Goal: Find contact information: Find contact information

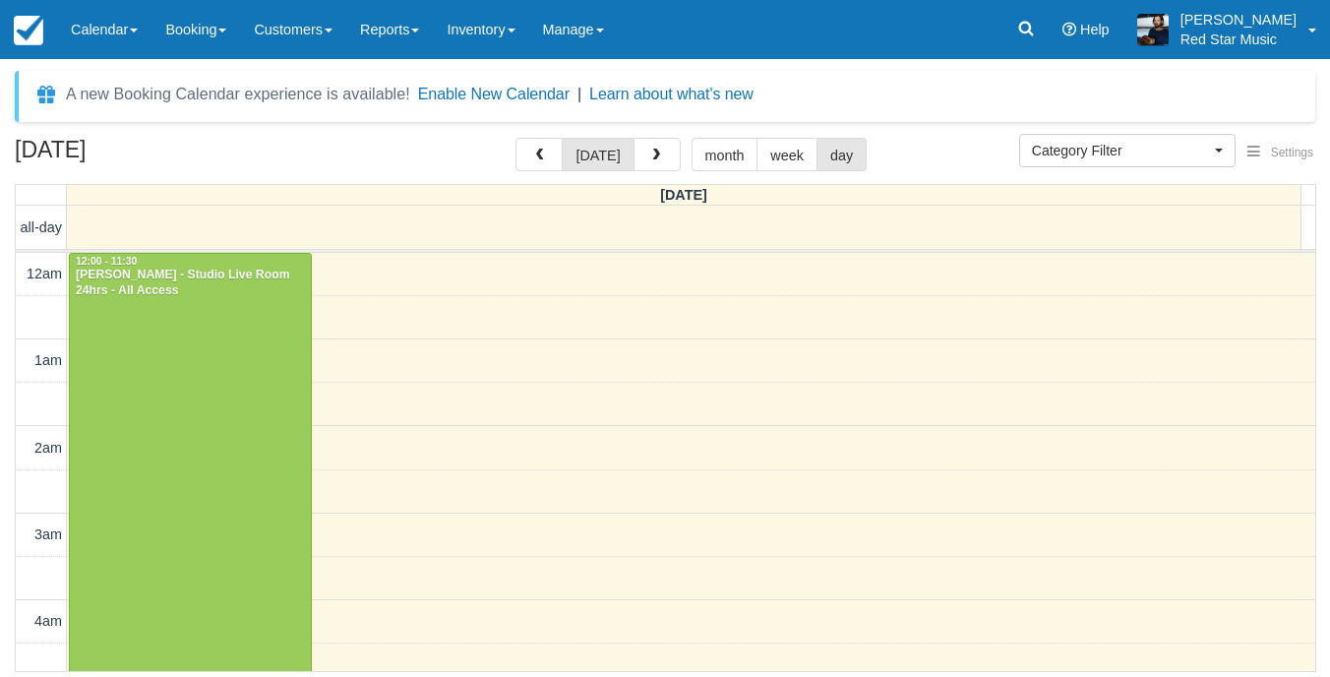
select select
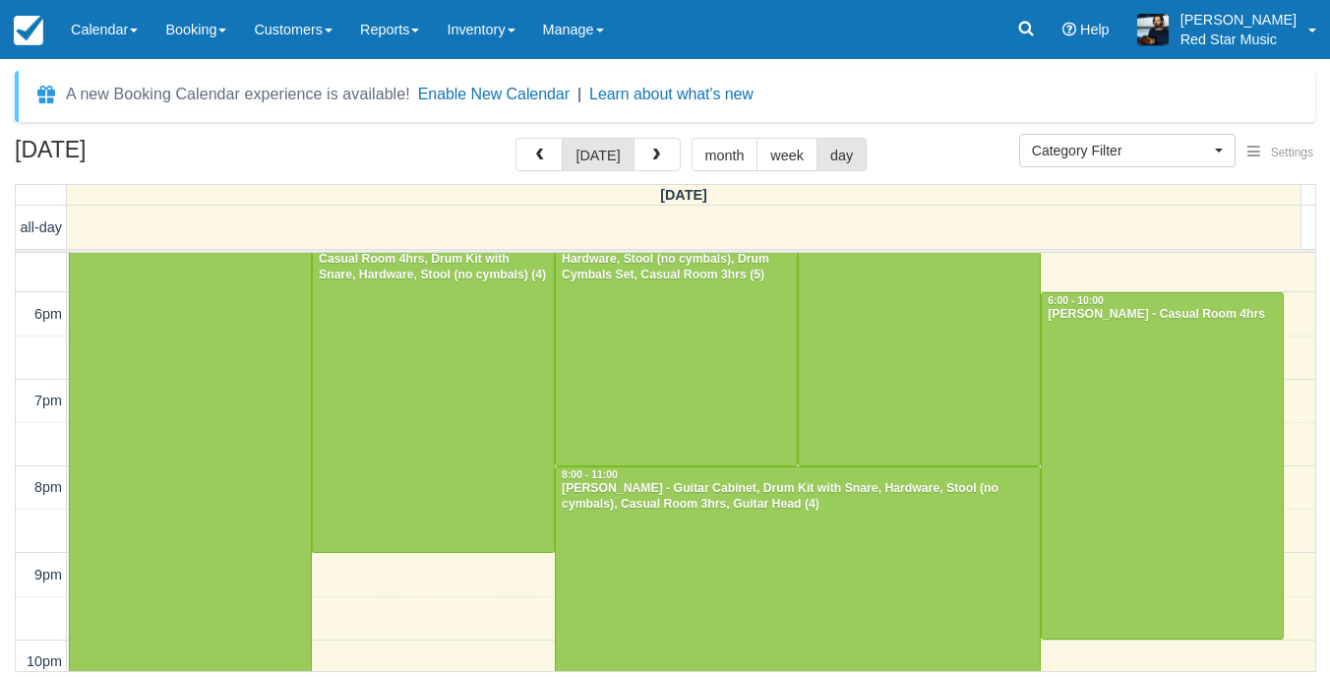
scroll to position [1623, 0]
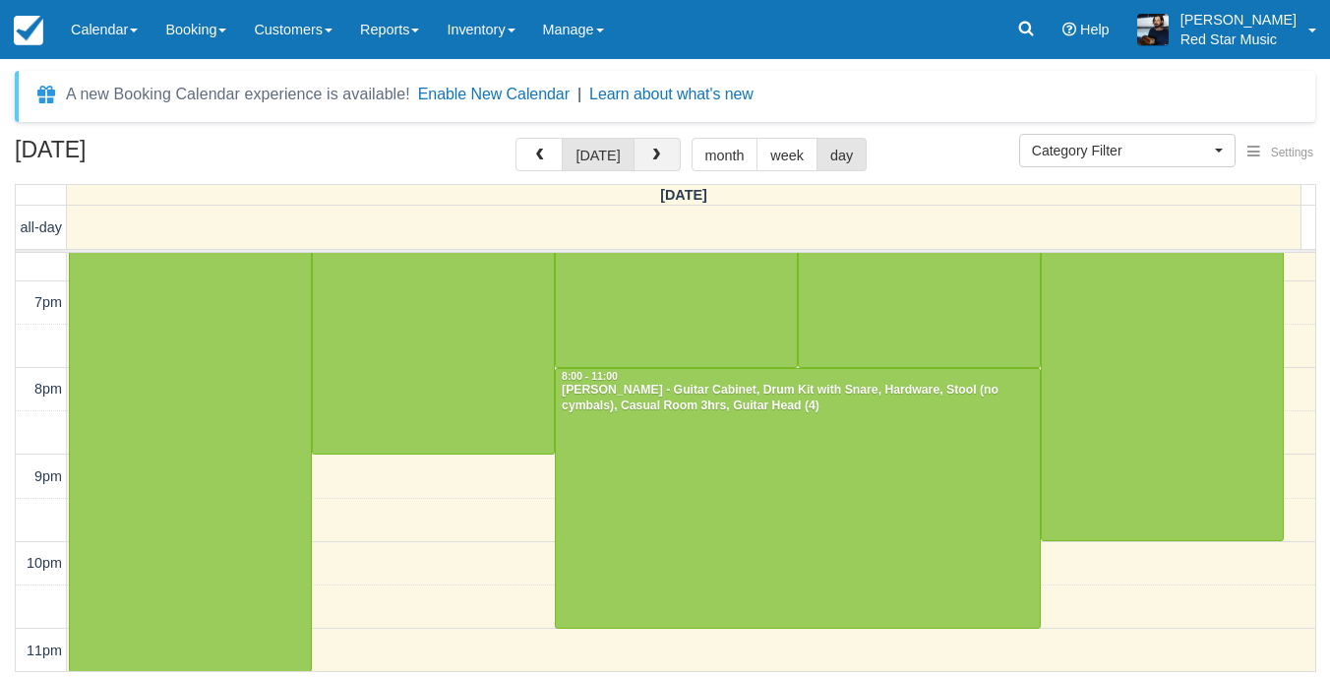
click at [649, 158] on span "button" at bounding box center [656, 156] width 14 height 14
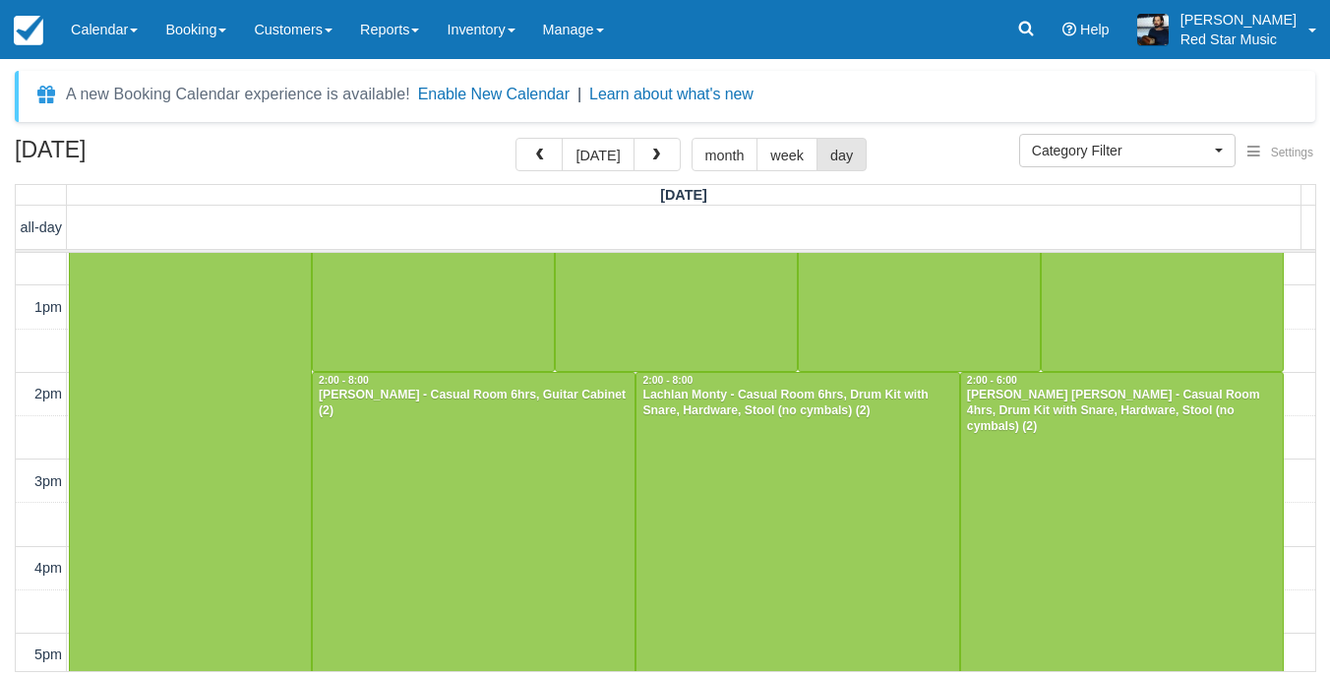
scroll to position [1131, 0]
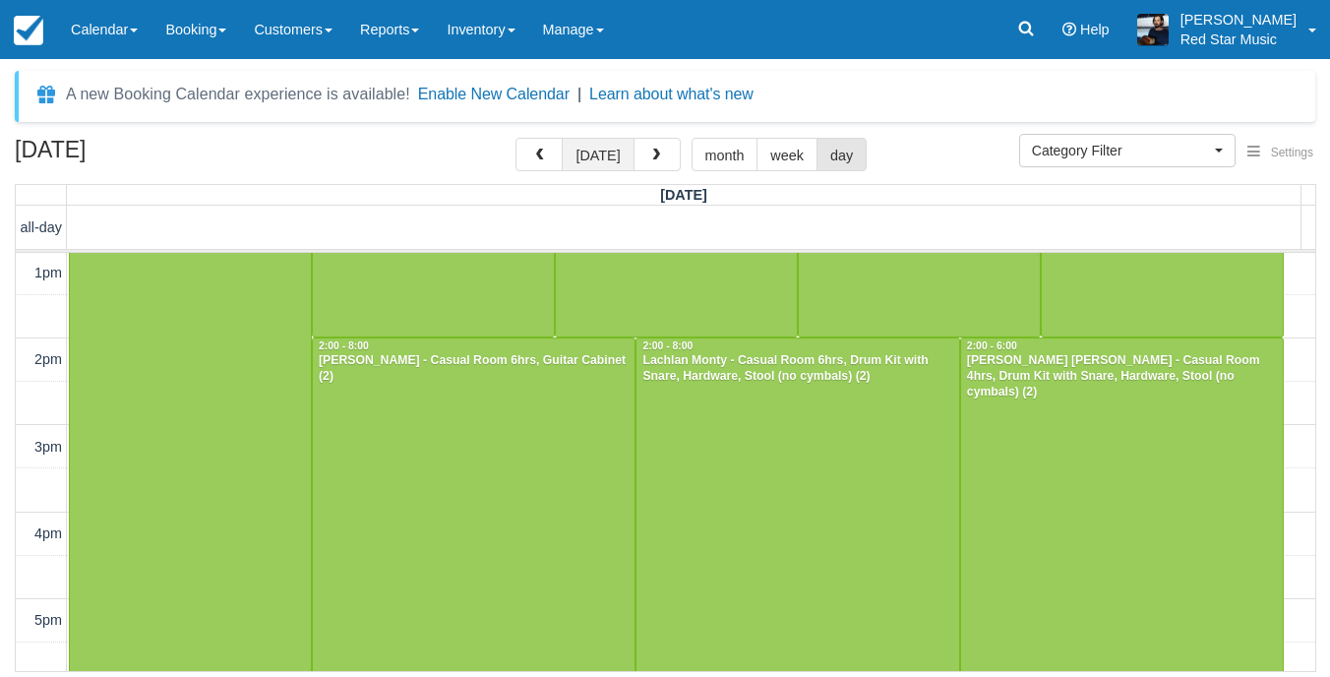
click at [609, 157] on button "today" at bounding box center [598, 154] width 72 height 33
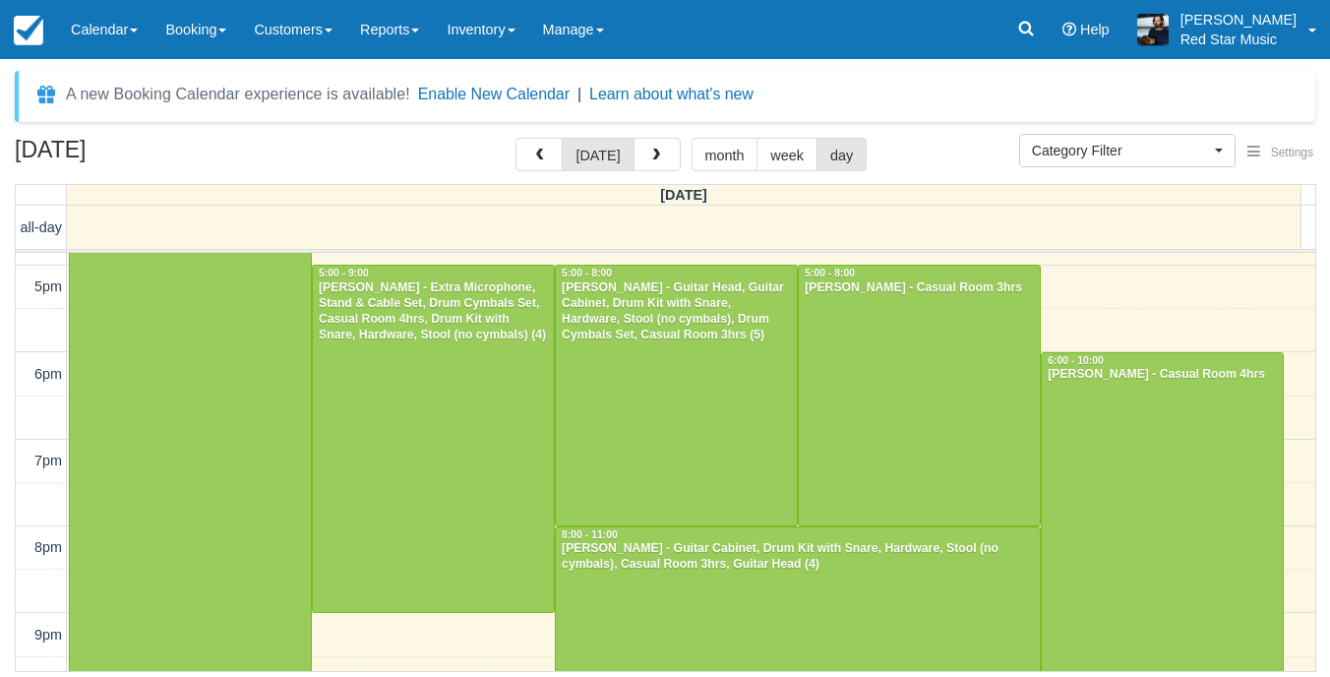
scroll to position [1623, 0]
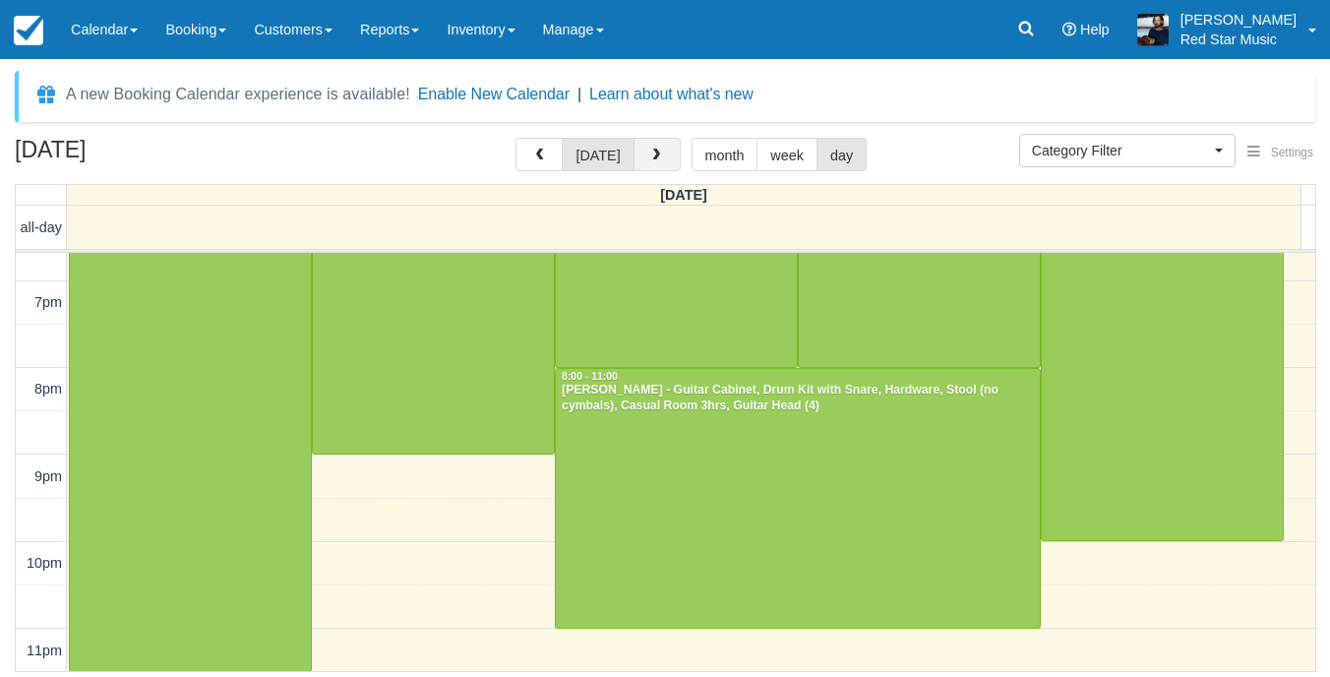
click at [663, 160] on button "button" at bounding box center [656, 154] width 47 height 33
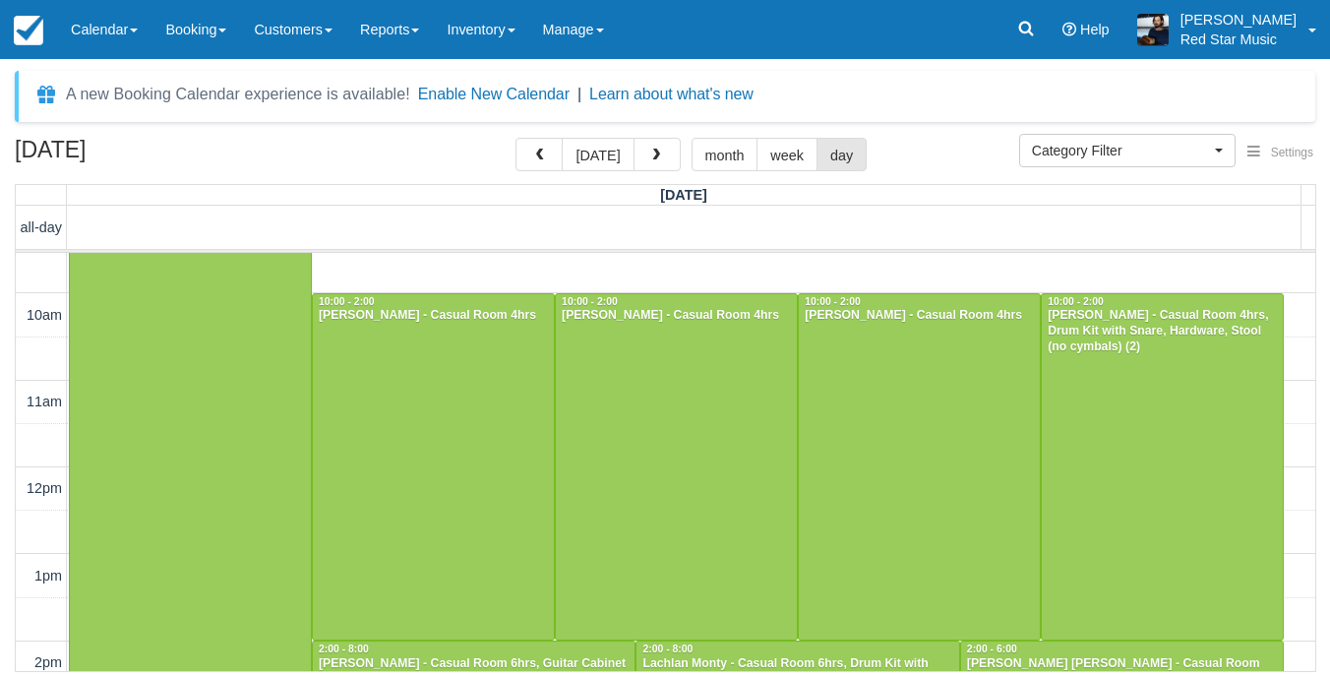
scroll to position [859, 0]
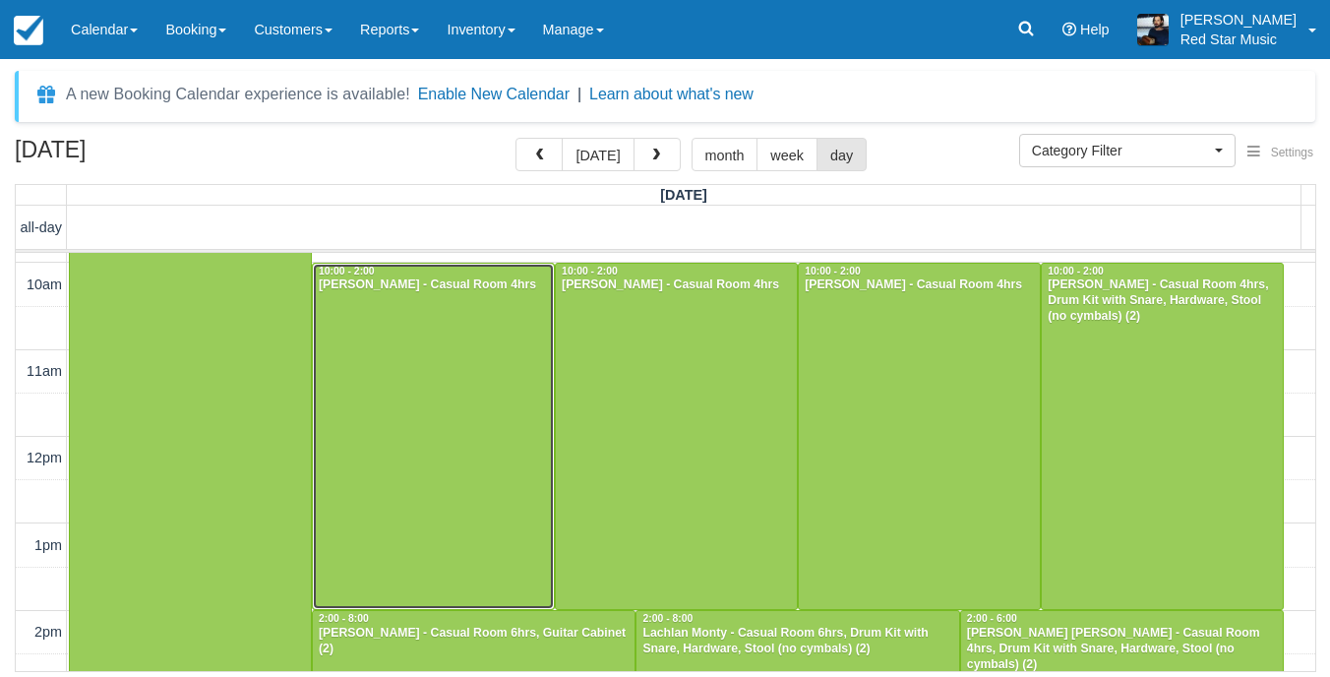
click at [507, 476] on div at bounding box center [433, 437] width 241 height 346
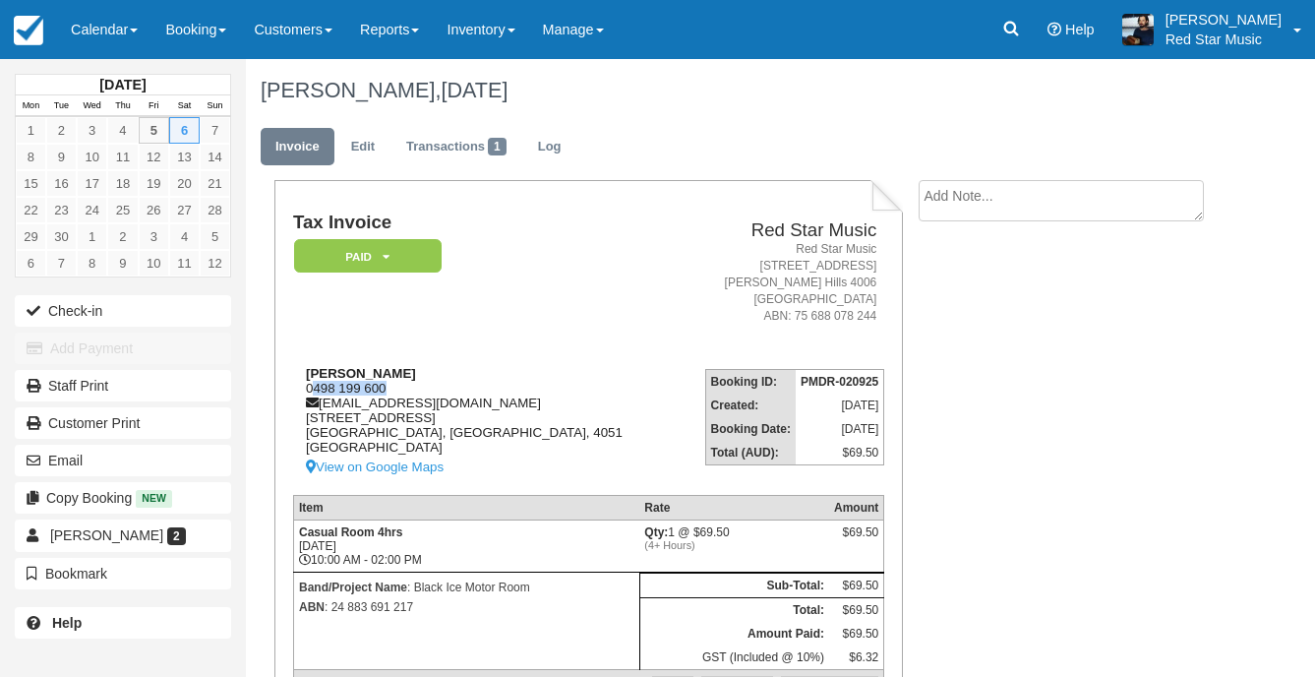
drag, startPoint x: 387, startPoint y: 387, endPoint x: 314, endPoint y: 391, distance: 73.0
click at [314, 391] on div "[PERSON_NAME] 0498 199 600 [EMAIL_ADDRESS][DOMAIN_NAME] [STREET_ADDRESS] View o…" at bounding box center [484, 422] width 383 height 113
click at [676, 254] on td "Red Star Music Red Star Music 2/156 Abbotsford Road Bowen Hills 4006 Australia …" at bounding box center [780, 282] width 209 height 140
click at [985, 197] on textarea at bounding box center [1061, 235] width 285 height 110
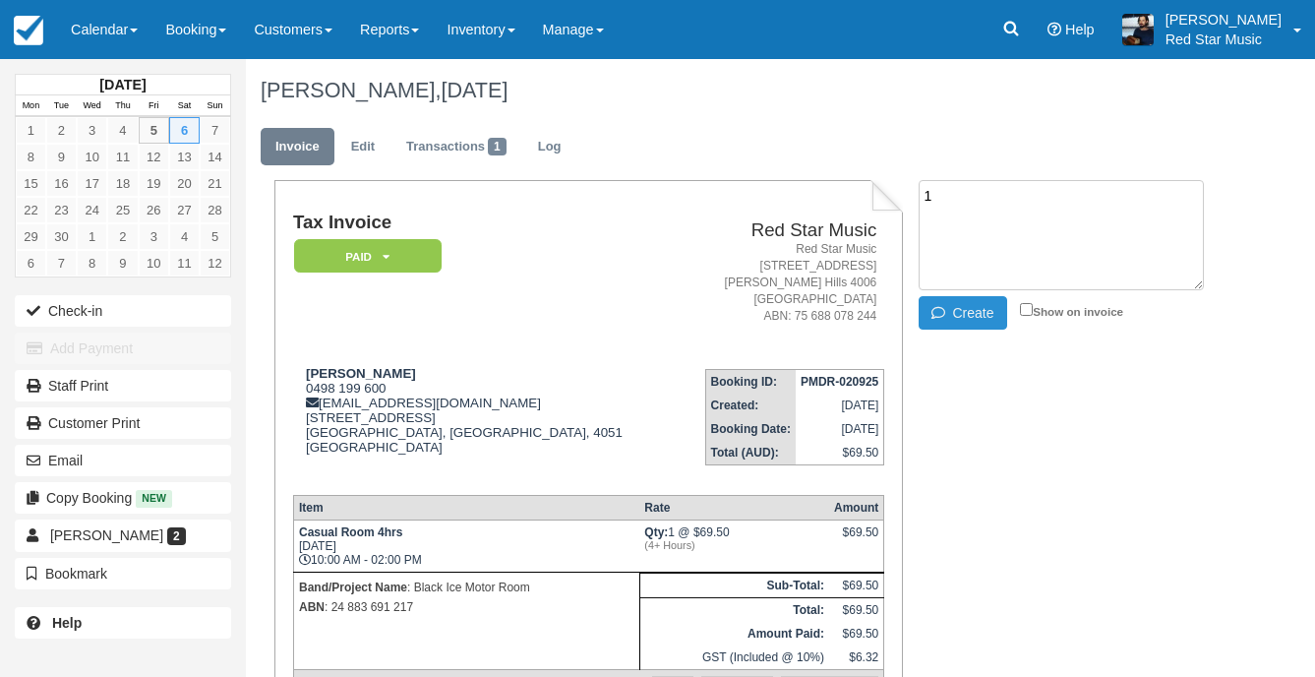
type textarea "1"
click at [948, 308] on icon "button" at bounding box center [943, 313] width 22 height 14
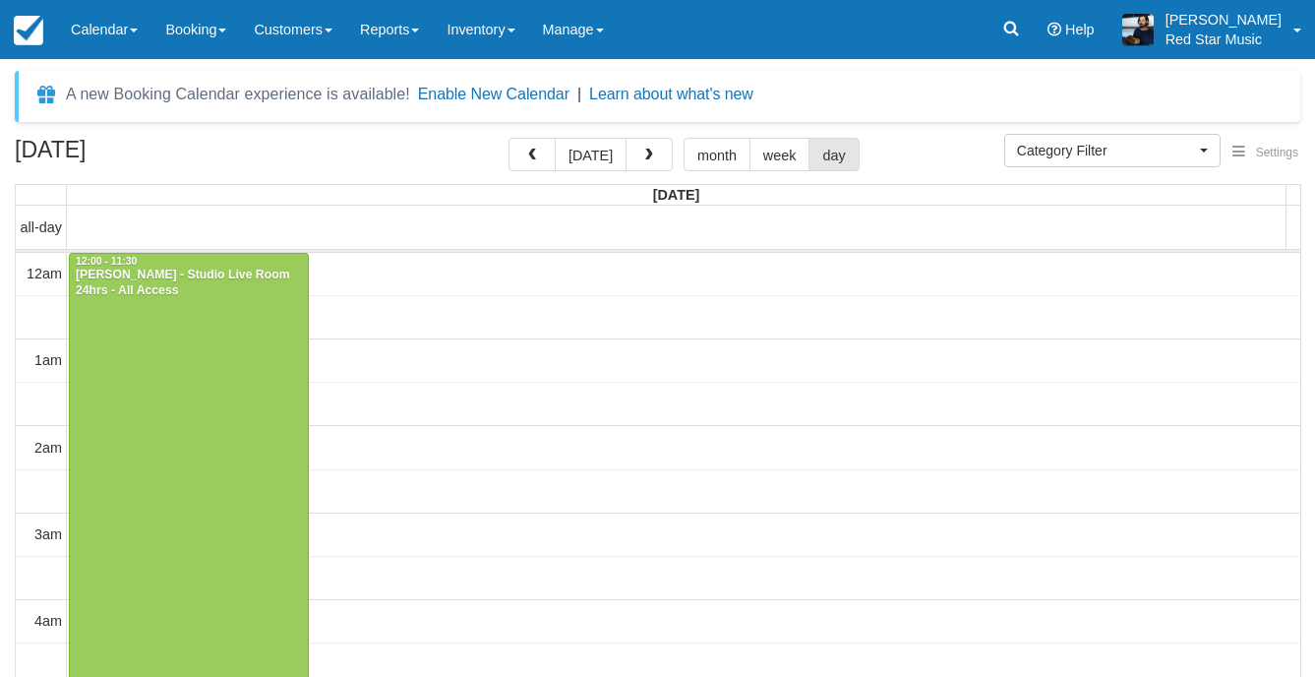
select select
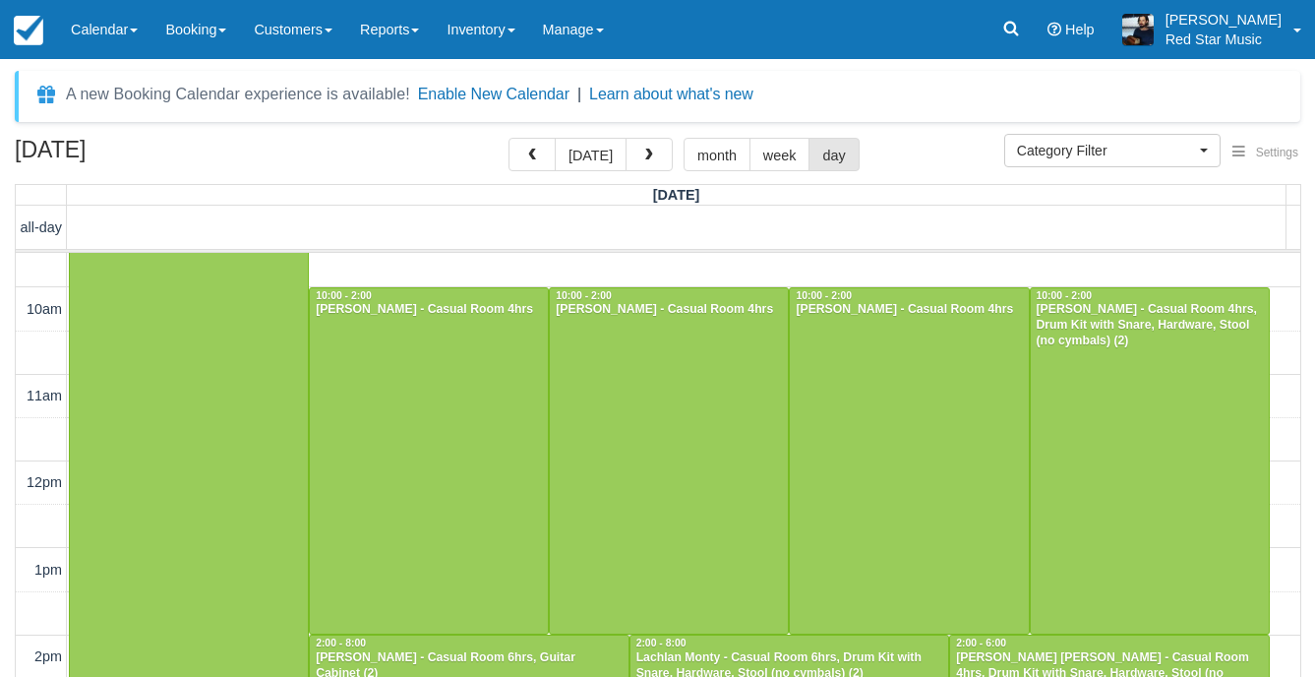
scroll to position [804, 0]
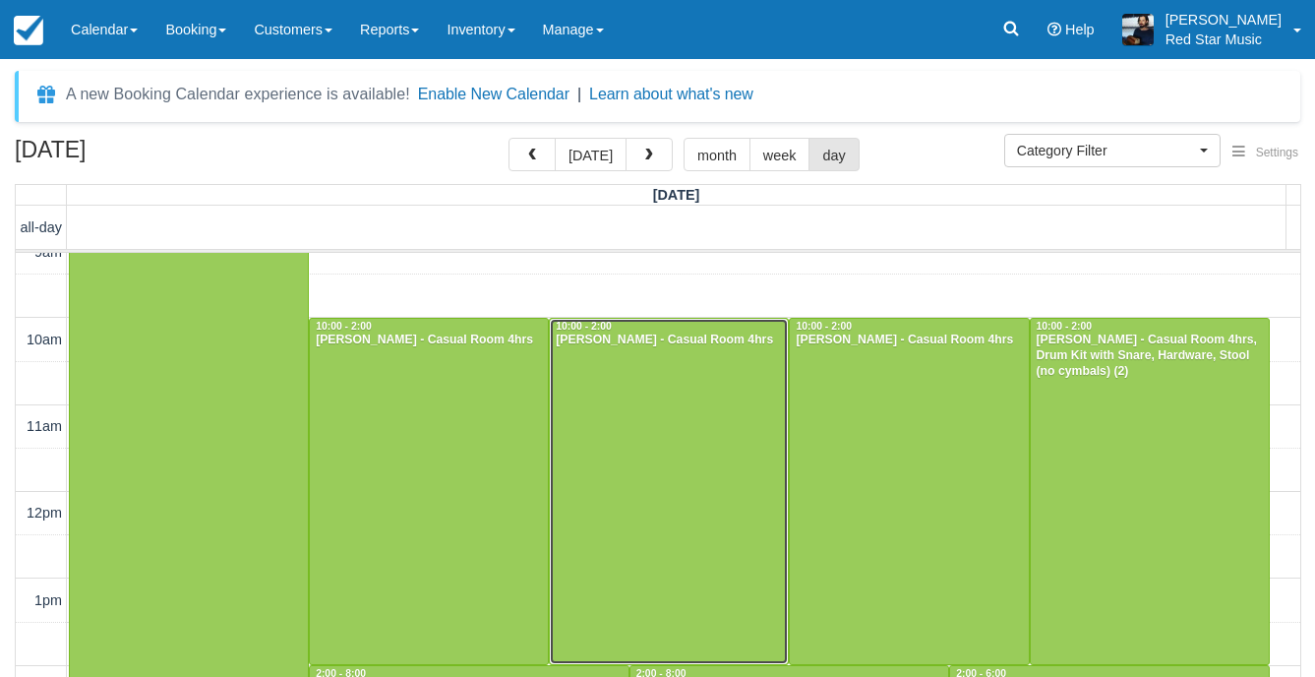
click at [643, 418] on div at bounding box center [669, 492] width 238 height 346
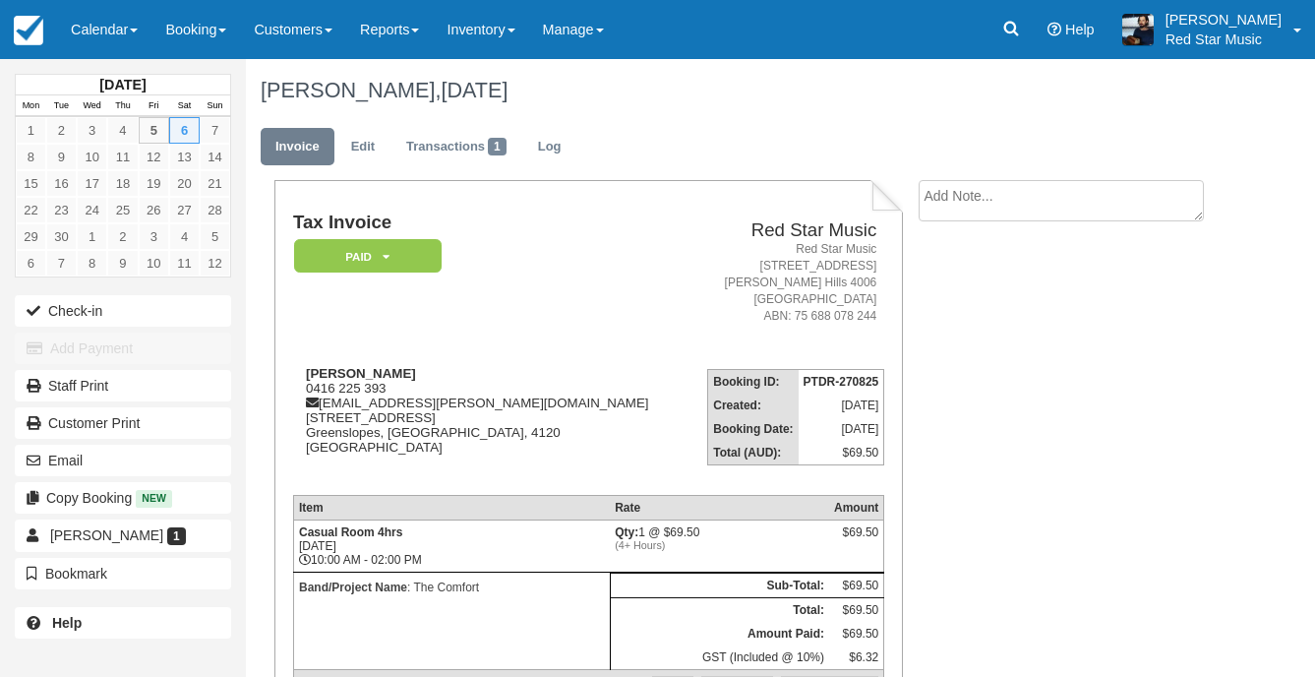
click at [970, 199] on textarea at bounding box center [1061, 200] width 285 height 41
type textarea "2"
click at [943, 331] on li "2 Create Show on invoice" at bounding box center [1068, 257] width 299 height 154
click at [947, 322] on button "Create" at bounding box center [963, 312] width 89 height 33
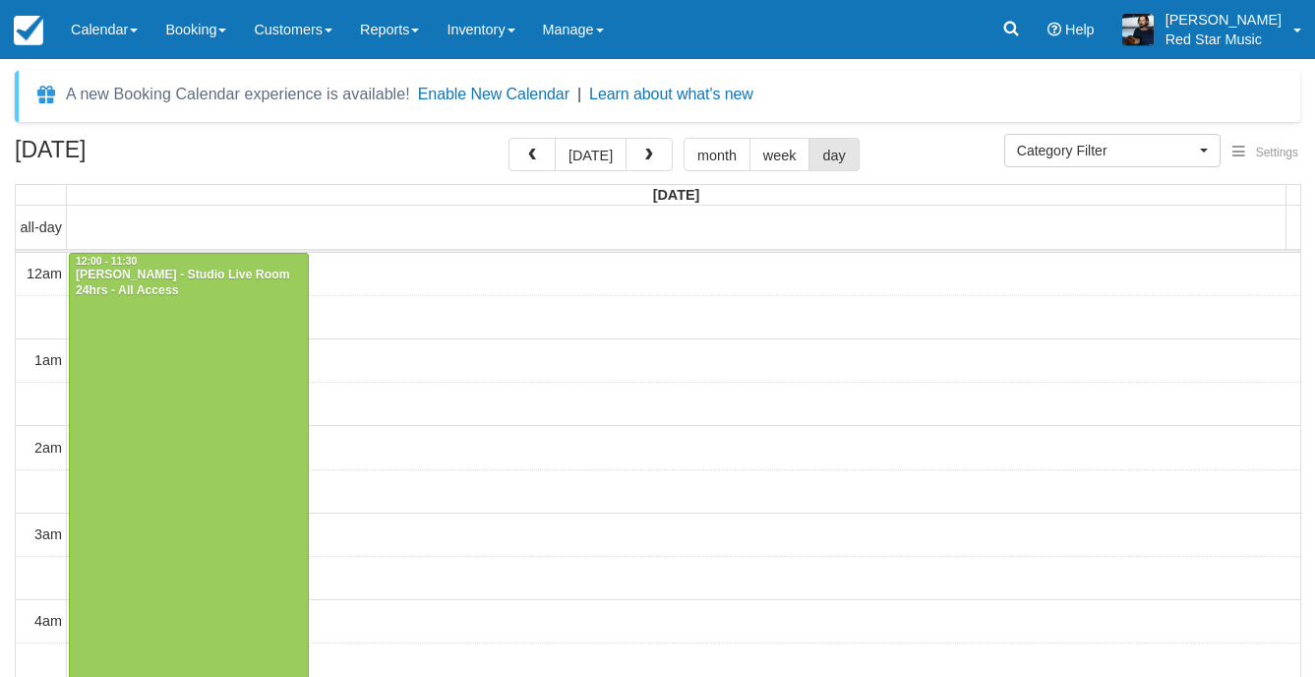
select select
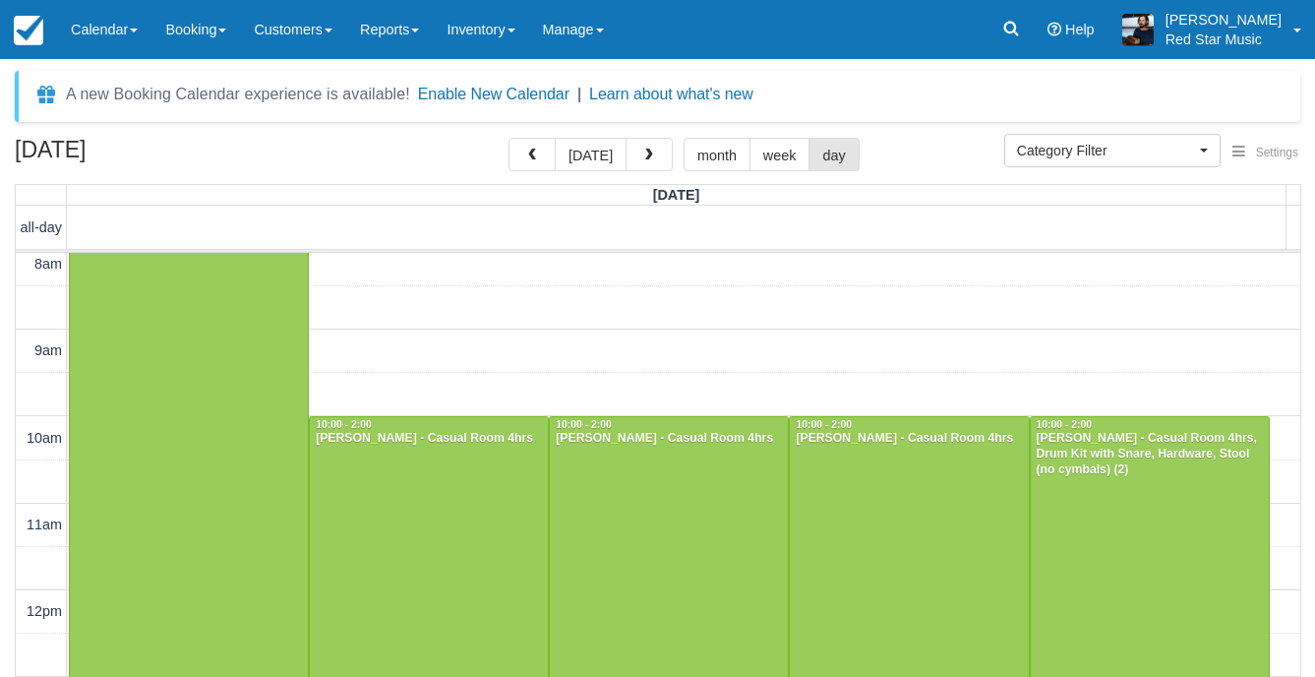
scroll to position [804, 0]
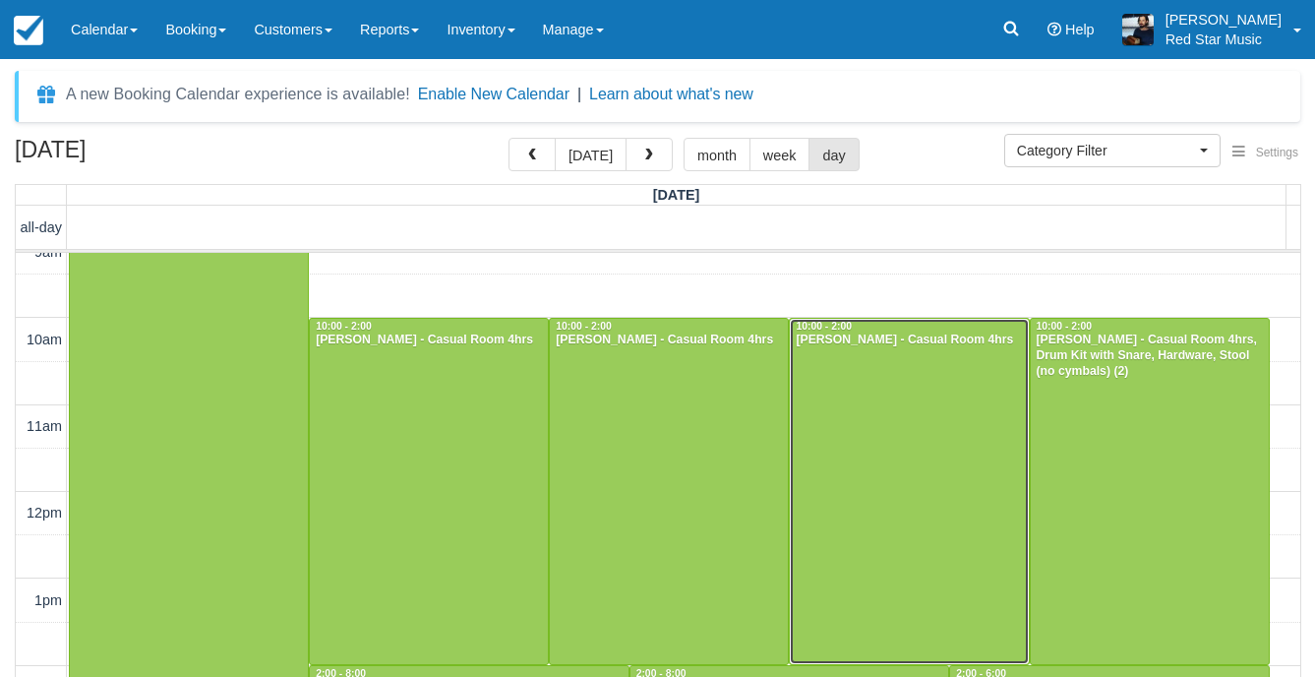
click at [906, 478] on div at bounding box center [909, 492] width 238 height 346
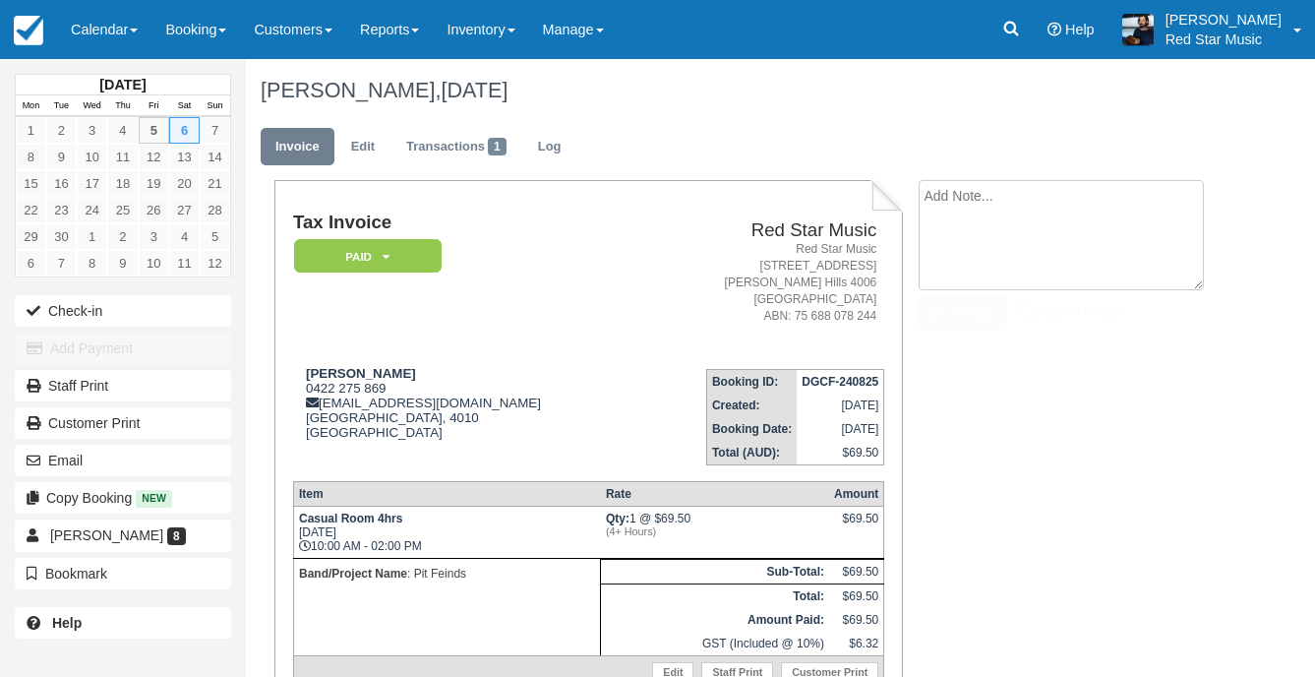
click at [964, 206] on textarea at bounding box center [1061, 235] width 285 height 110
type textarea "3"
click at [965, 300] on button "Create" at bounding box center [963, 312] width 89 height 33
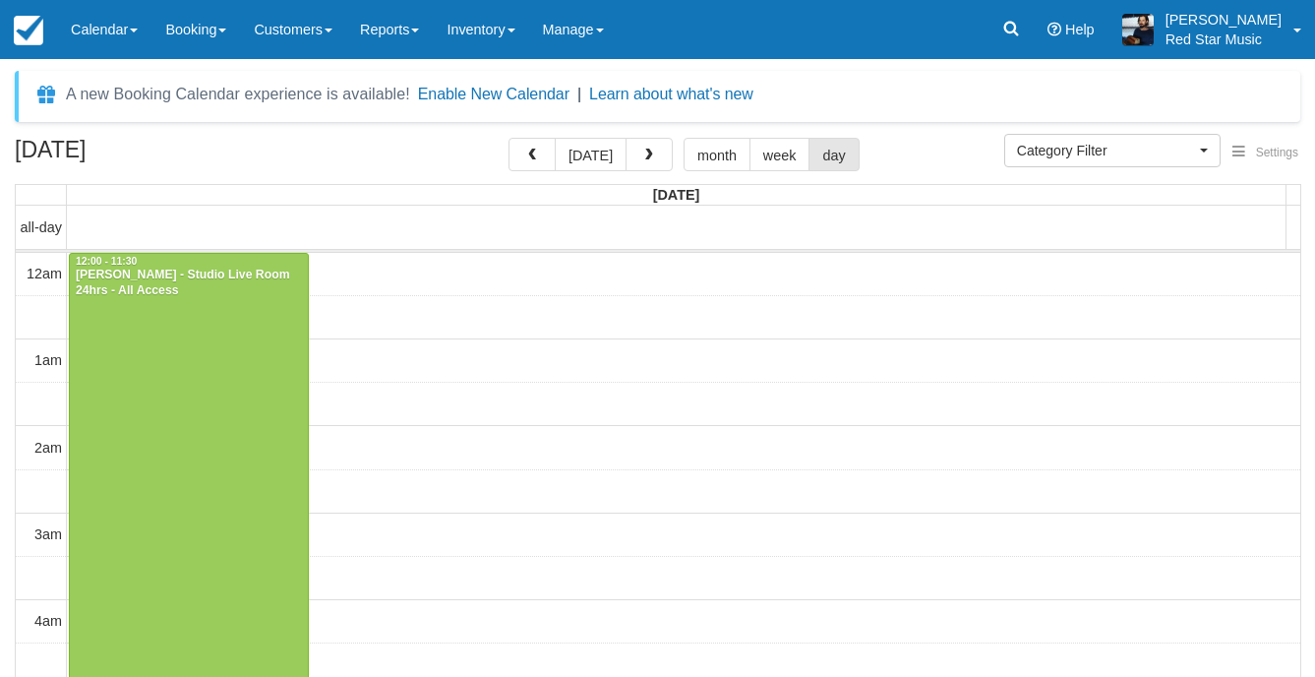
select select
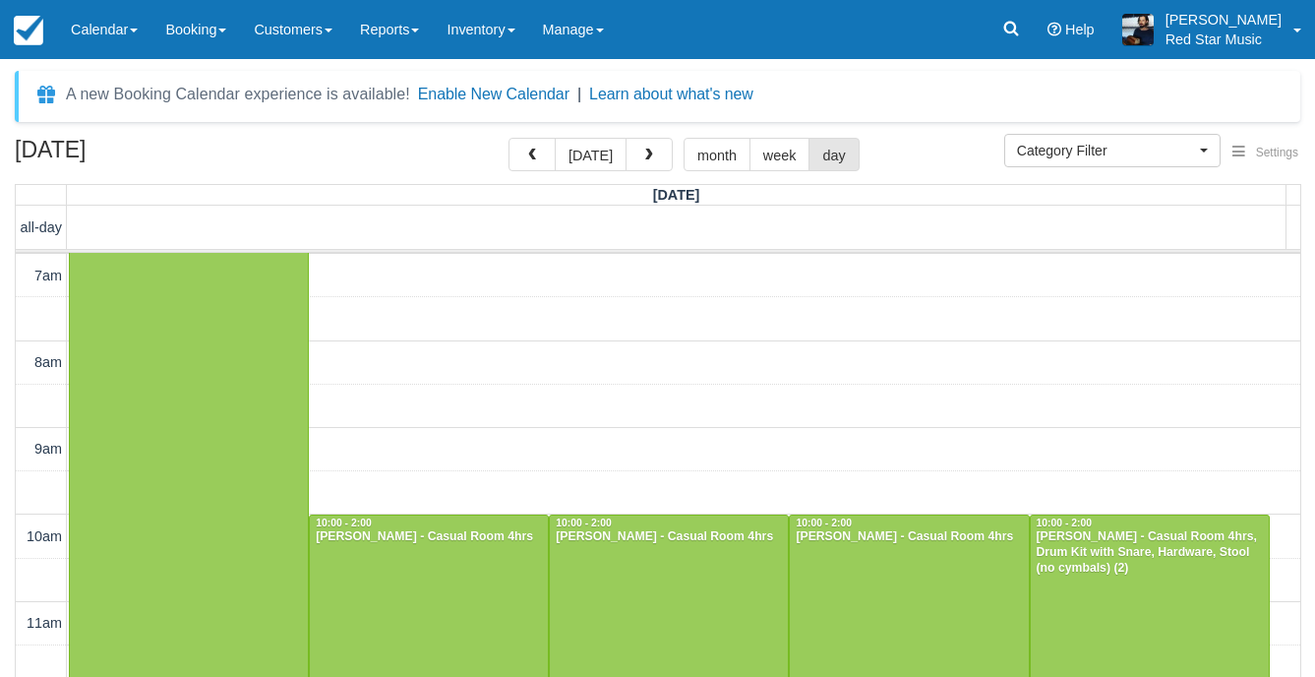
scroll to position [804, 0]
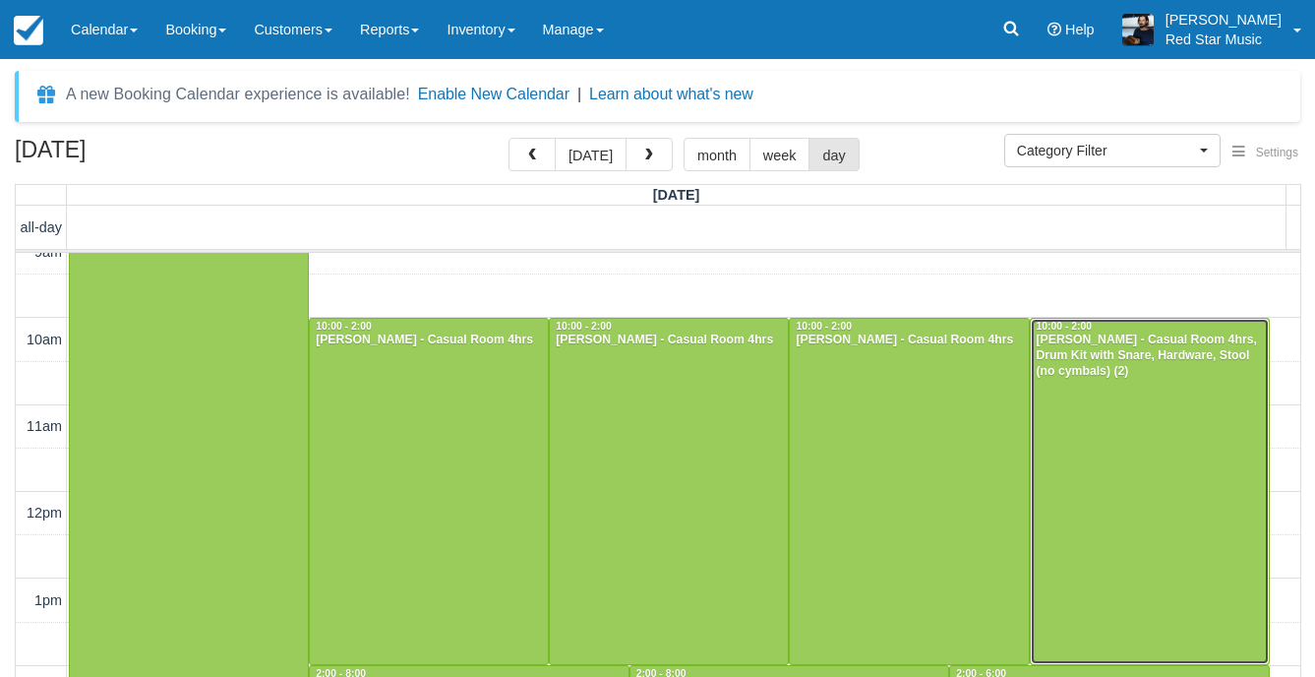
click at [1117, 427] on div at bounding box center [1150, 492] width 238 height 346
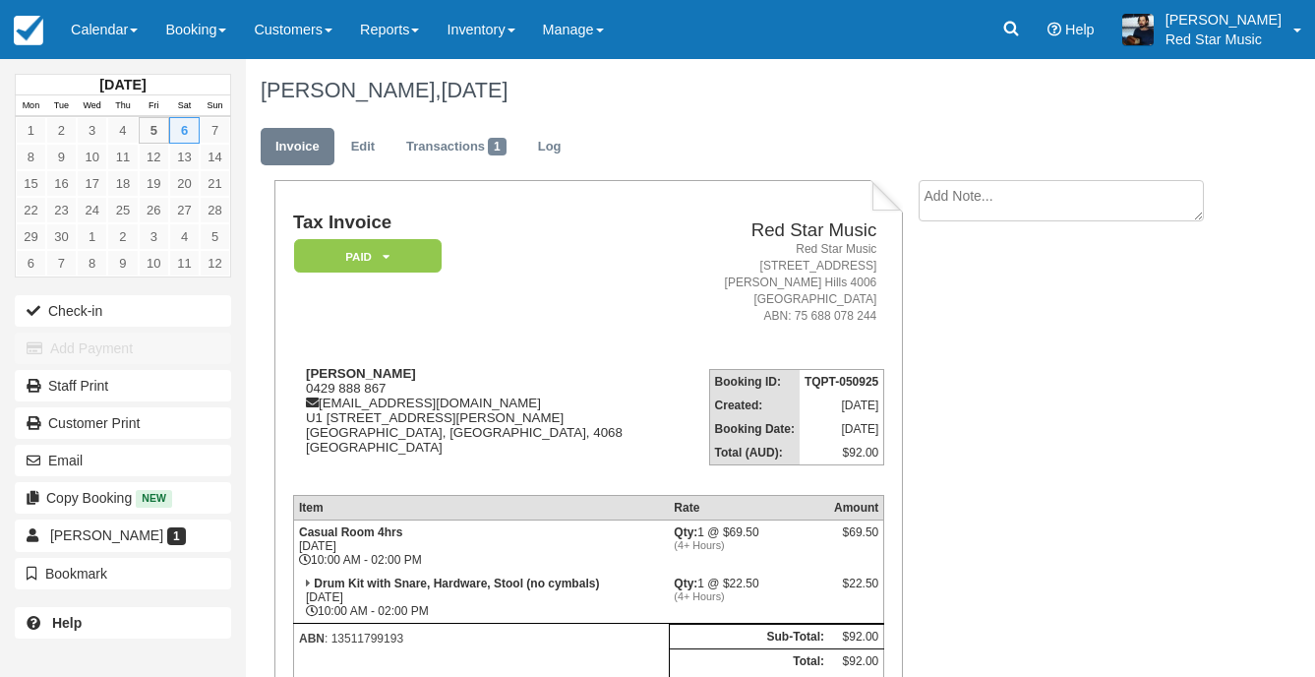
click at [985, 192] on textarea at bounding box center [1061, 200] width 285 height 41
type textarea "4"
click at [944, 312] on icon "button" at bounding box center [943, 313] width 22 height 14
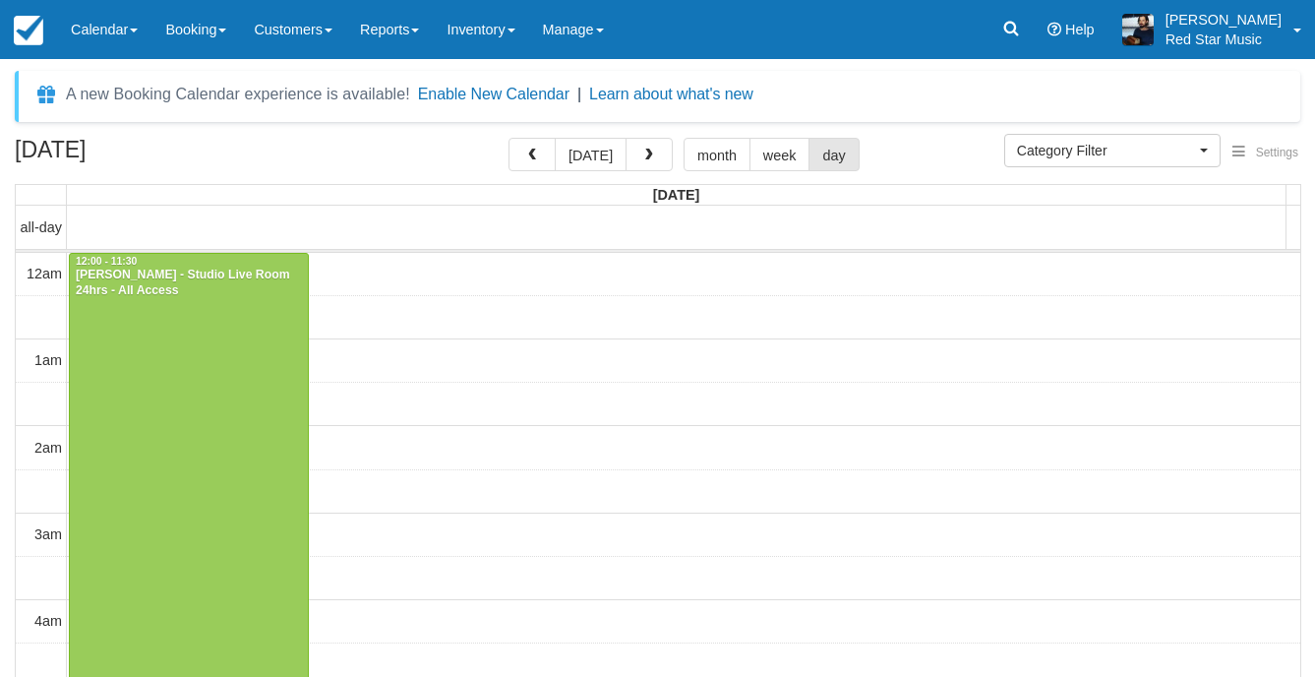
select select
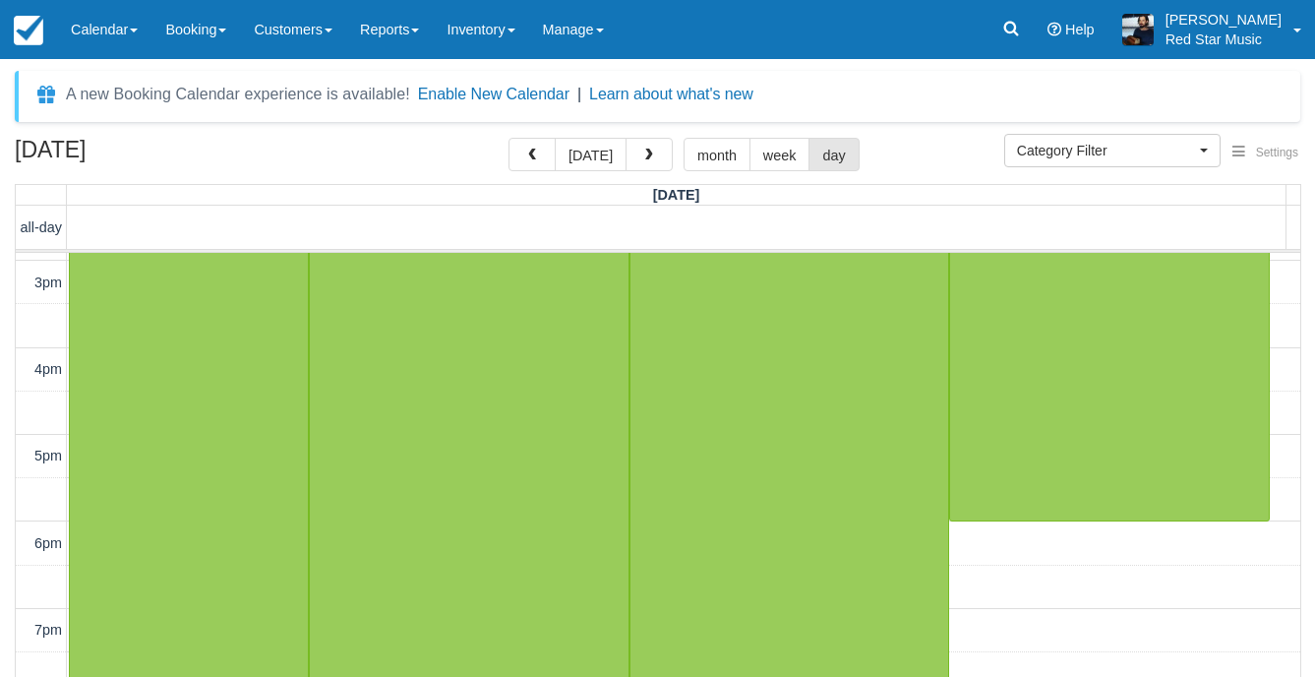
scroll to position [1197, 0]
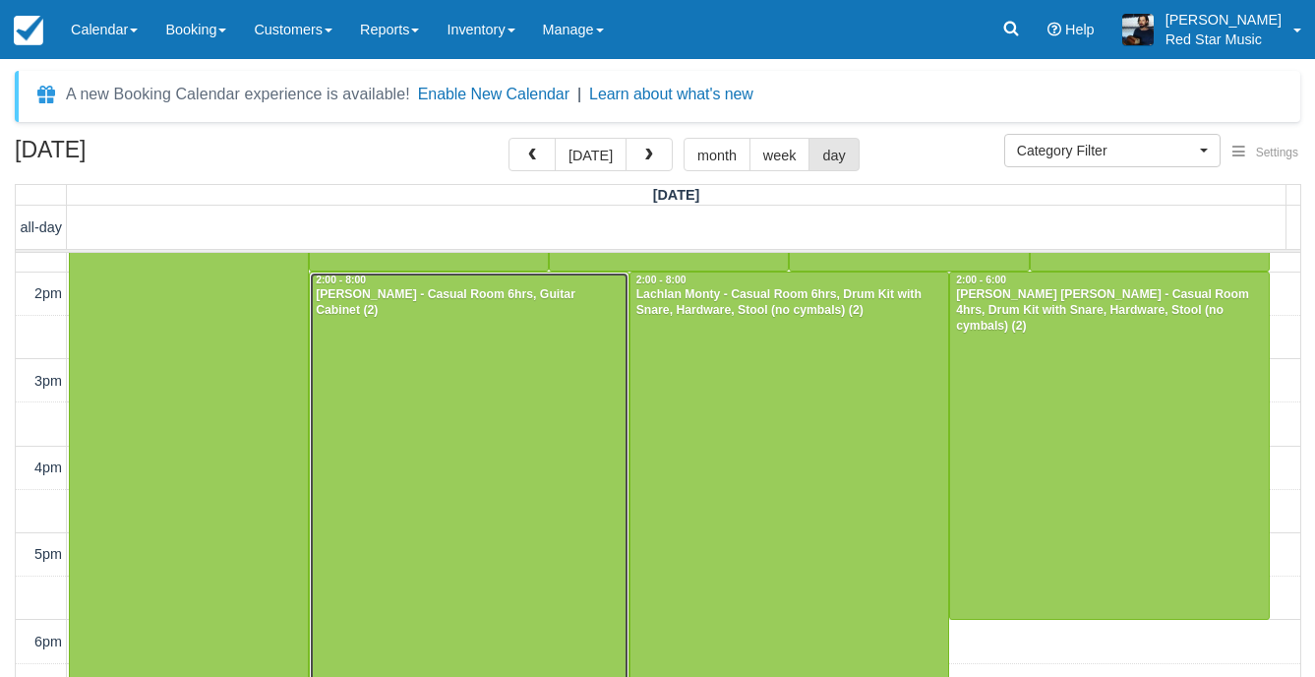
click at [585, 447] on div at bounding box center [469, 531] width 319 height 519
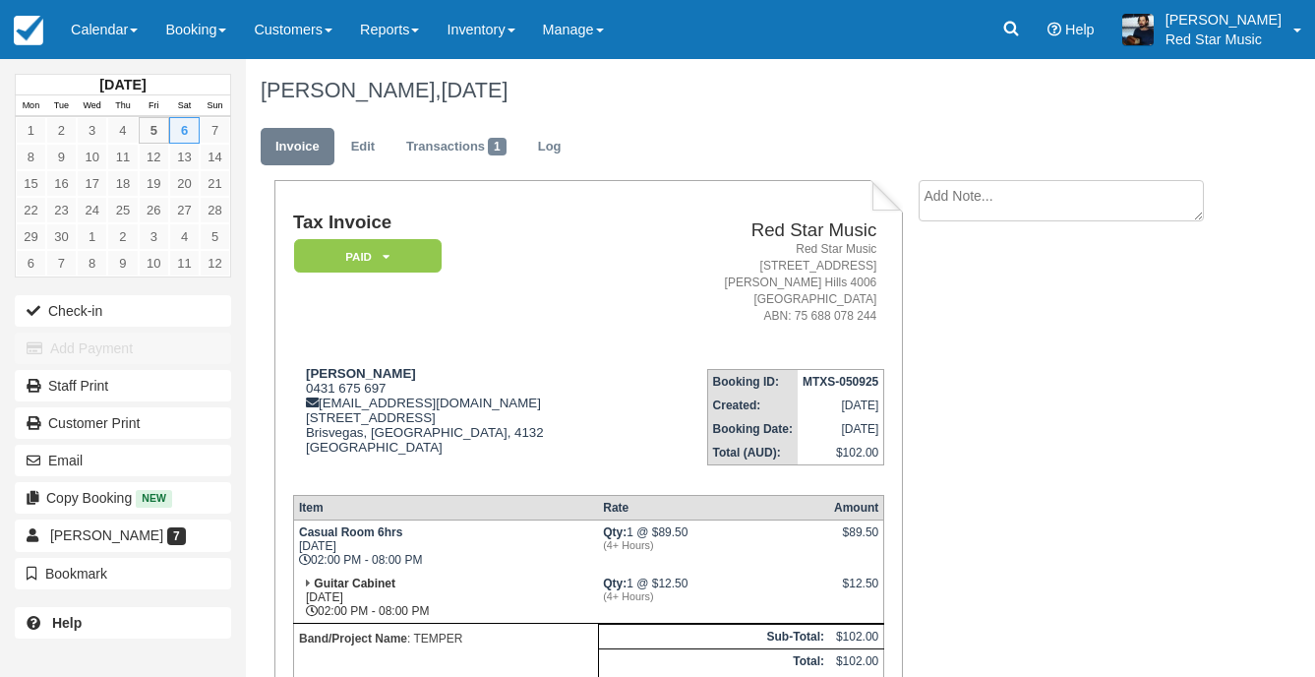
click at [932, 188] on textarea at bounding box center [1061, 200] width 285 height 41
type textarea "1"
click at [953, 305] on button "Create" at bounding box center [963, 312] width 89 height 33
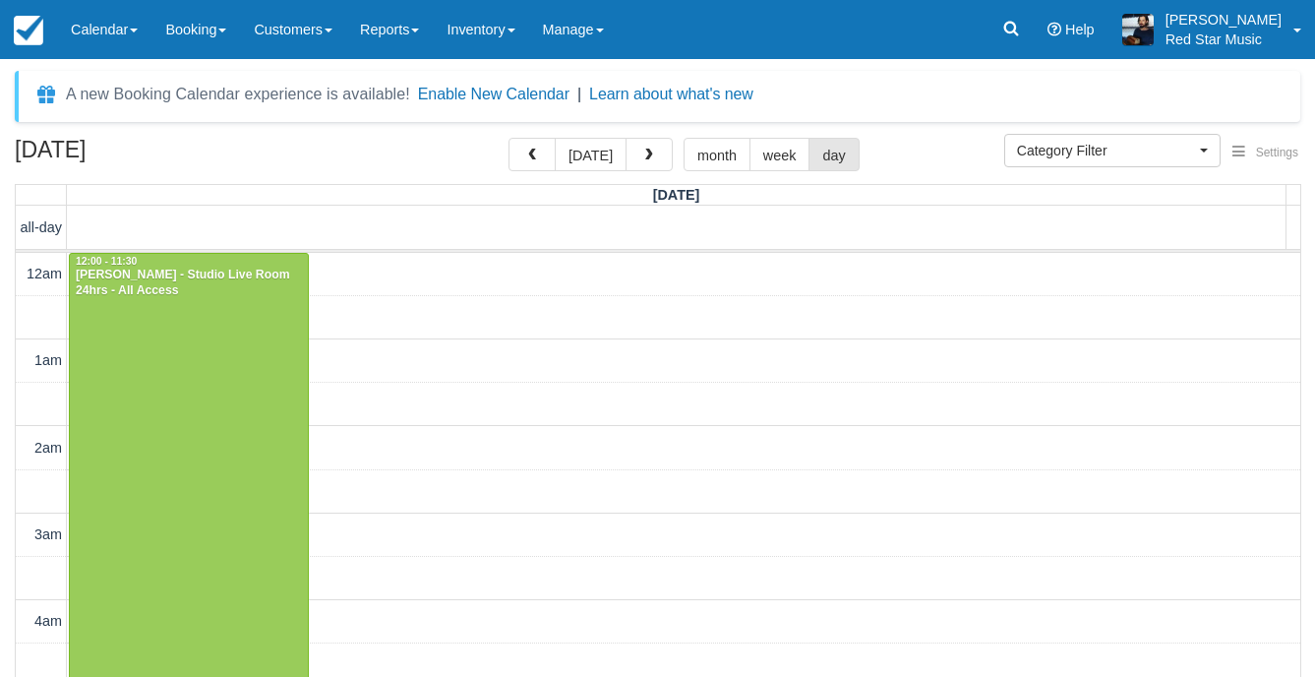
select select
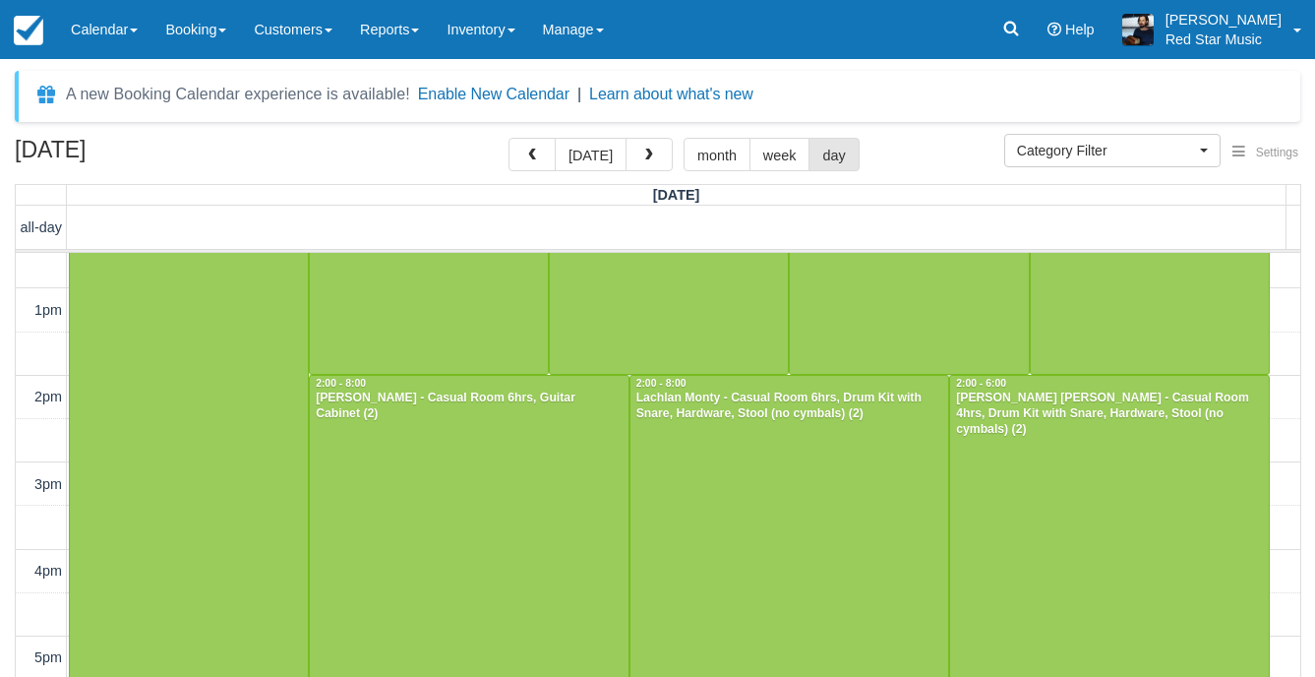
scroll to position [1099, 0]
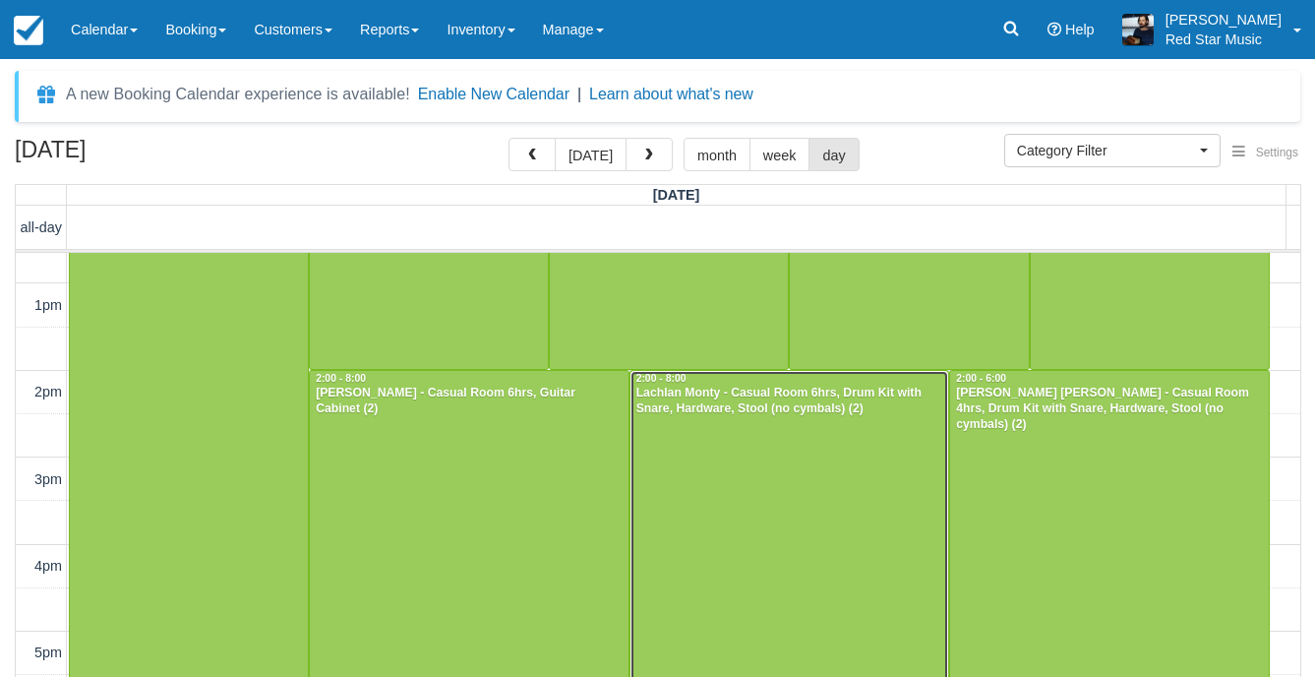
click at [765, 527] on div at bounding box center [790, 630] width 319 height 519
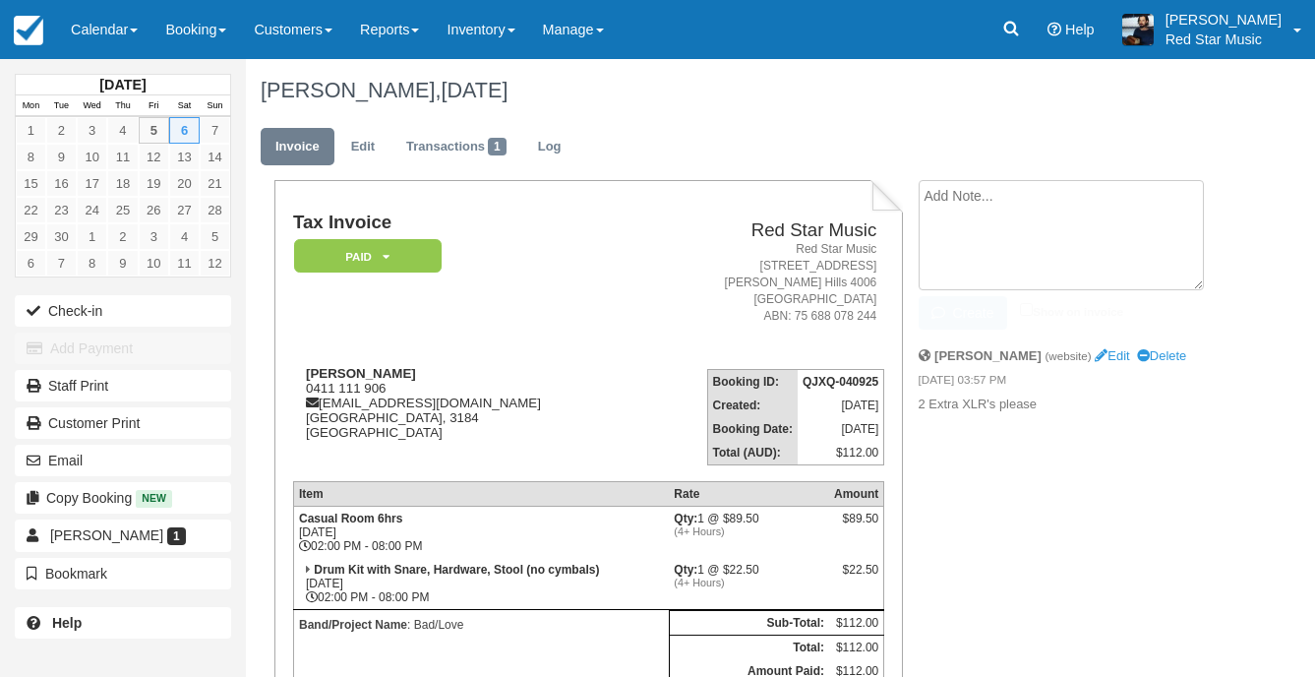
click at [971, 184] on textarea at bounding box center [1061, 235] width 285 height 110
type textarea "3"
click at [969, 308] on button "Create" at bounding box center [963, 312] width 89 height 33
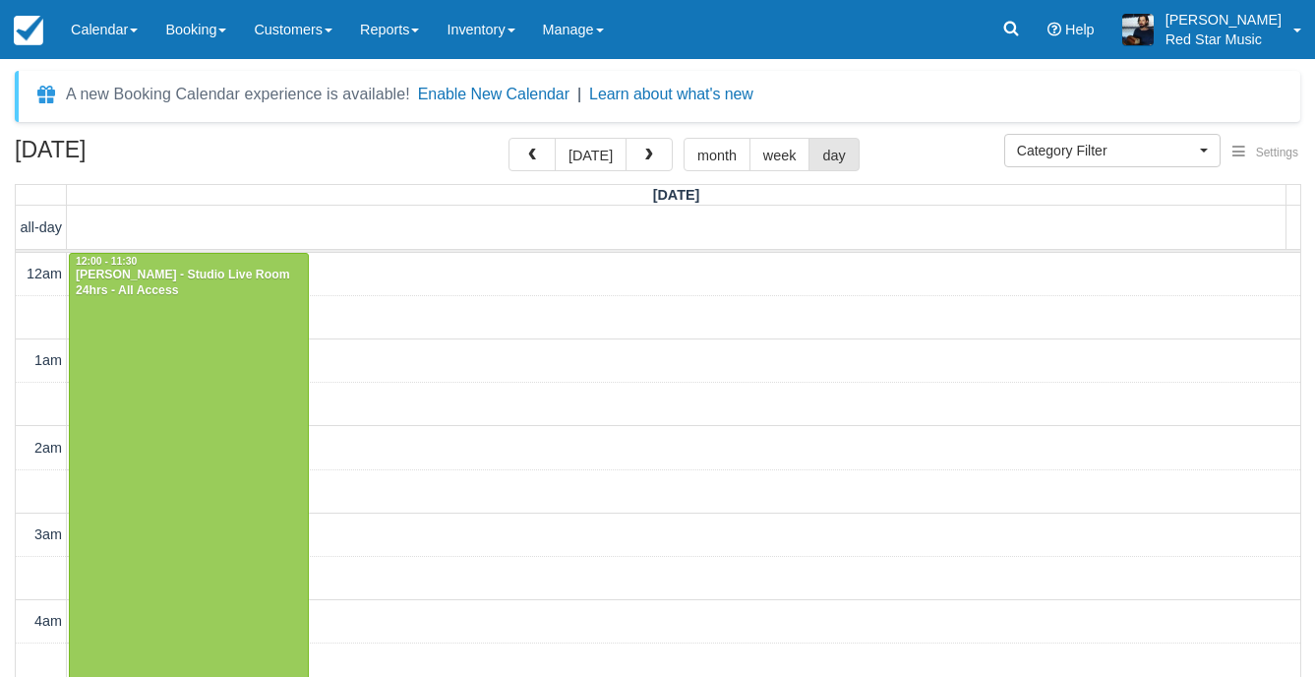
select select
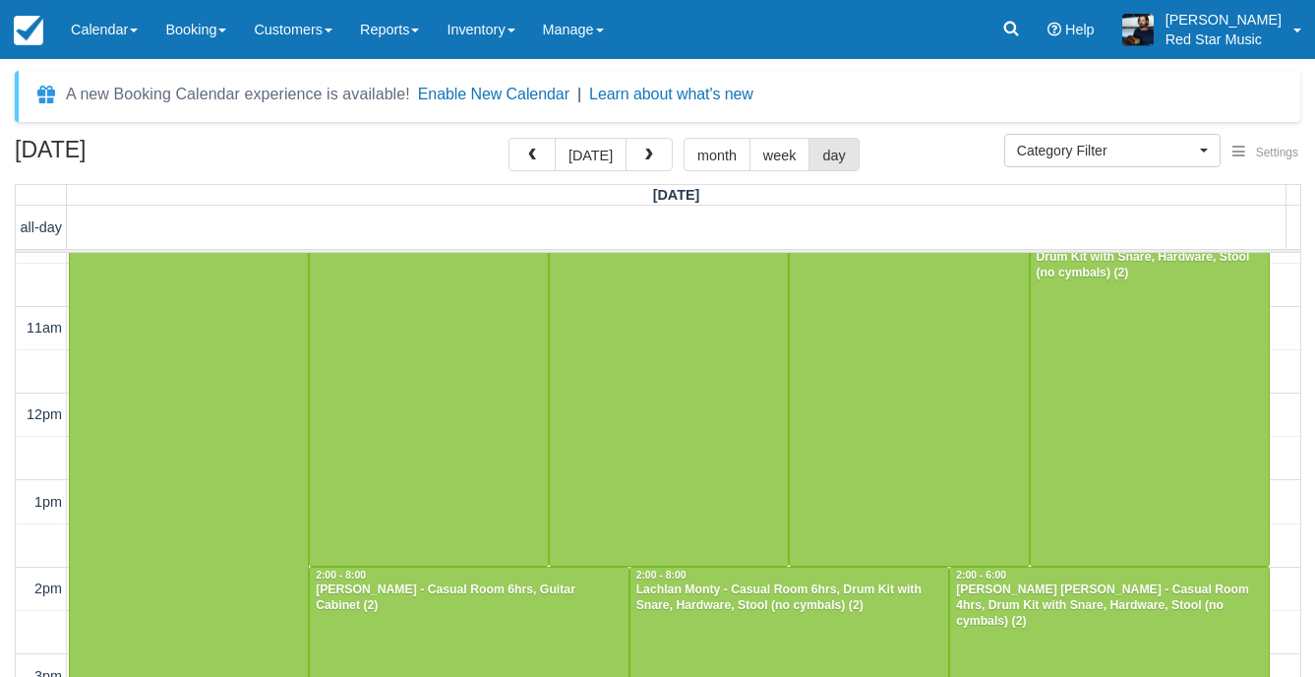
scroll to position [1099, 0]
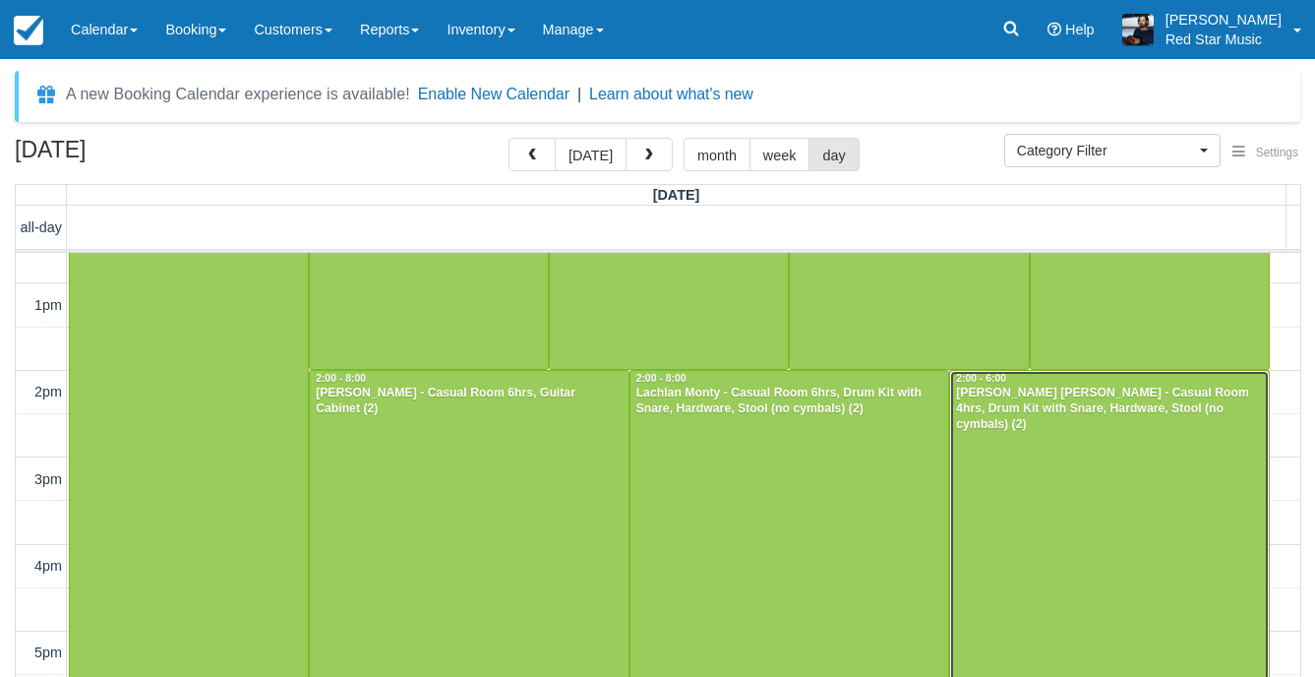
click at [1137, 545] on div at bounding box center [1109, 544] width 319 height 346
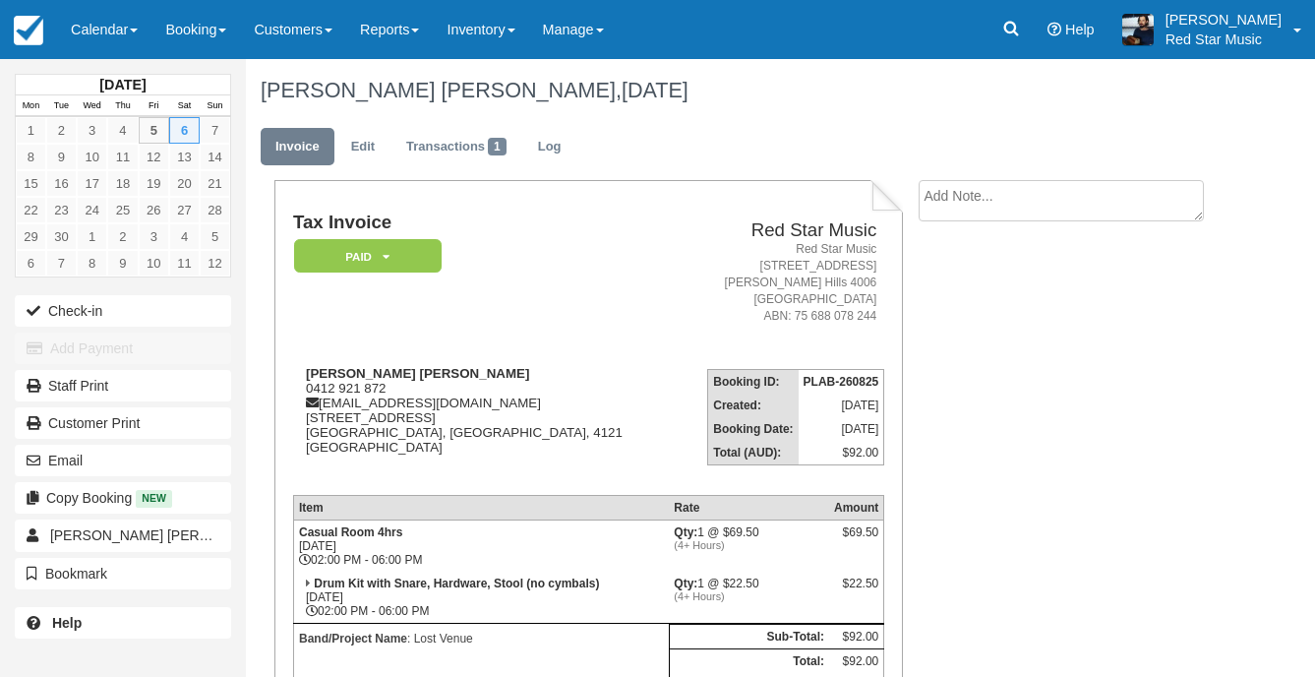
click at [1000, 218] on textarea at bounding box center [1061, 200] width 285 height 41
type textarea "4"
click at [949, 324] on button "Create" at bounding box center [963, 312] width 89 height 33
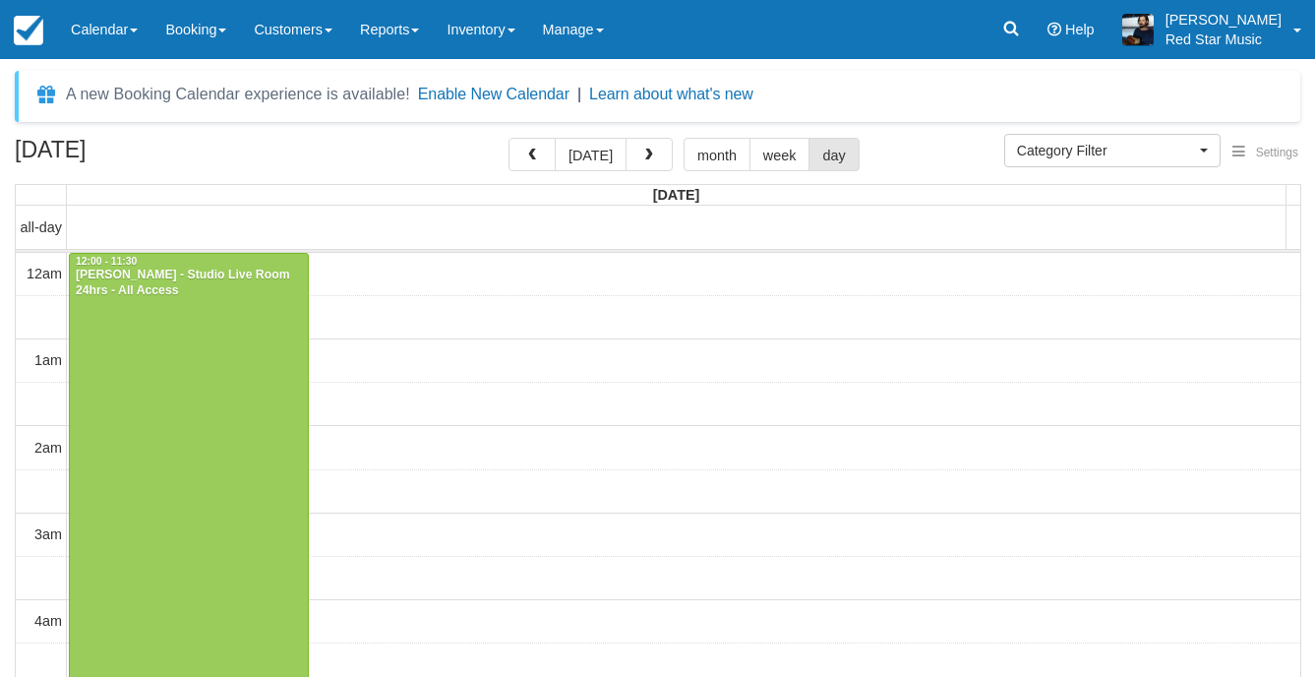
select select
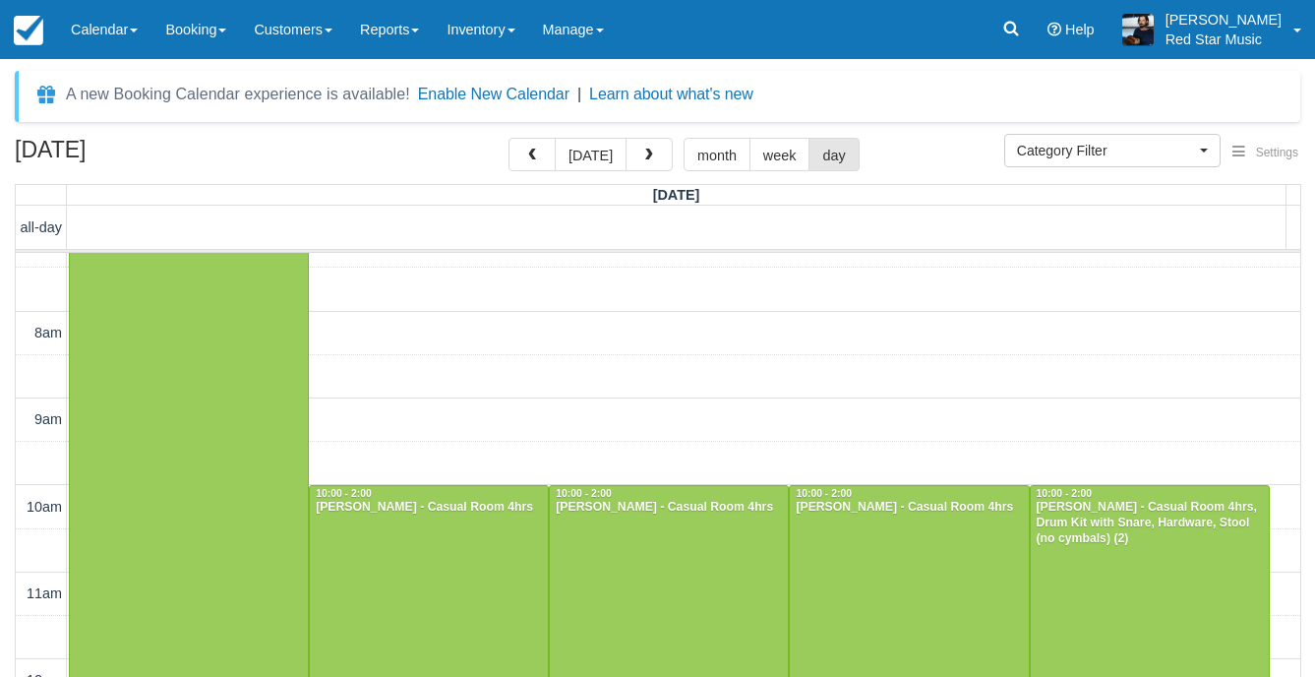
scroll to position [787, 0]
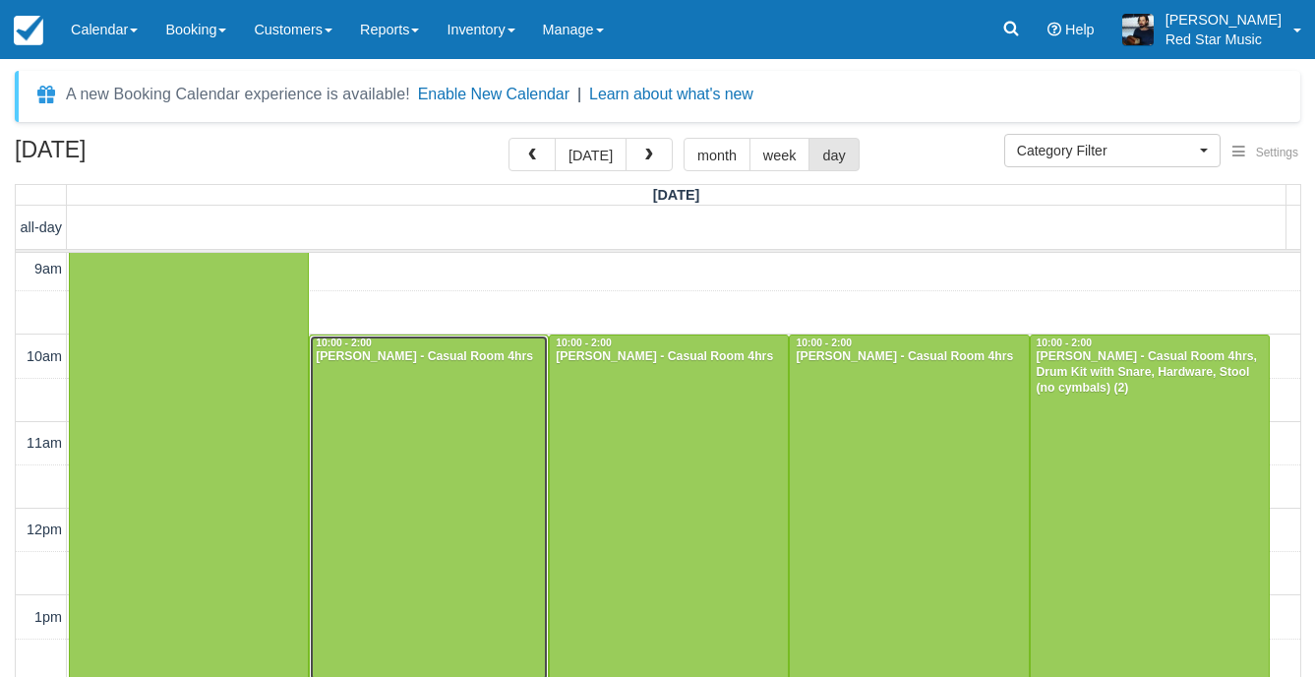
click at [418, 448] on div at bounding box center [429, 508] width 238 height 346
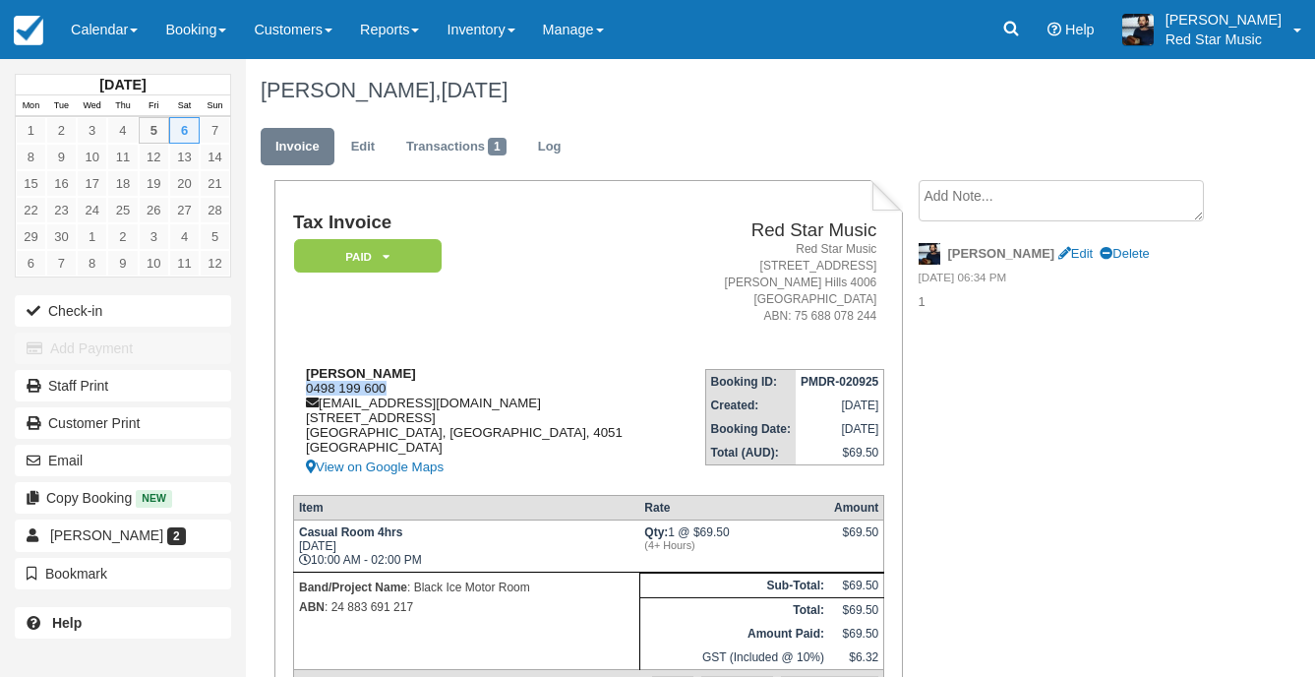
drag, startPoint x: 391, startPoint y: 391, endPoint x: 306, endPoint y: 391, distance: 85.6
click at [306, 391] on div "Jack Benfield 0498 199 600 jack@distilledpoinsettiarecordingcompany.com 4/125 D…" at bounding box center [484, 422] width 383 height 113
copy div "0498 199 600"
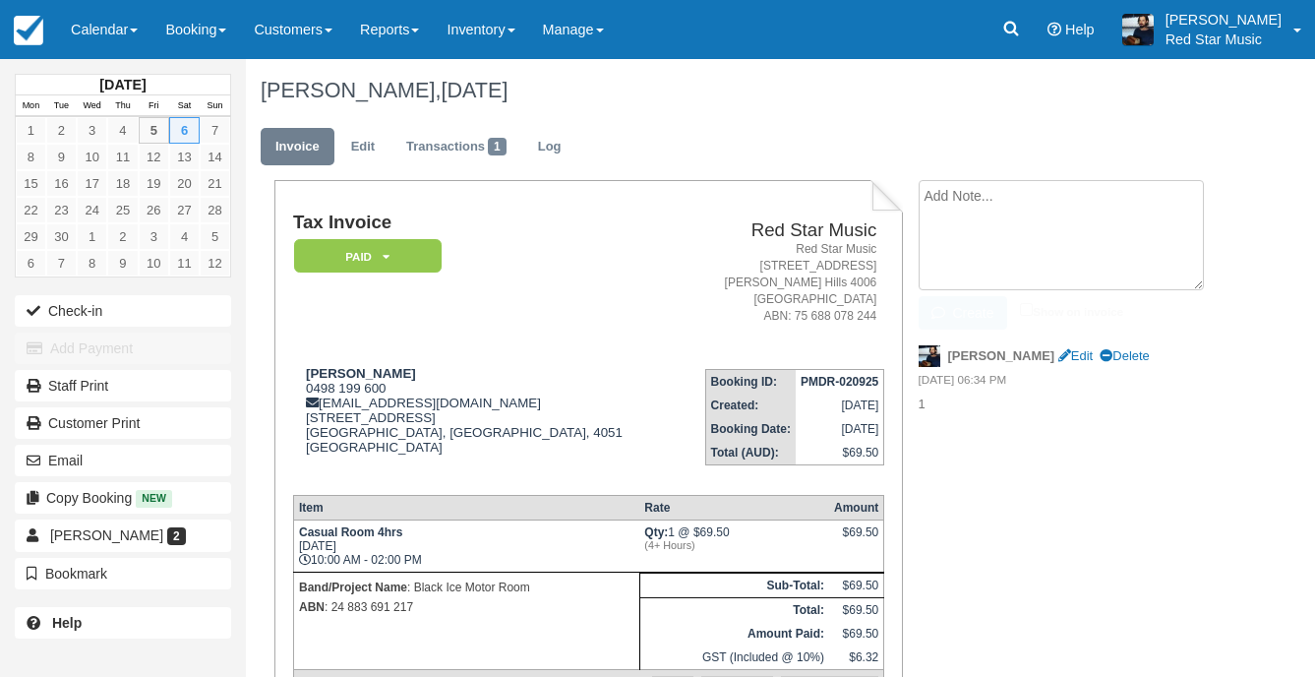
click at [1069, 204] on textarea at bounding box center [1061, 235] width 285 height 110
paste textarea "0498 199 600"
type textarea "0"
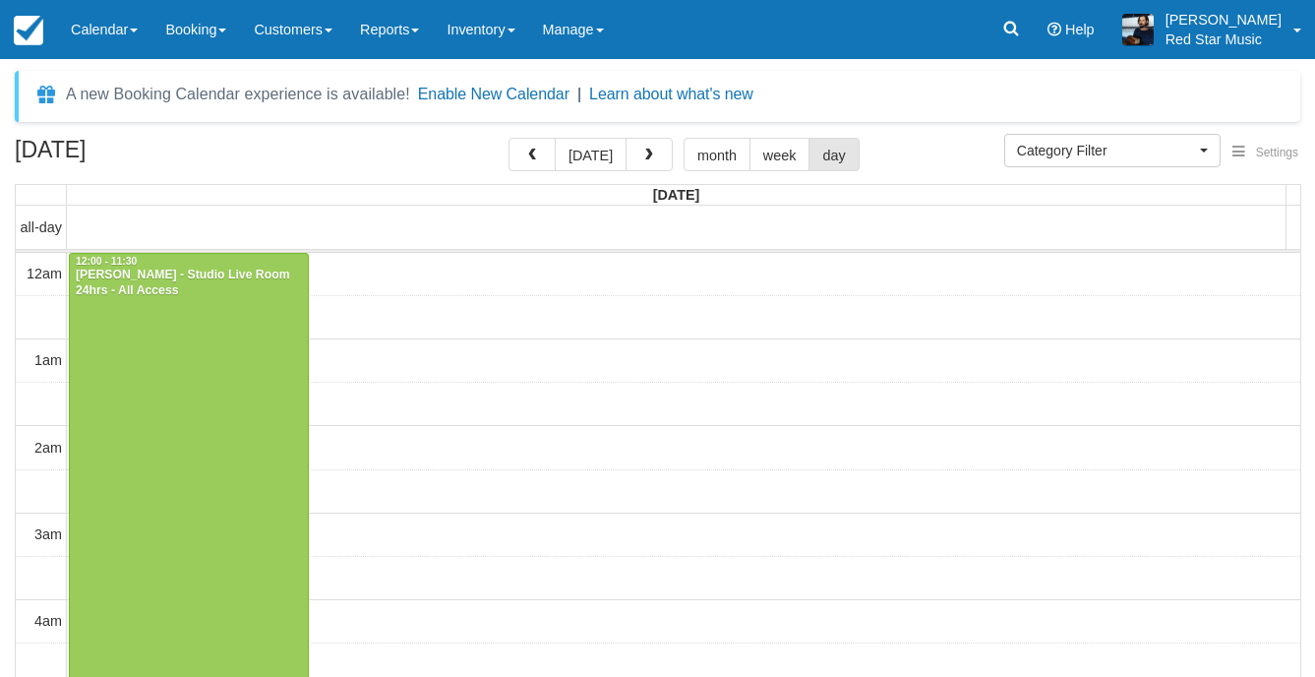
select select
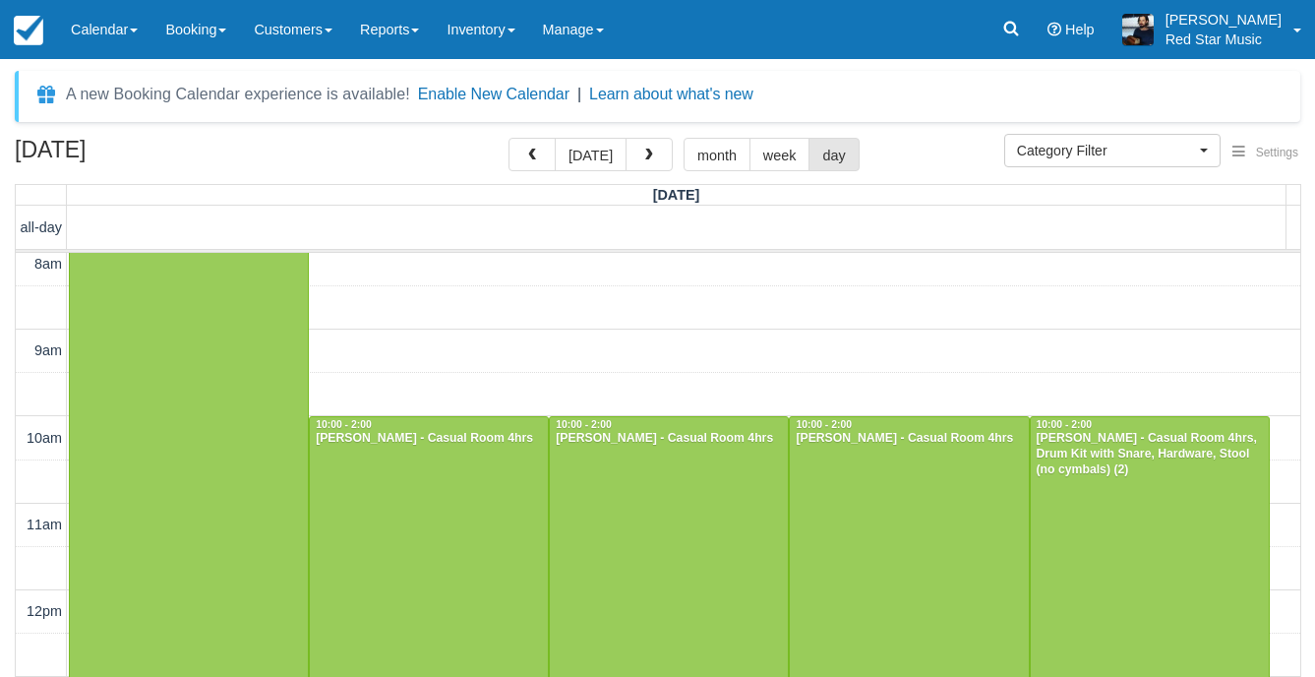
scroll to position [804, 0]
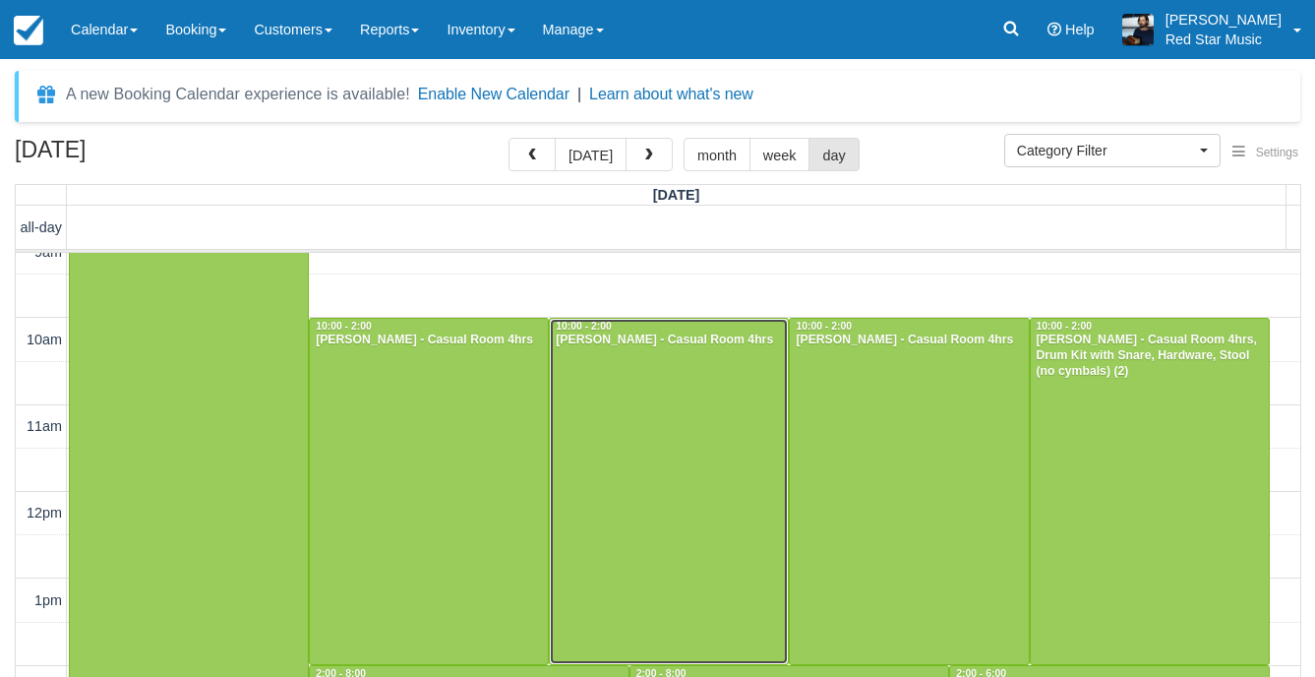
click at [617, 523] on div at bounding box center [669, 492] width 238 height 346
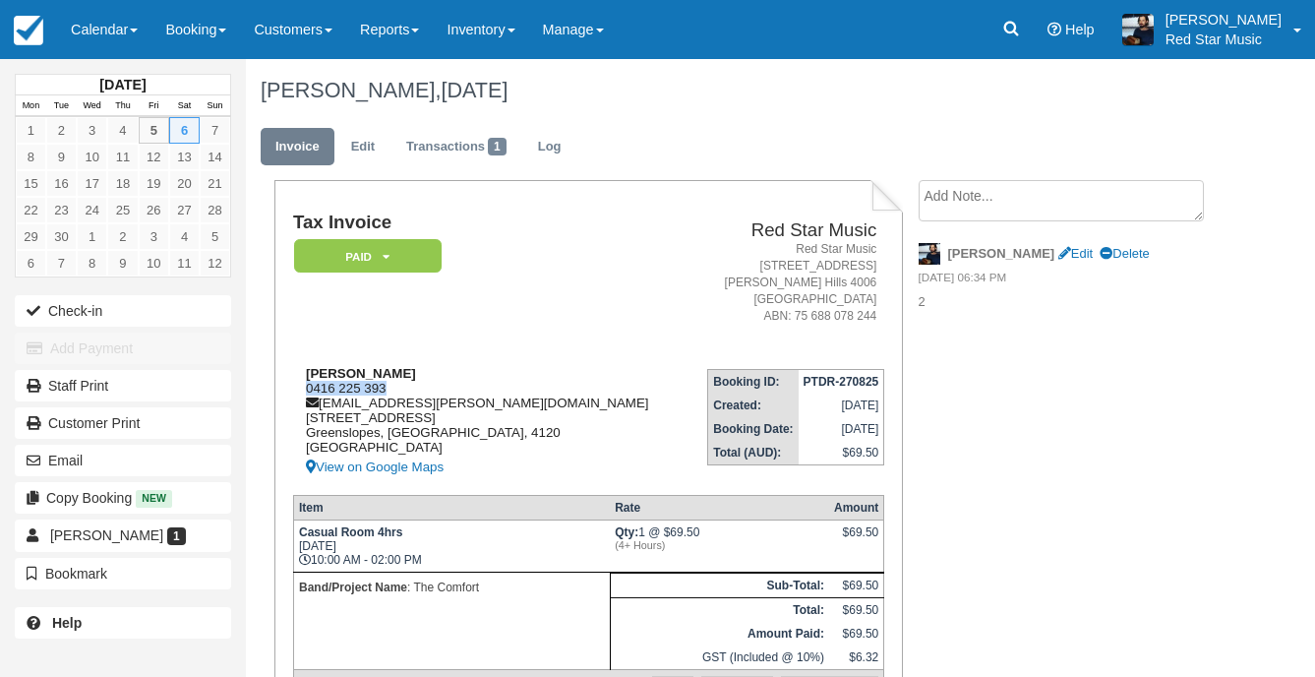
drag, startPoint x: 389, startPoint y: 388, endPoint x: 303, endPoint y: 391, distance: 85.6
click at [303, 391] on div "Liam Holmes 0416 225 393 liam.holmes.182@hotmail.com 107 Ridge Street Greenslop…" at bounding box center [490, 422] width 394 height 113
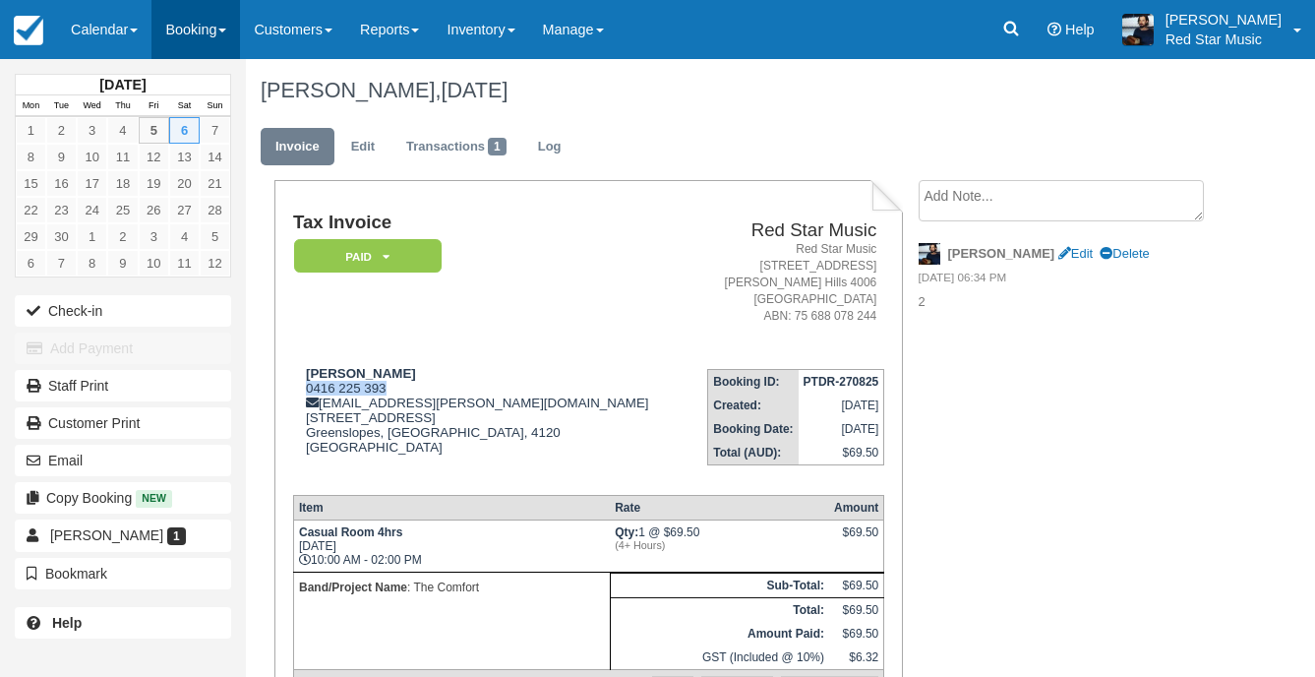
copy div "0416 225 393"
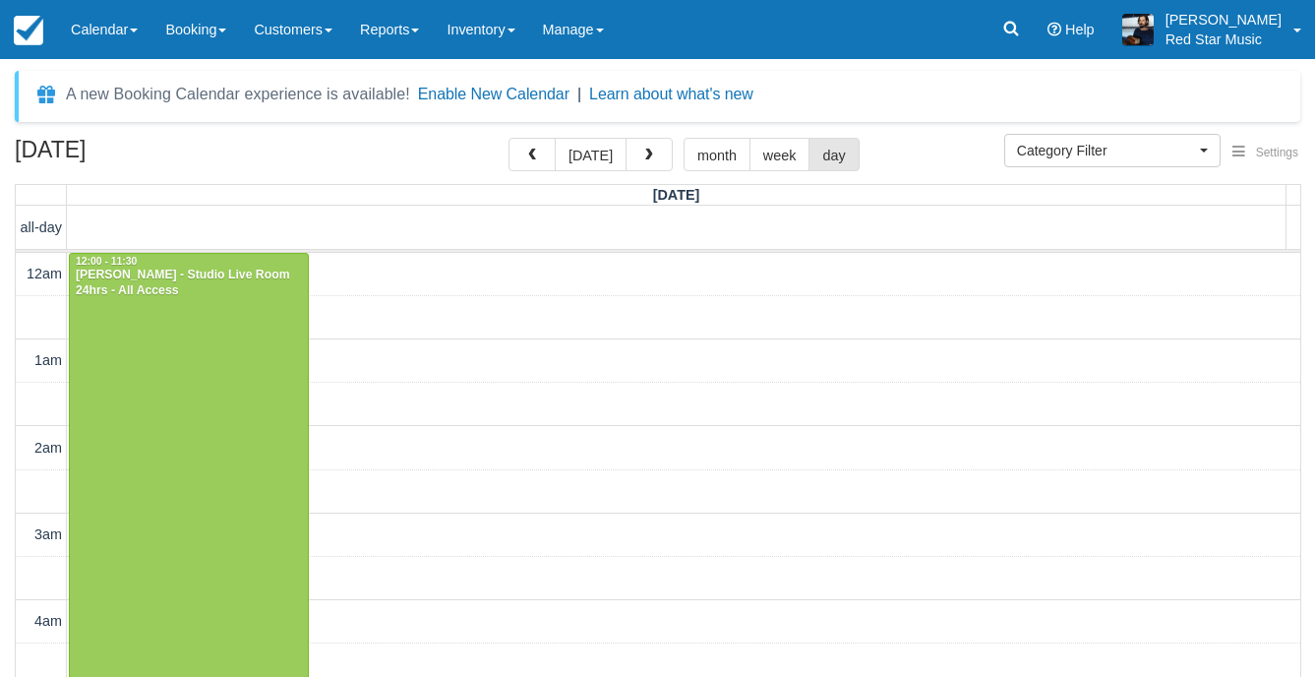
select select
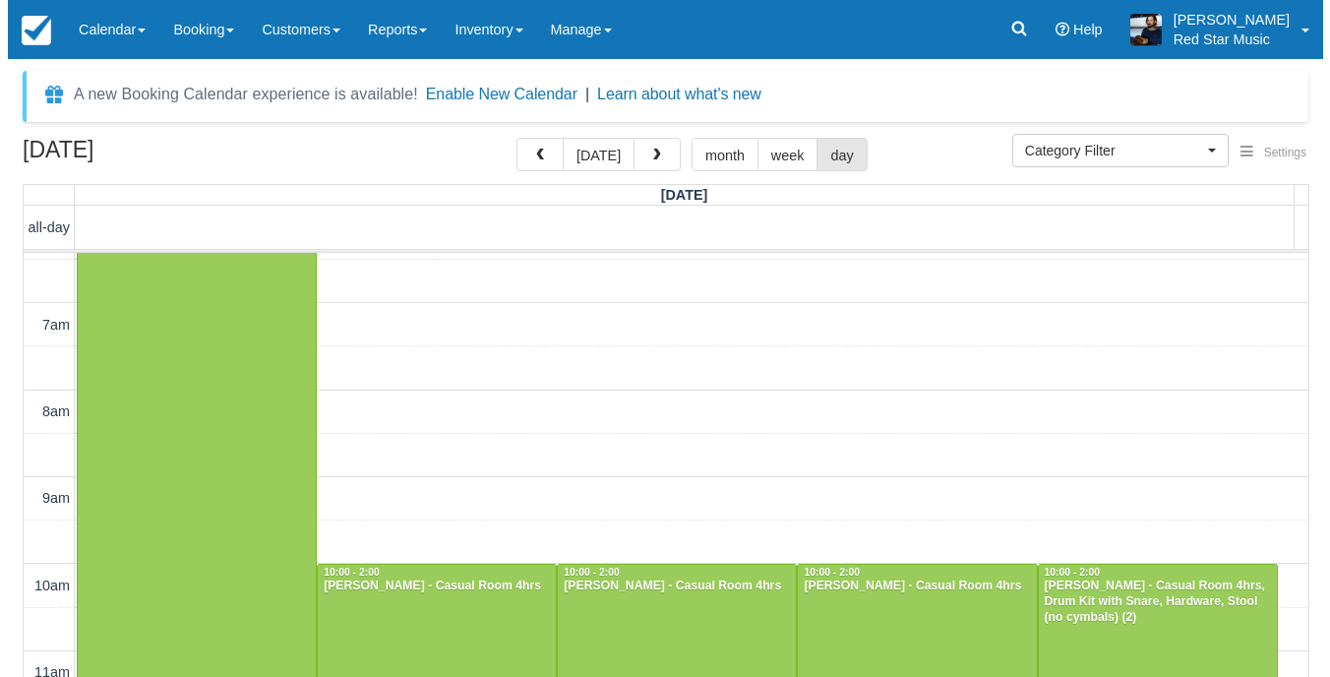
scroll to position [509, 0]
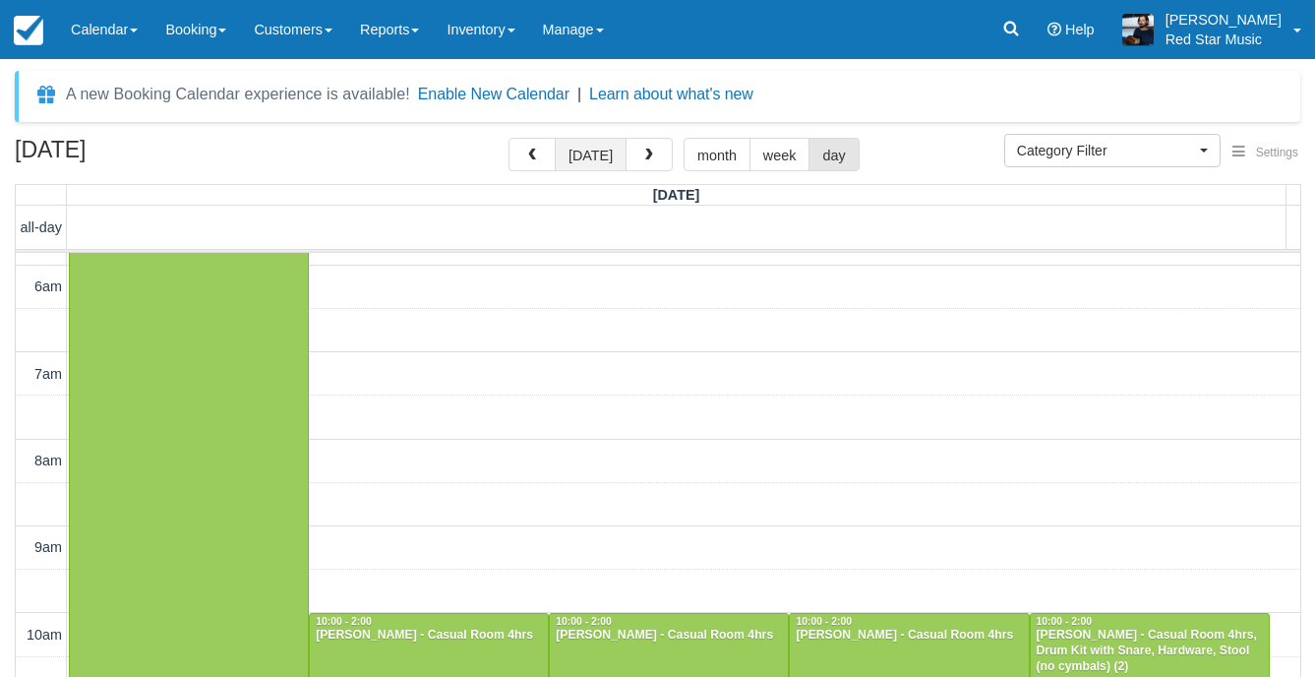
click at [592, 160] on button "today" at bounding box center [591, 154] width 72 height 33
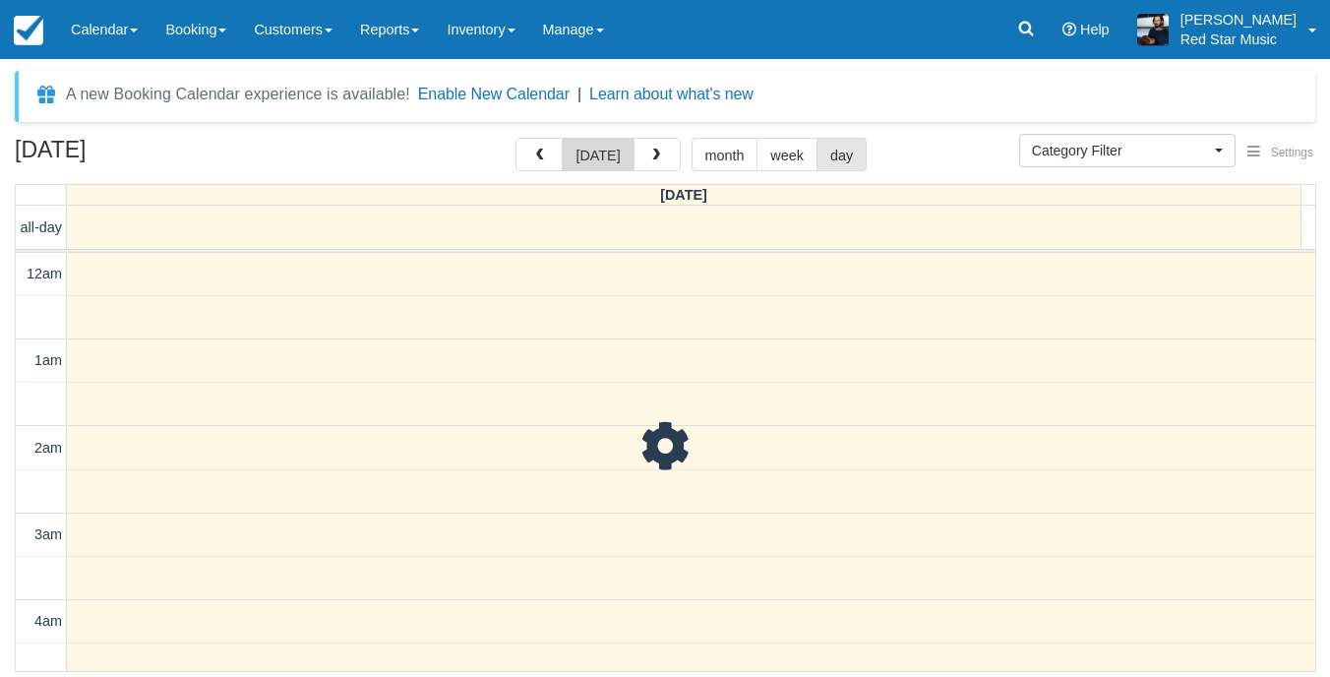
scroll to position [1566, 0]
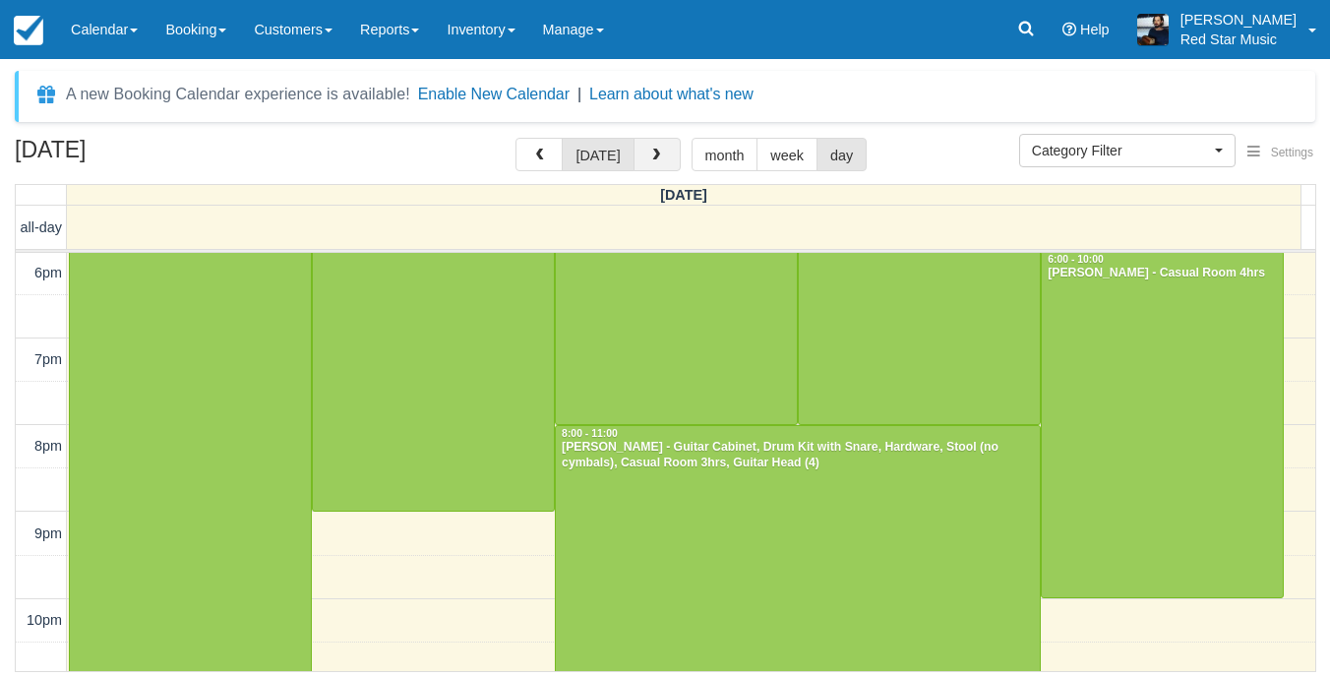
click at [661, 150] on button "button" at bounding box center [656, 154] width 47 height 33
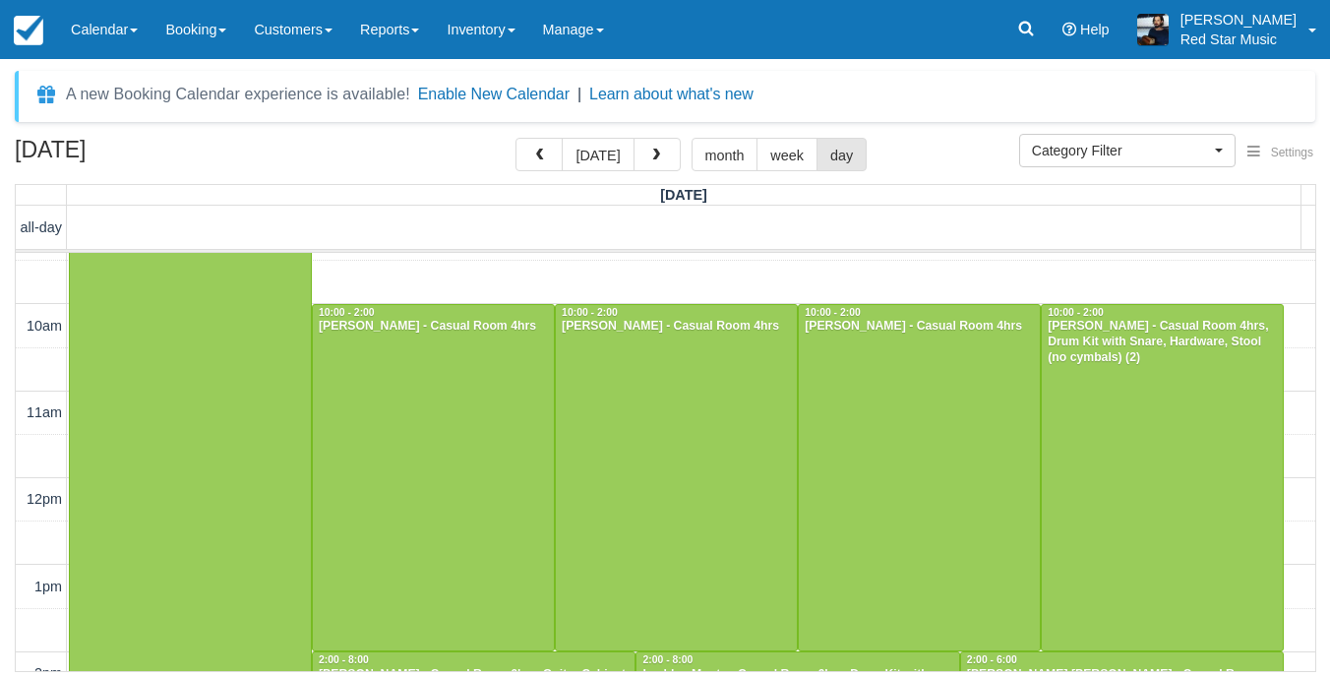
scroll to position [877, 0]
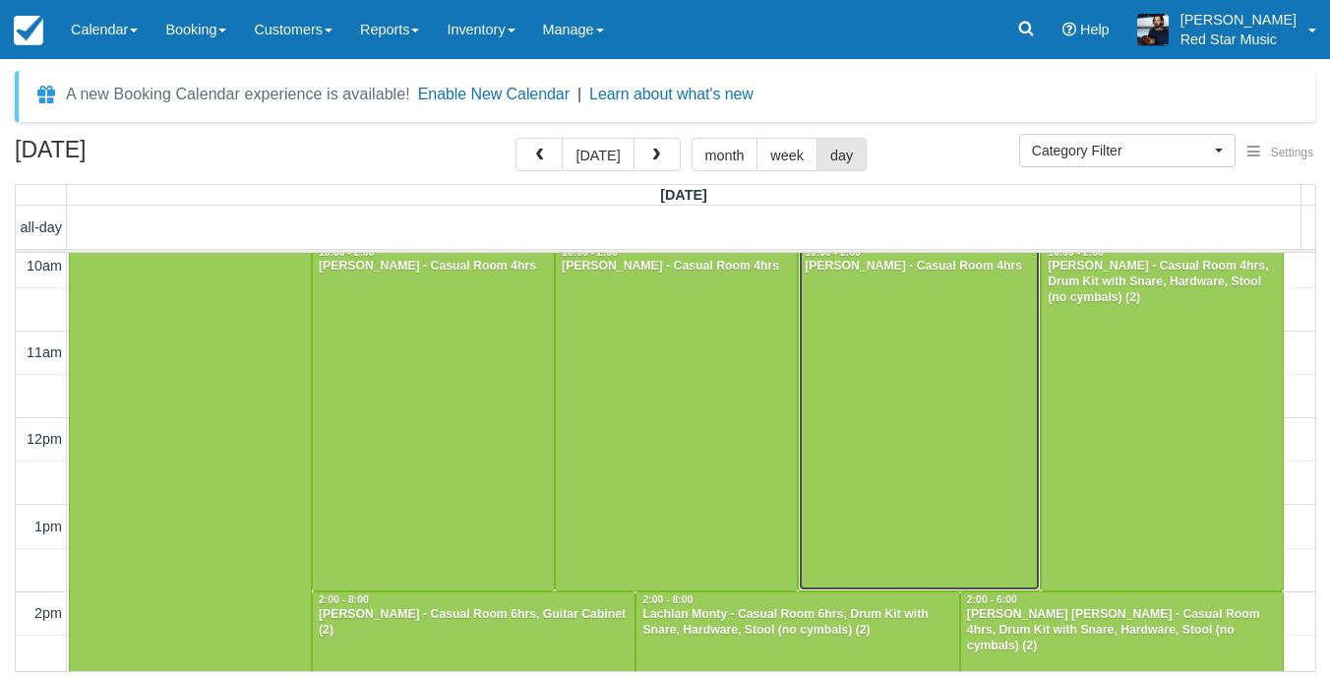
click at [916, 348] on div at bounding box center [919, 418] width 241 height 346
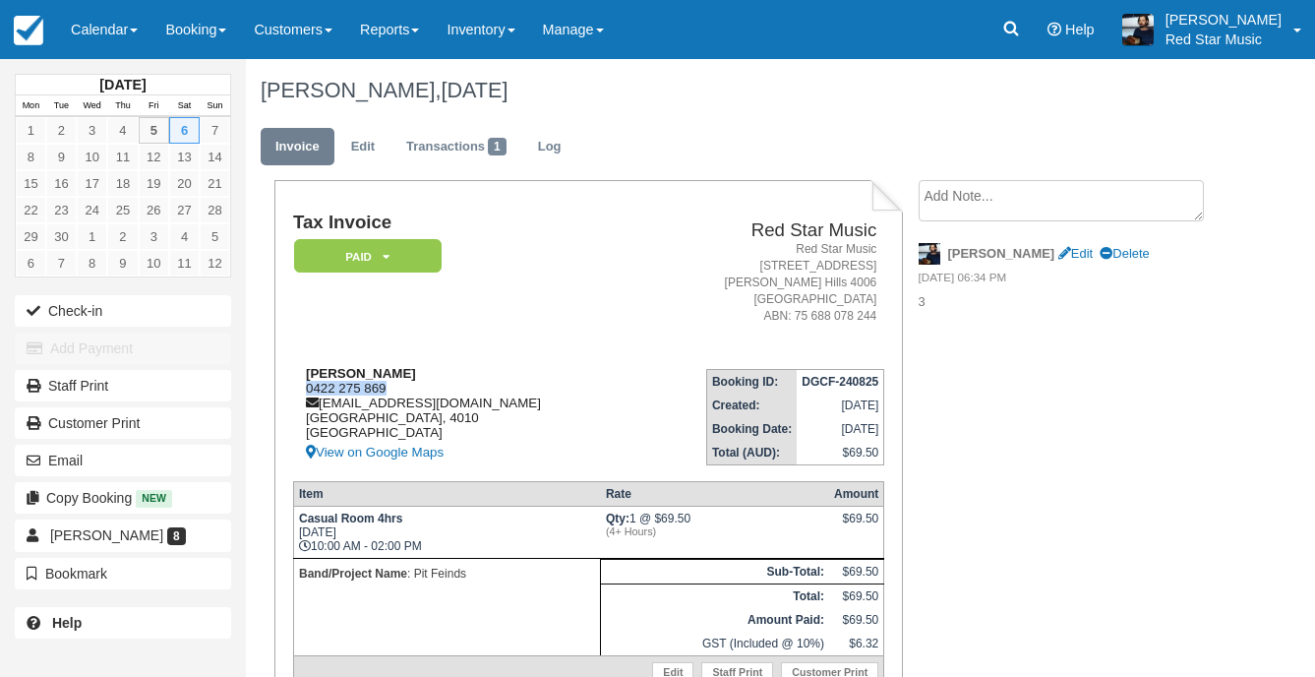
drag, startPoint x: 388, startPoint y: 390, endPoint x: 306, endPoint y: 389, distance: 81.6
click at [306, 389] on div "Robert Jacklyn 0422 275 869 rob_jacklyn@yahoo.com Queensland, 4010 Australia Vi…" at bounding box center [465, 415] width 344 height 98
copy div "0422 275 869"
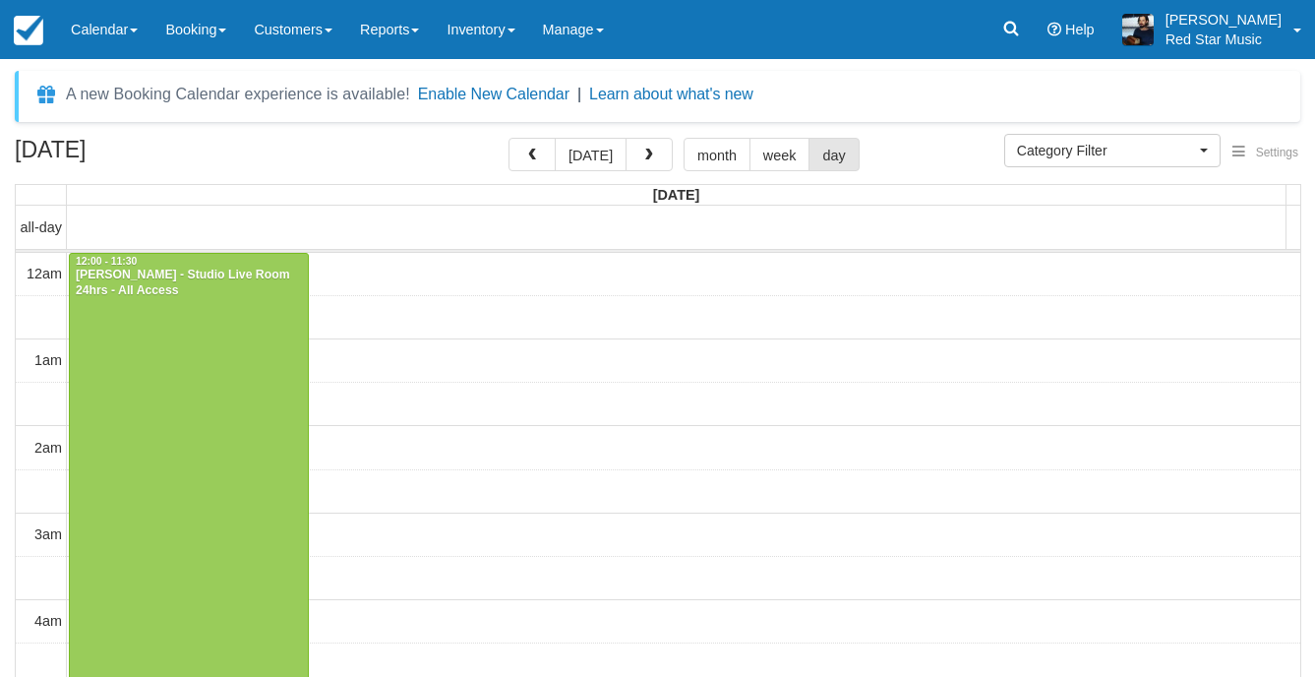
select select
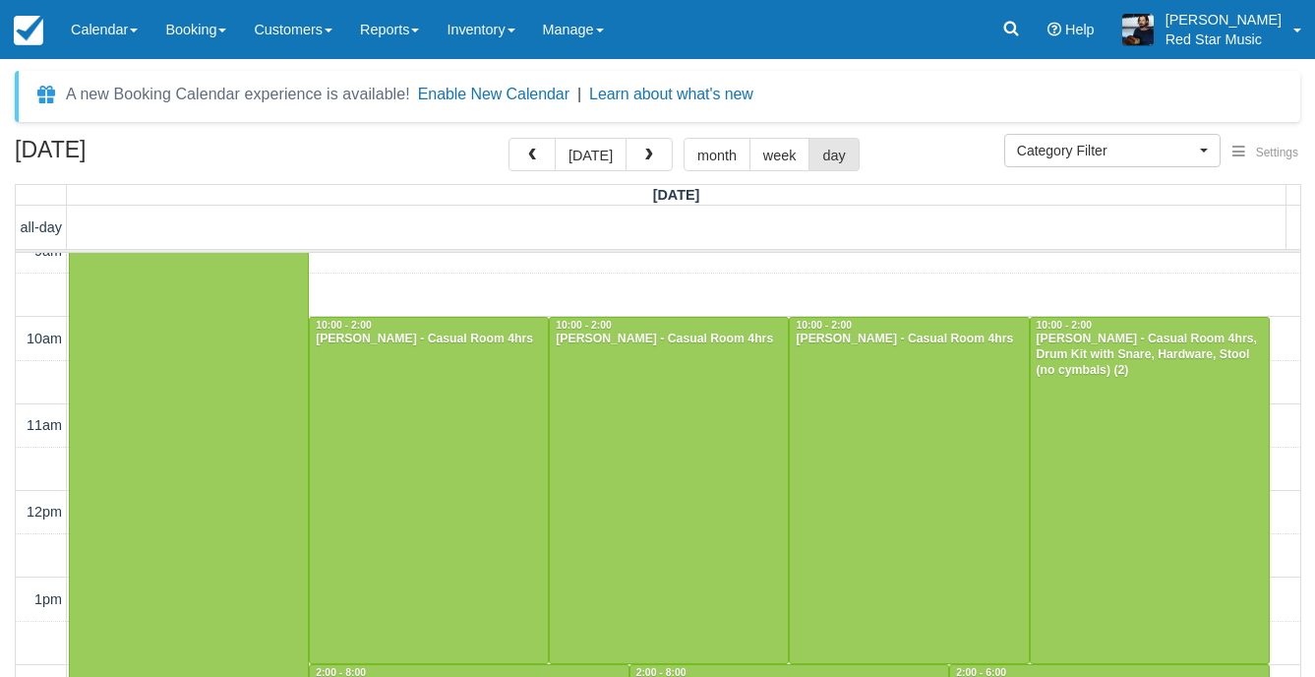
scroll to position [804, 0]
click at [1068, 442] on div at bounding box center [1150, 492] width 238 height 346
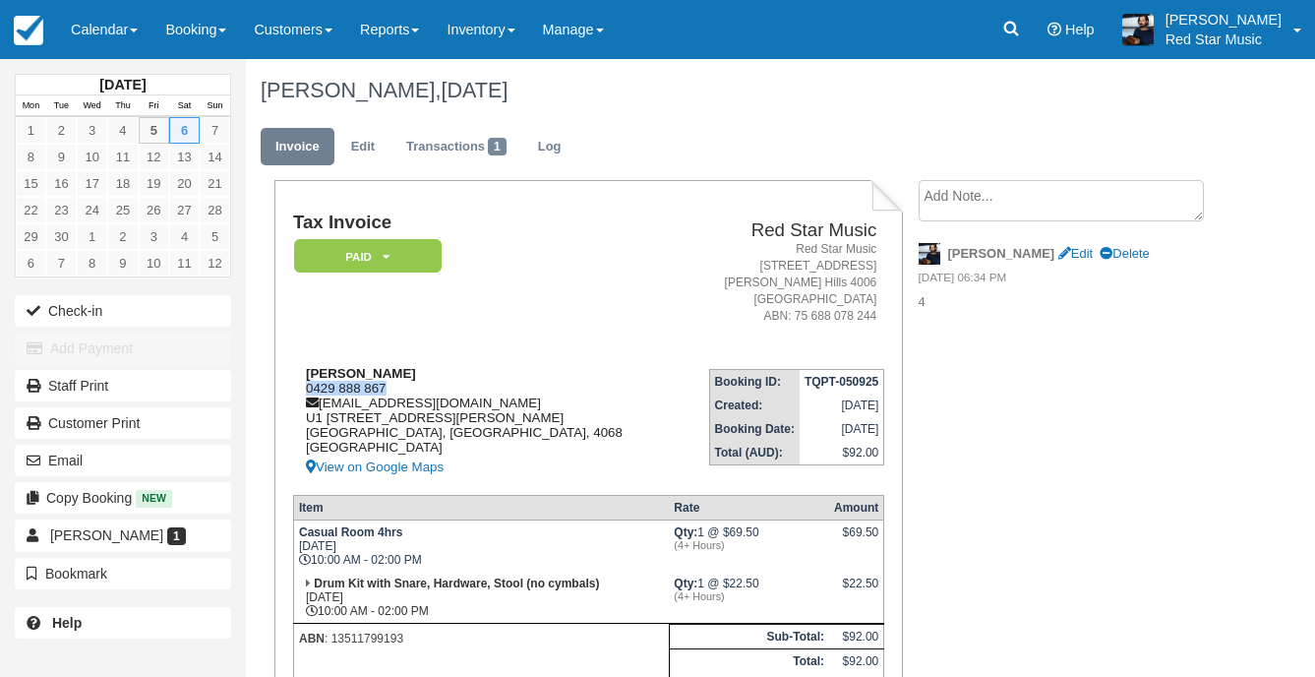
drag, startPoint x: 398, startPoint y: 391, endPoint x: 305, endPoint y: 383, distance: 93.9
click at [305, 383] on div "[PERSON_NAME] 0429 888 867 [EMAIL_ADDRESS][DOMAIN_NAME] [STREET_ADDRESS][PERSON…" at bounding box center [486, 422] width 386 height 113
copy div "0429 888 867"
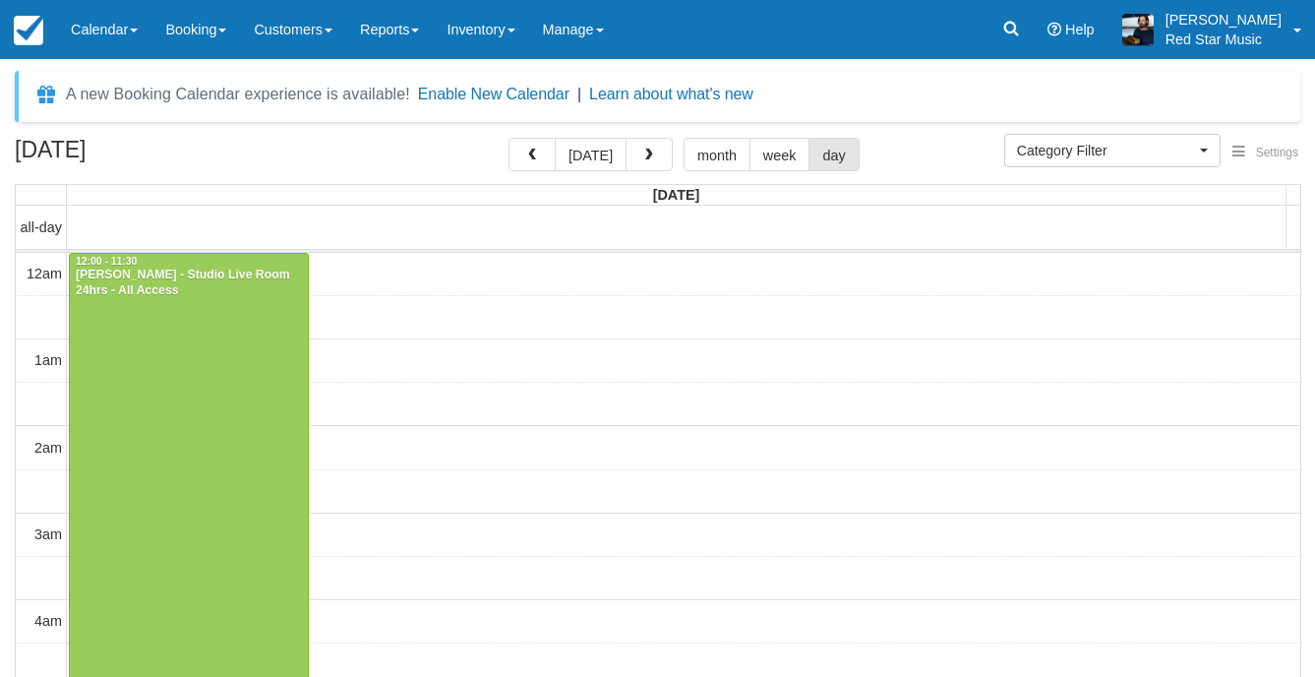
select select
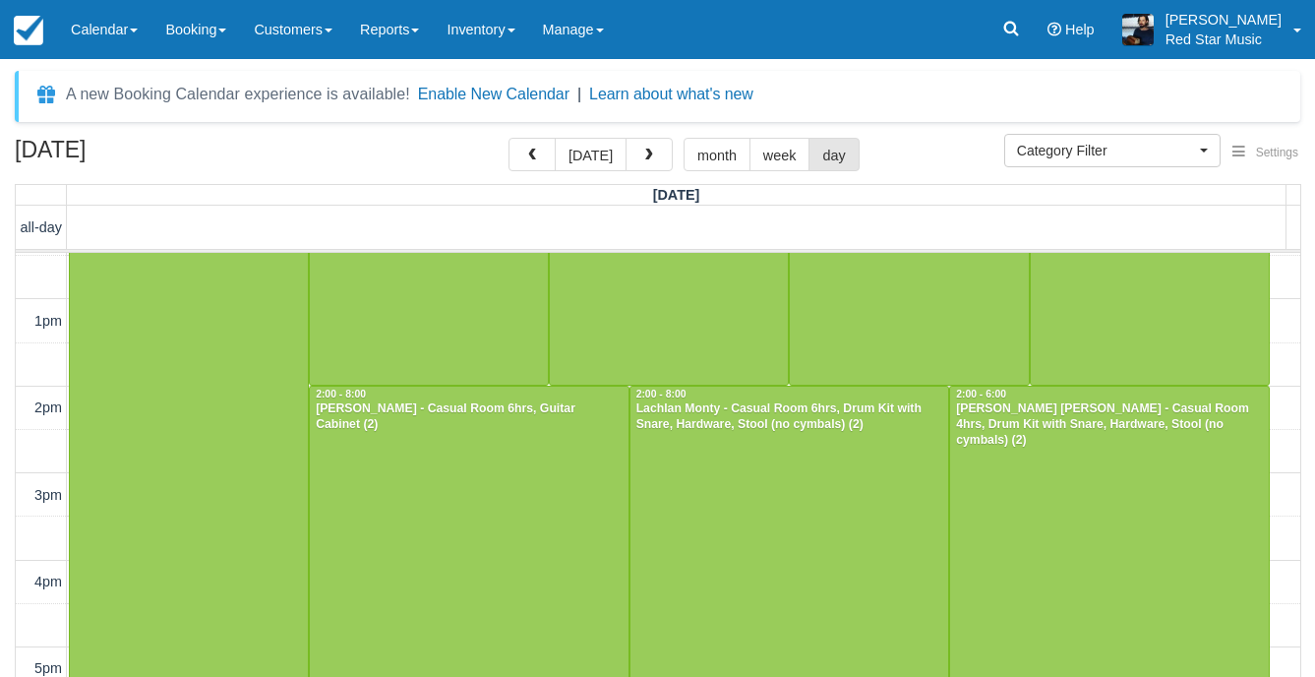
scroll to position [1099, 0]
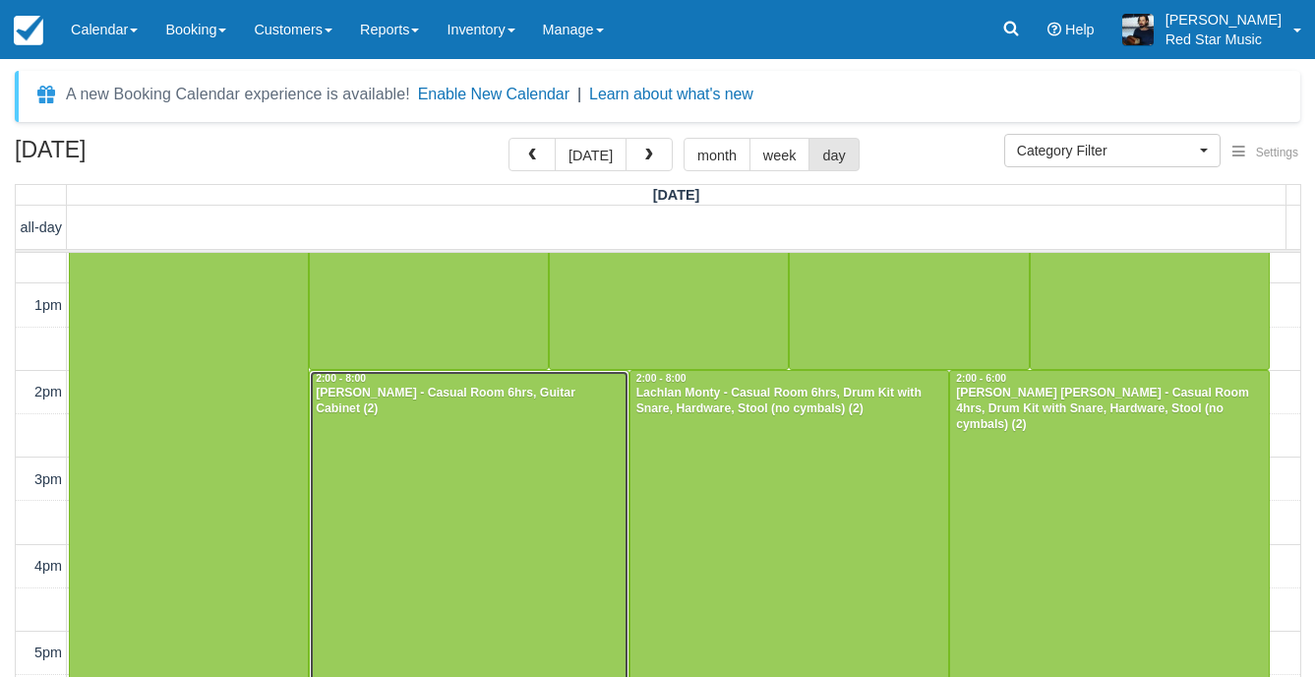
click at [503, 427] on div at bounding box center [469, 630] width 319 height 519
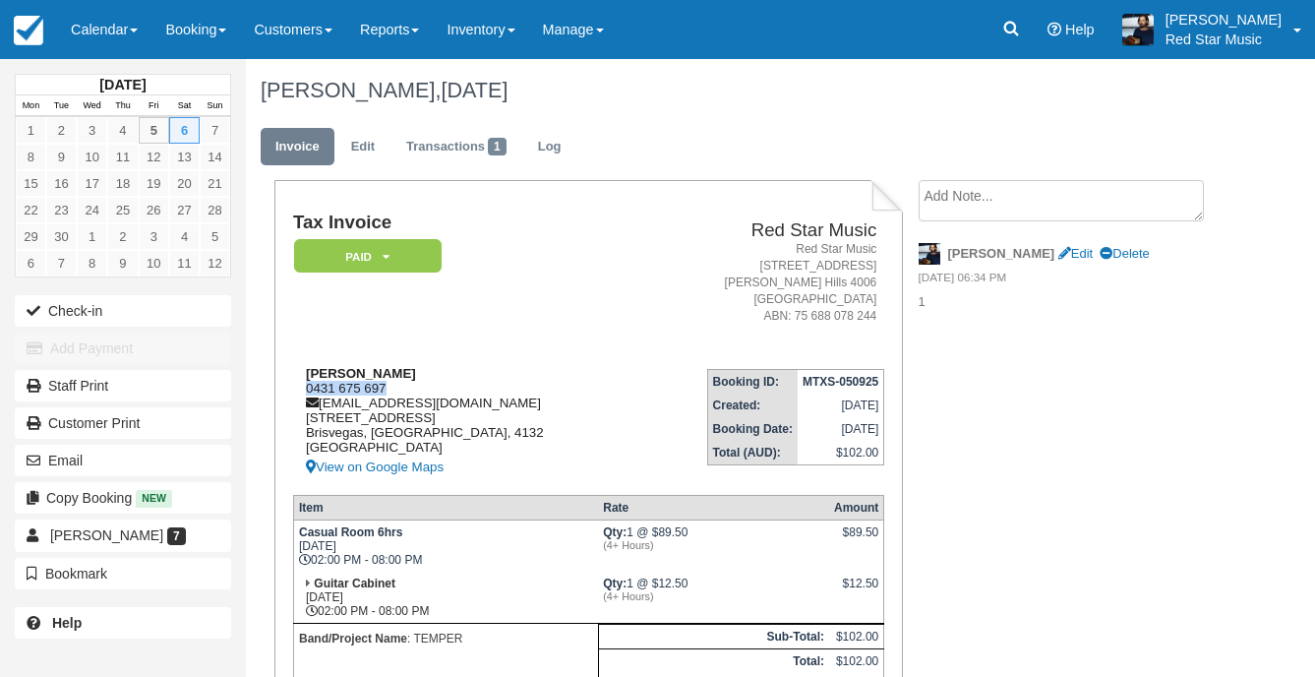
drag, startPoint x: 388, startPoint y: 385, endPoint x: 303, endPoint y: 388, distance: 84.6
click at [303, 388] on div "Clay Barlow 0431 675 697 clayb2002@live.com 31 redgum drive Brisvegas, Queensla…" at bounding box center [466, 422] width 346 height 113
copy div "0431 675 697"
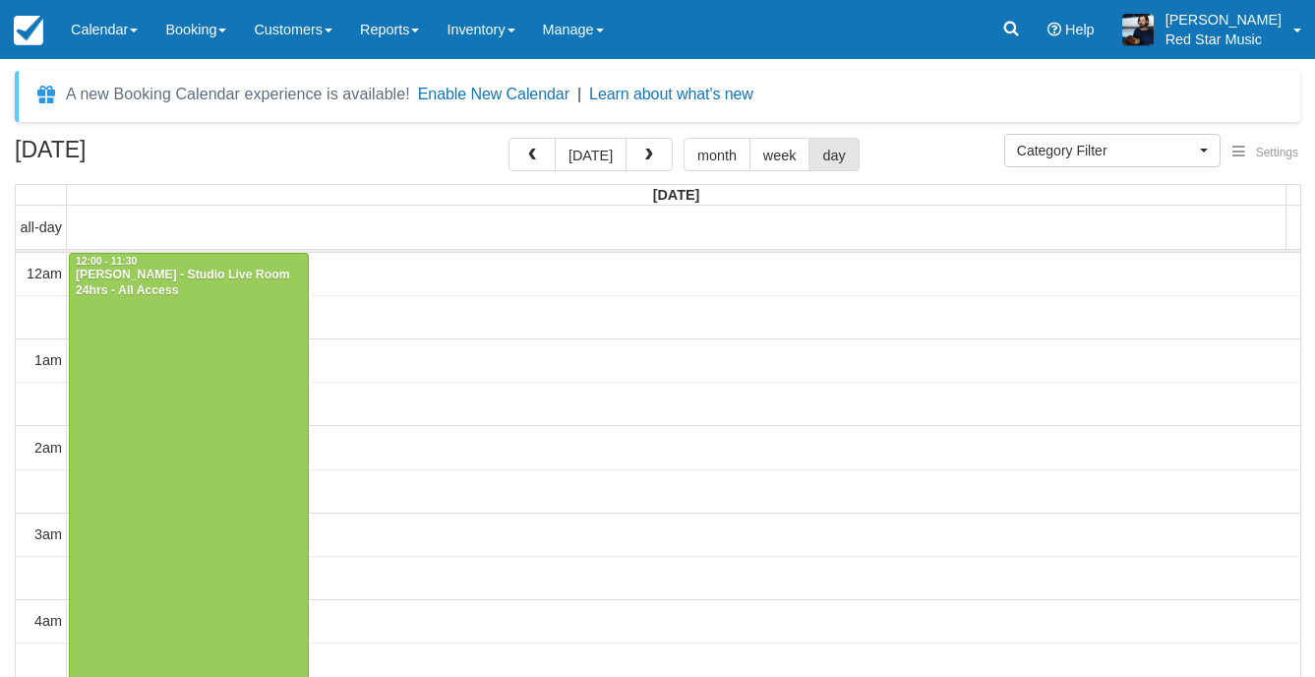
select select
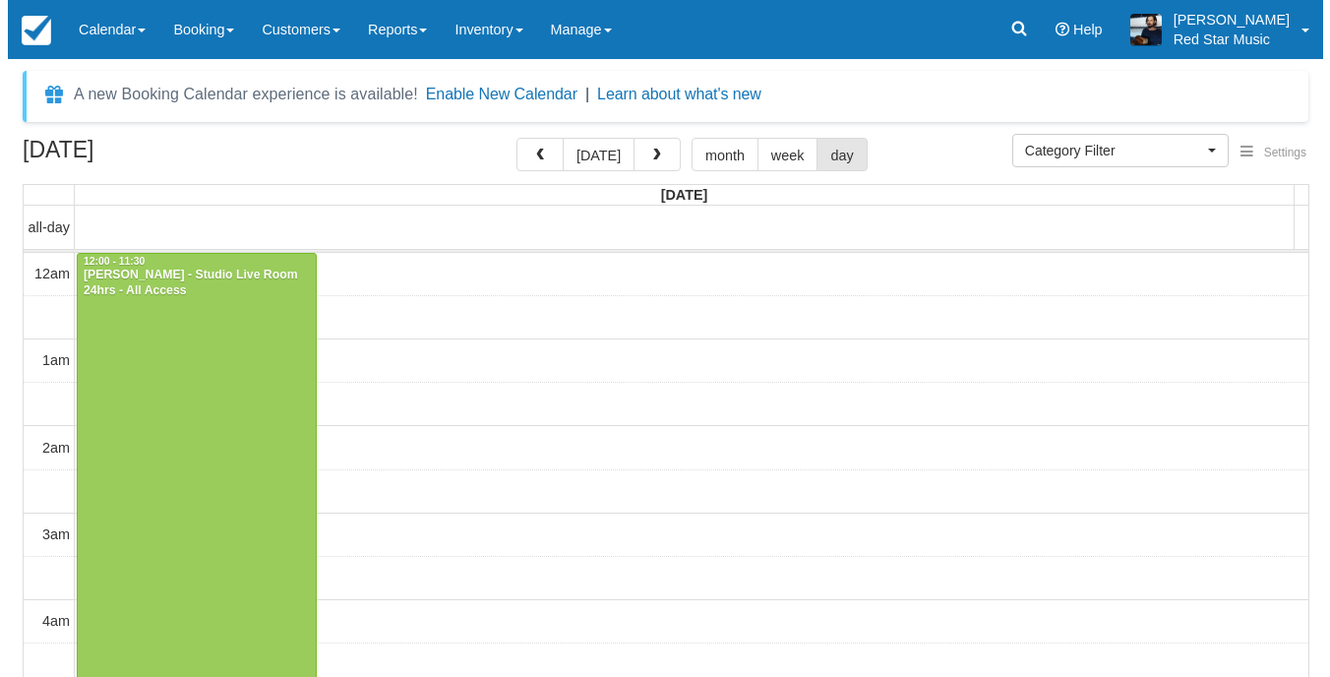
scroll to position [213, 0]
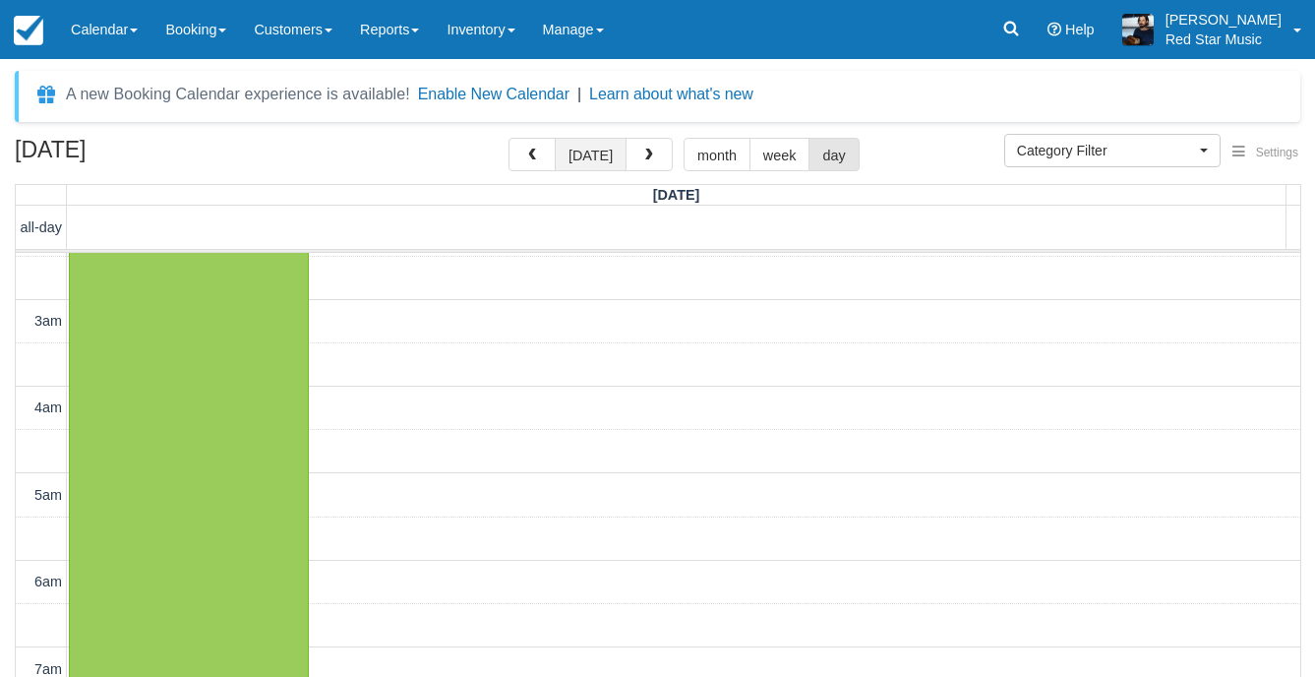
click at [595, 152] on button "today" at bounding box center [591, 154] width 72 height 33
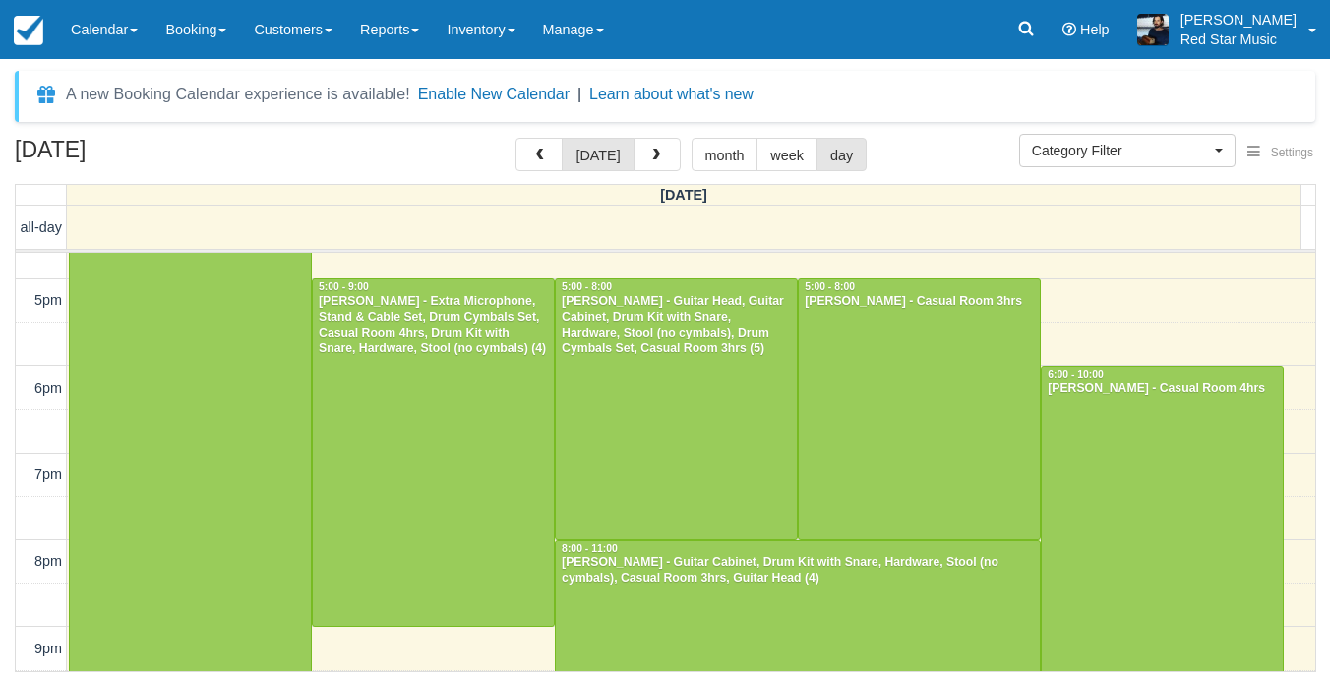
scroll to position [1623, 0]
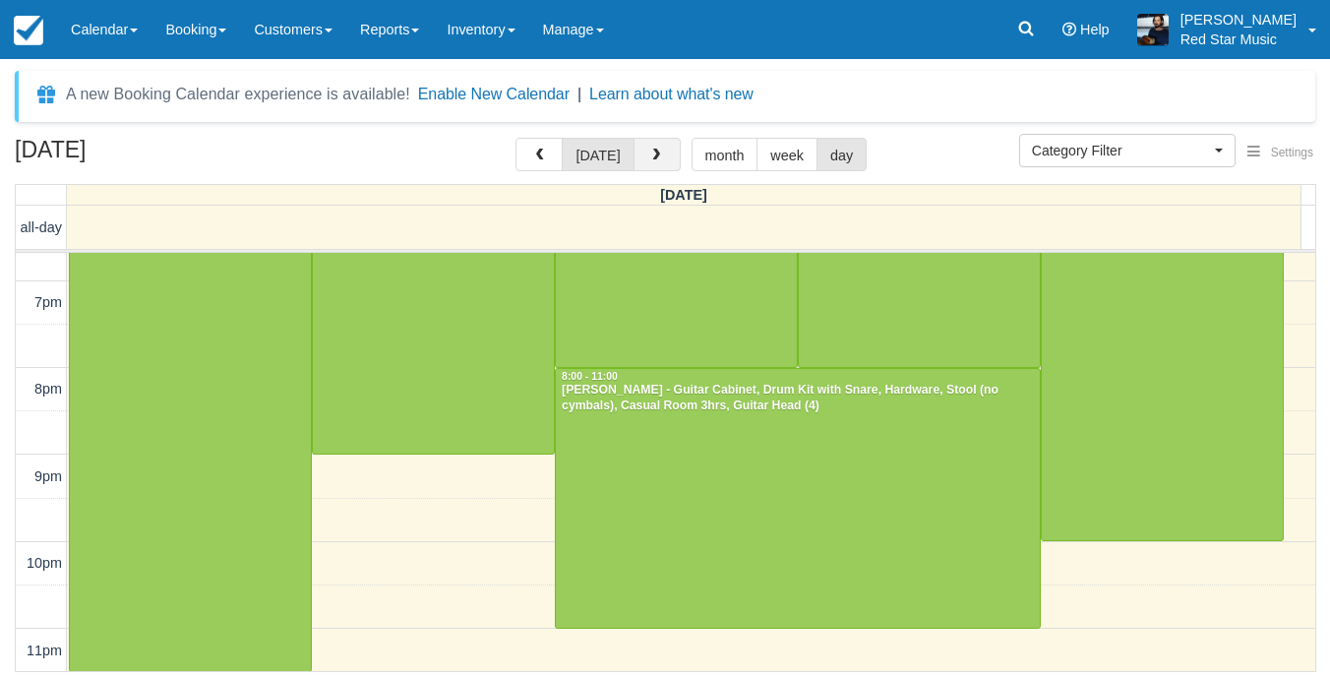
click at [649, 151] on span "button" at bounding box center [656, 156] width 14 height 14
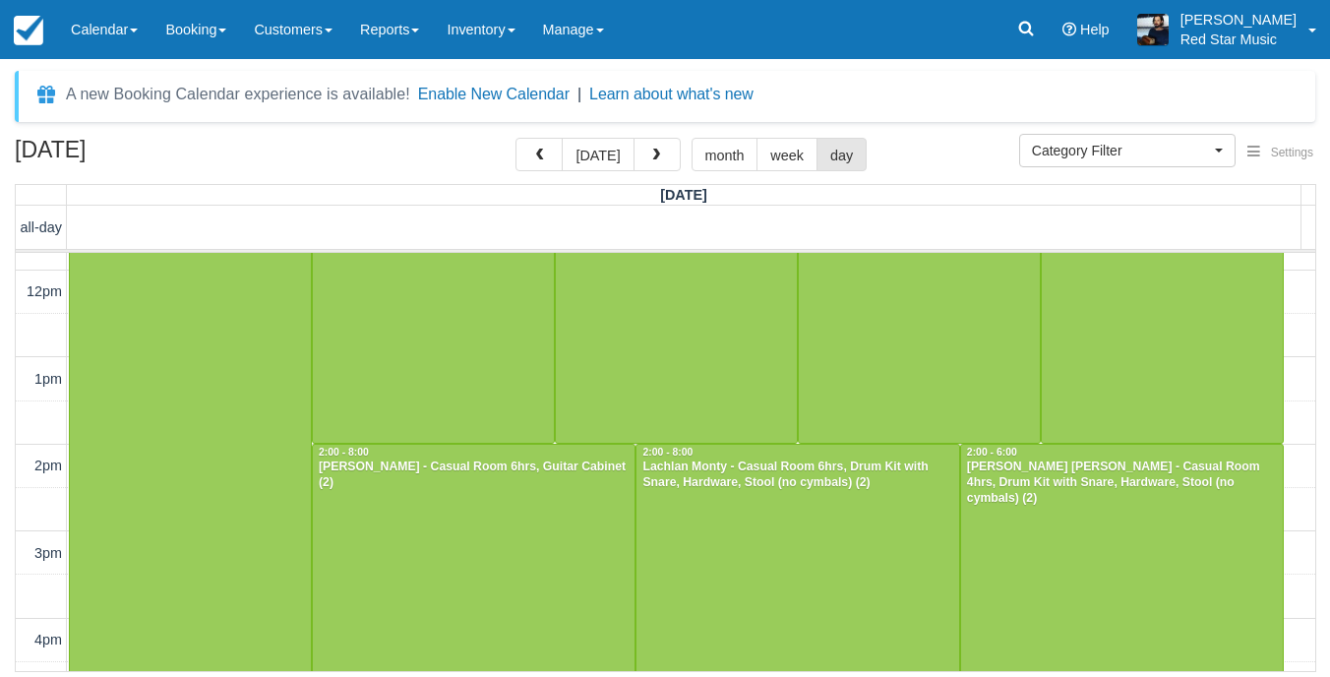
scroll to position [1033, 0]
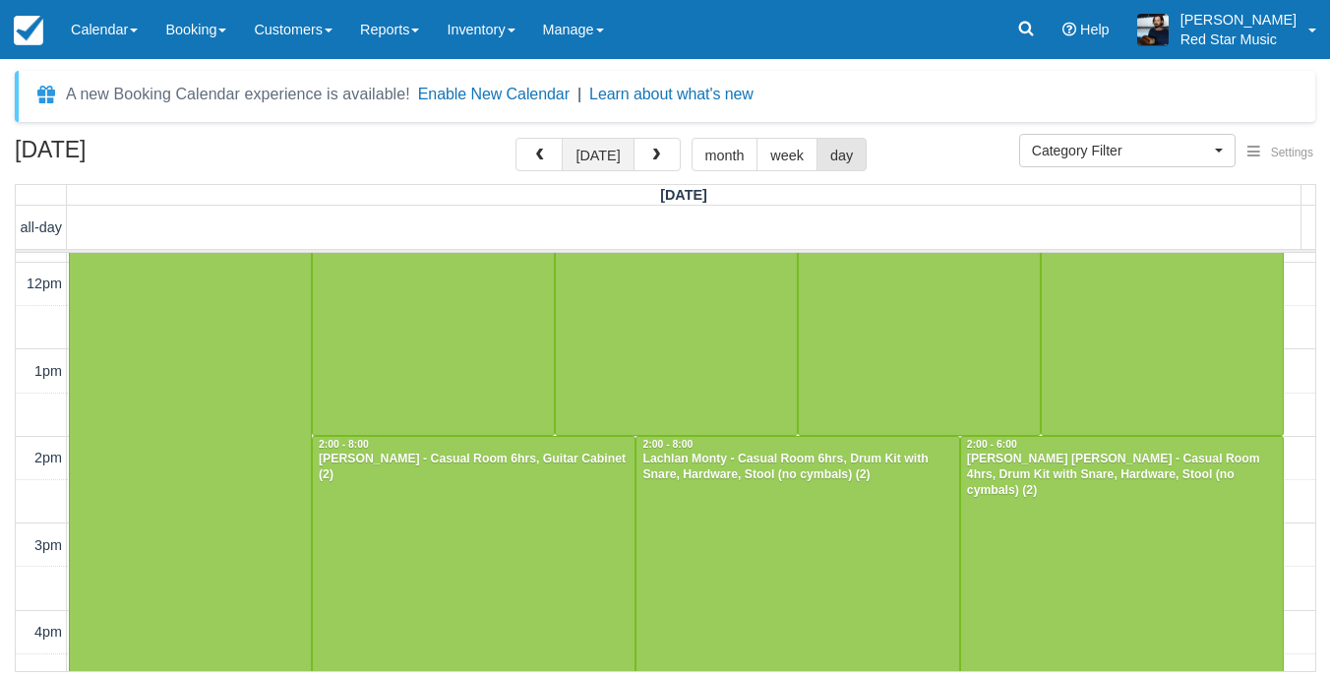
click at [591, 158] on button "today" at bounding box center [598, 154] width 72 height 33
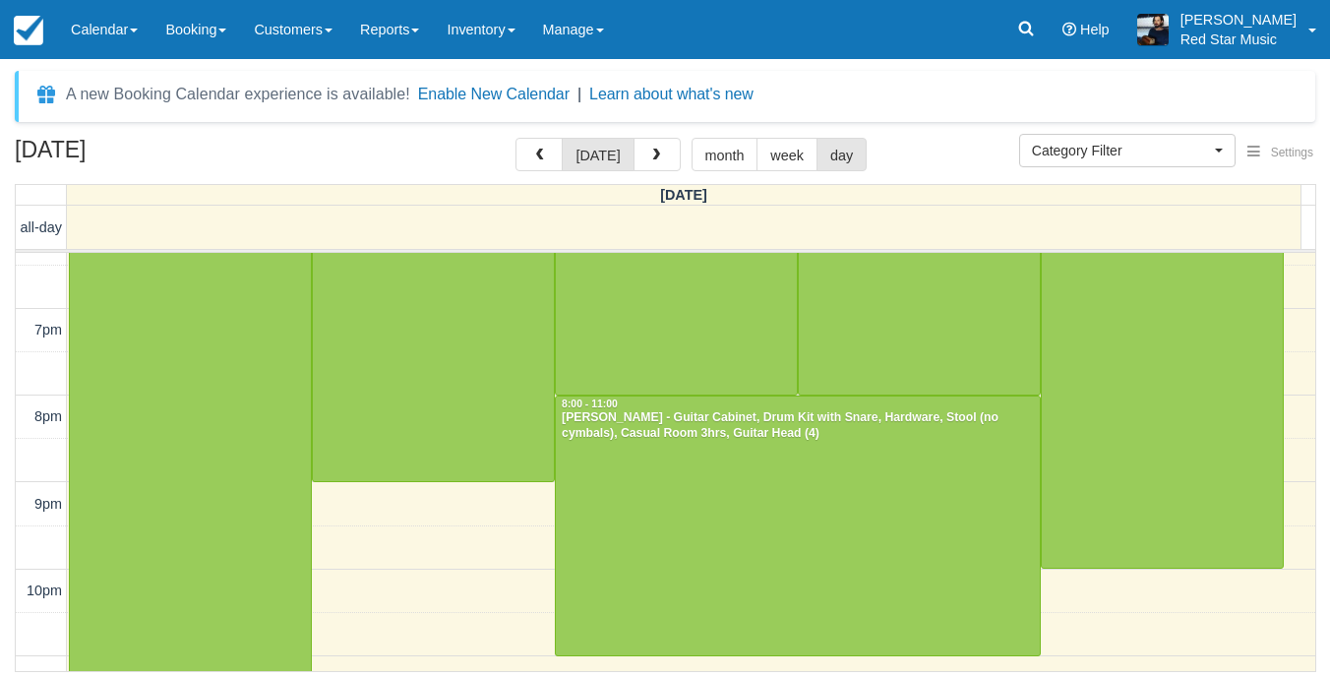
scroll to position [1623, 0]
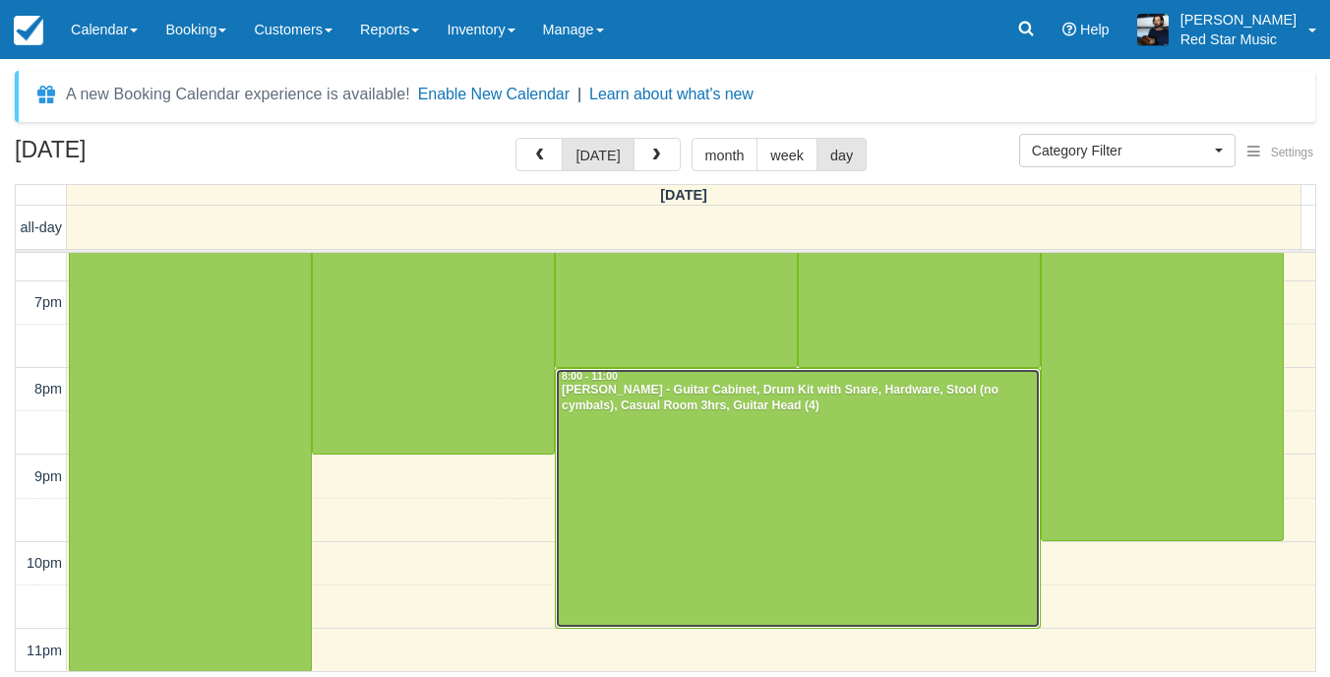
click at [773, 465] on div at bounding box center [798, 498] width 484 height 259
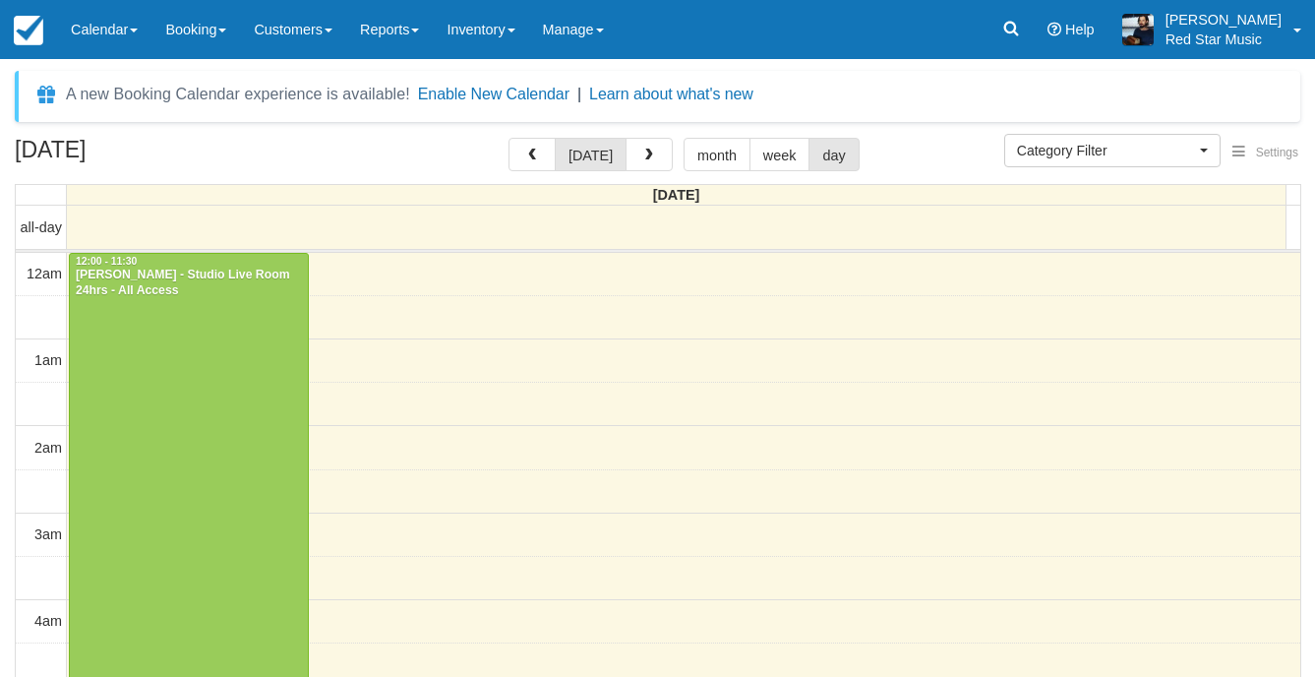
select select
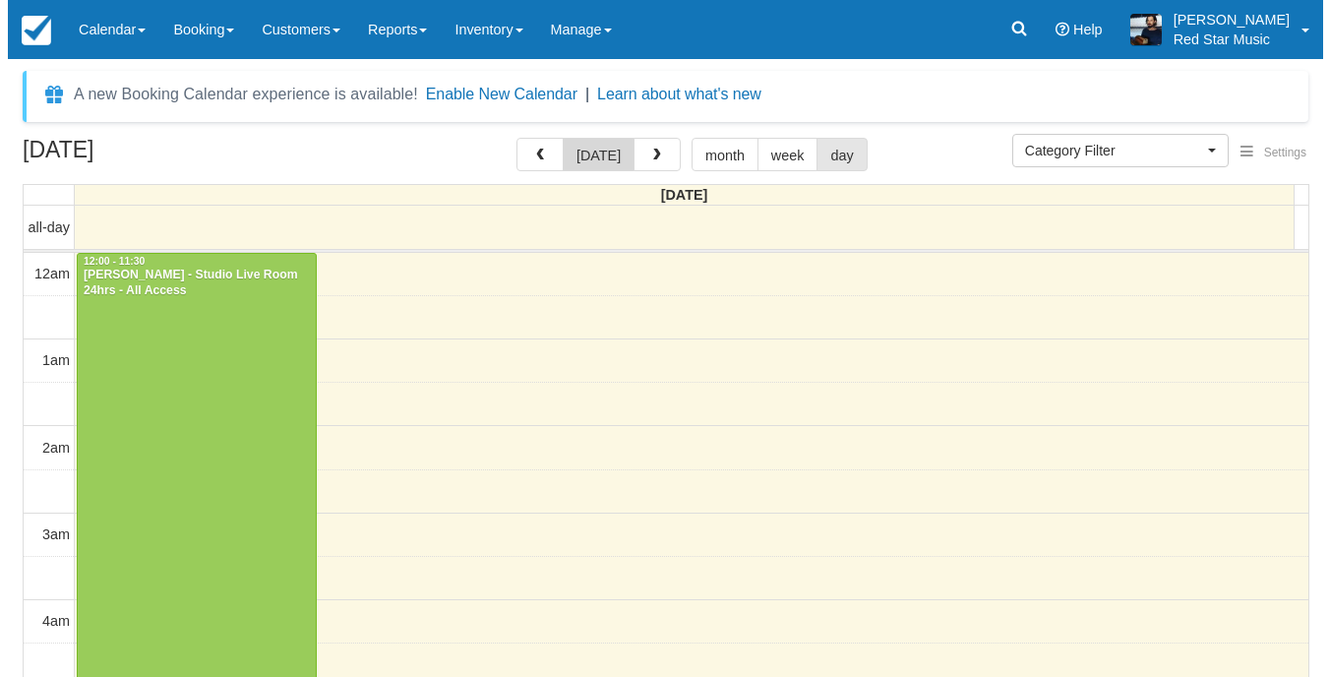
scroll to position [213, 0]
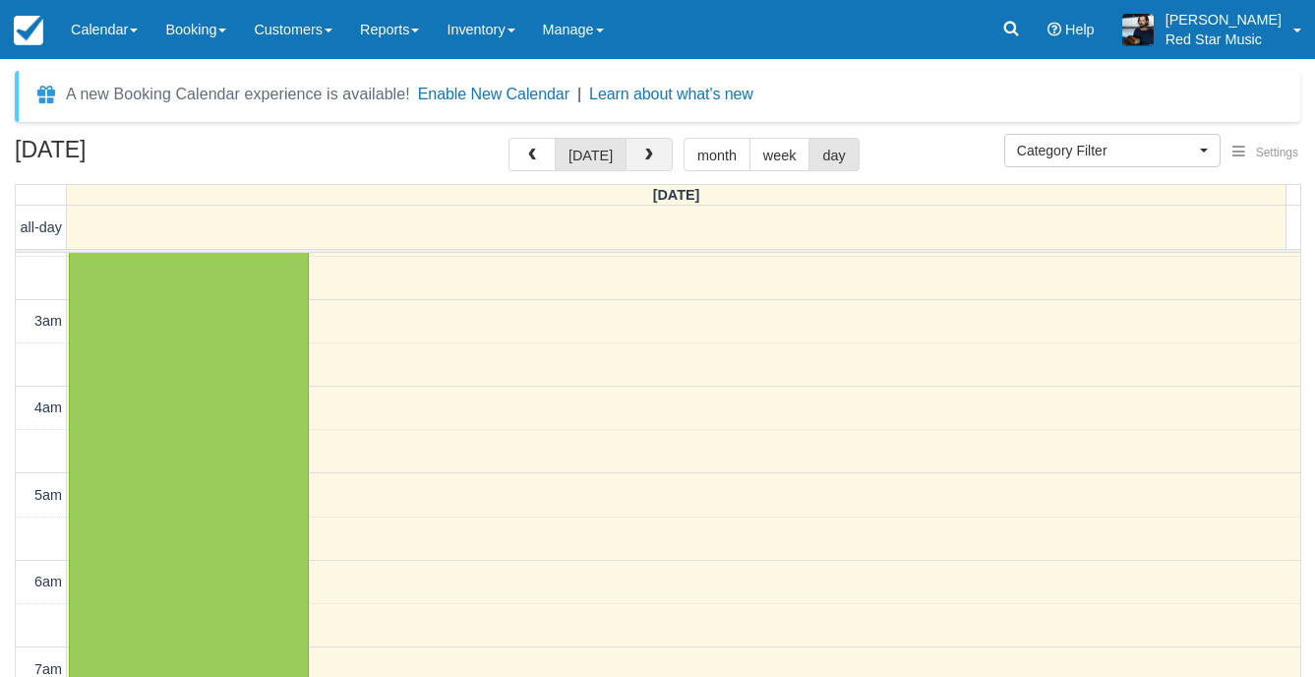
click at [643, 151] on span "button" at bounding box center [649, 156] width 14 height 14
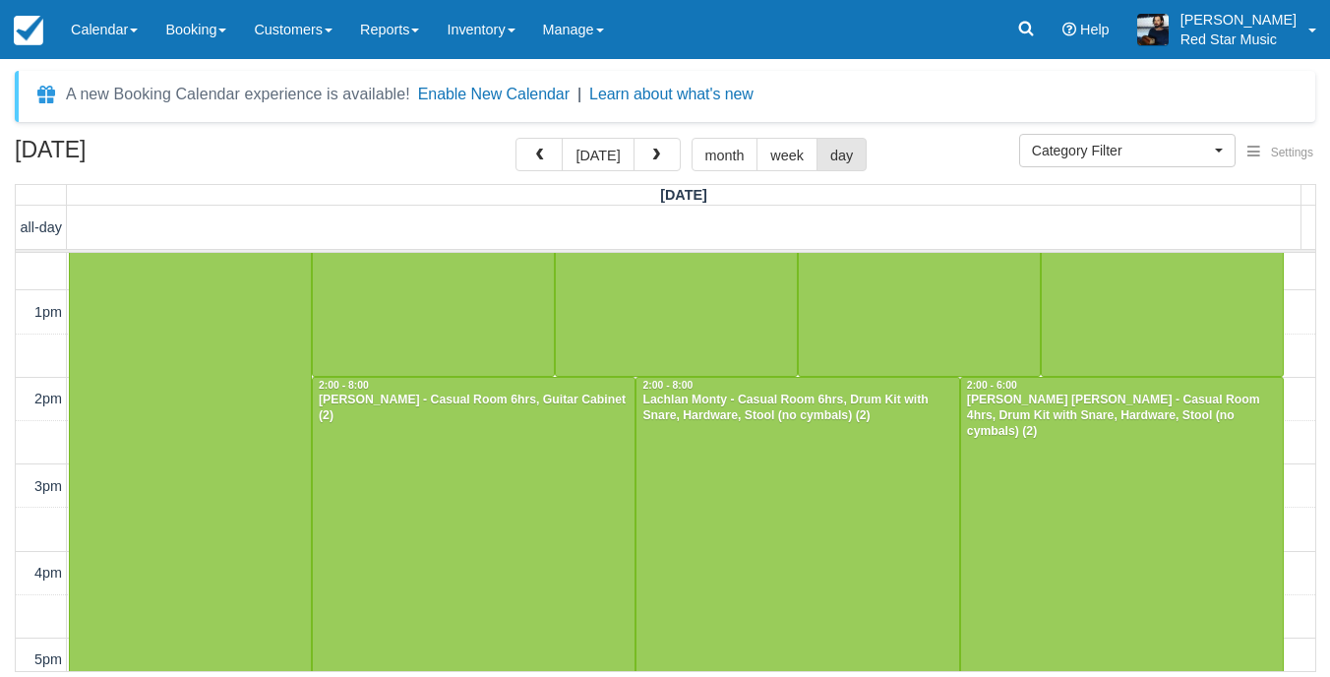
scroll to position [1131, 0]
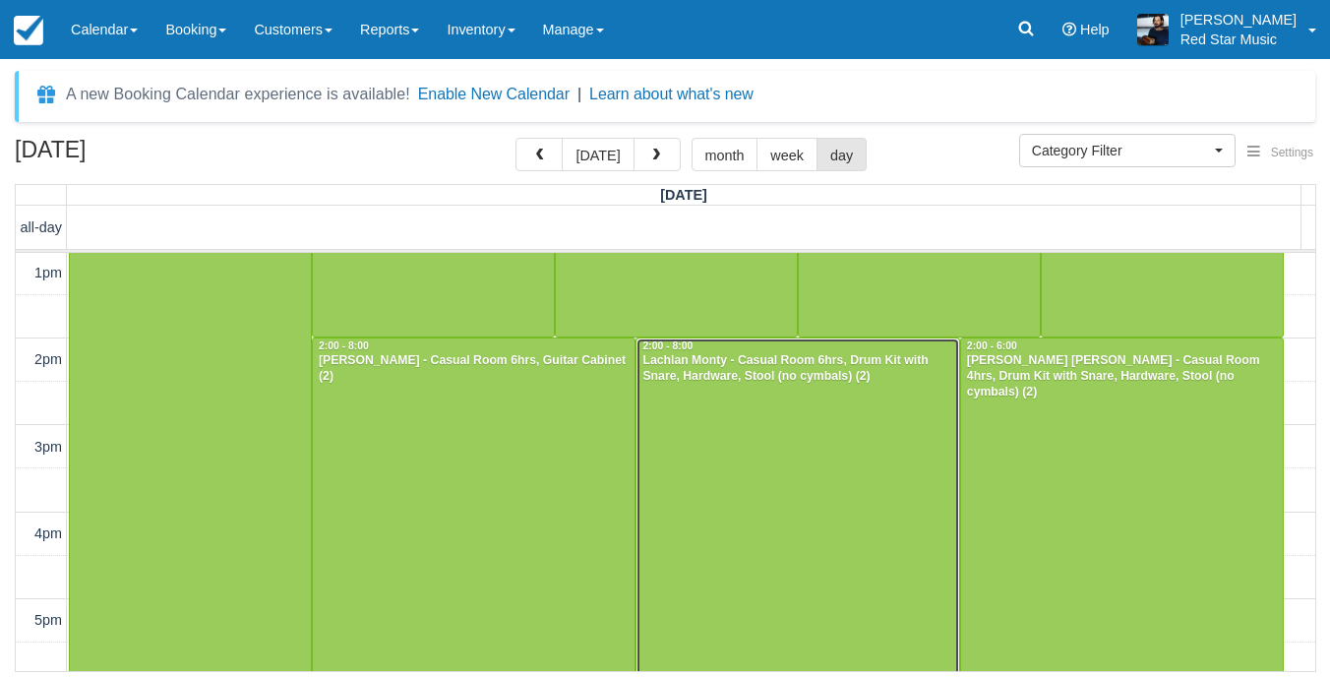
click at [761, 418] on div at bounding box center [797, 597] width 322 height 519
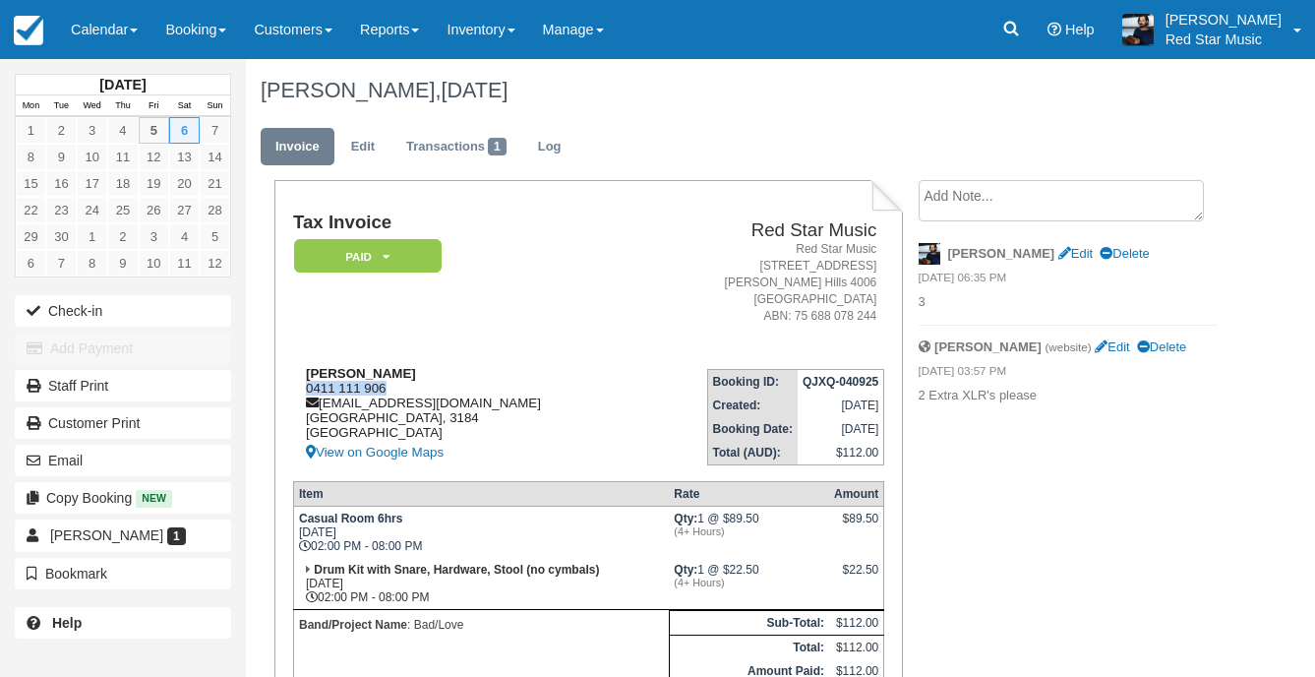
drag, startPoint x: 392, startPoint y: 391, endPoint x: 307, endPoint y: 382, distance: 86.0
click at [307, 382] on div "Lachlan Monty 0411 111 906 [EMAIL_ADDRESS][DOMAIN_NAME] [GEOGRAPHIC_DATA] View …" at bounding box center [465, 415] width 344 height 98
copy div "0411 111 906"
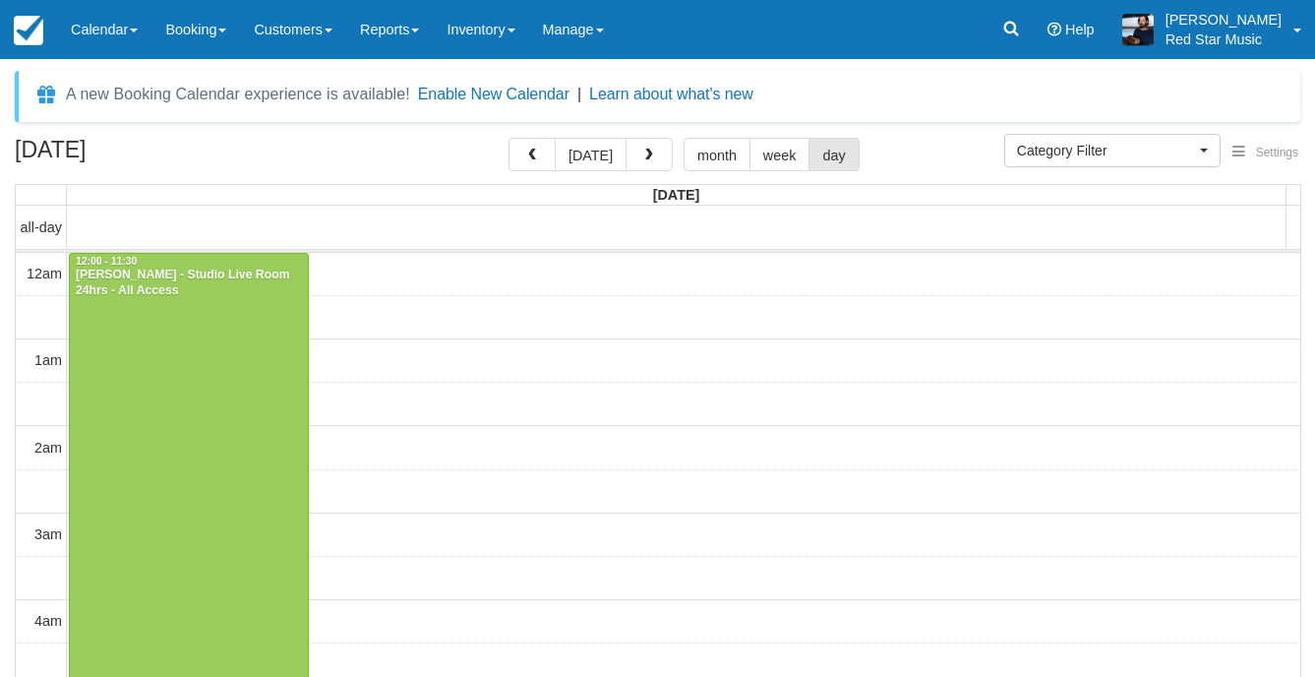
select select
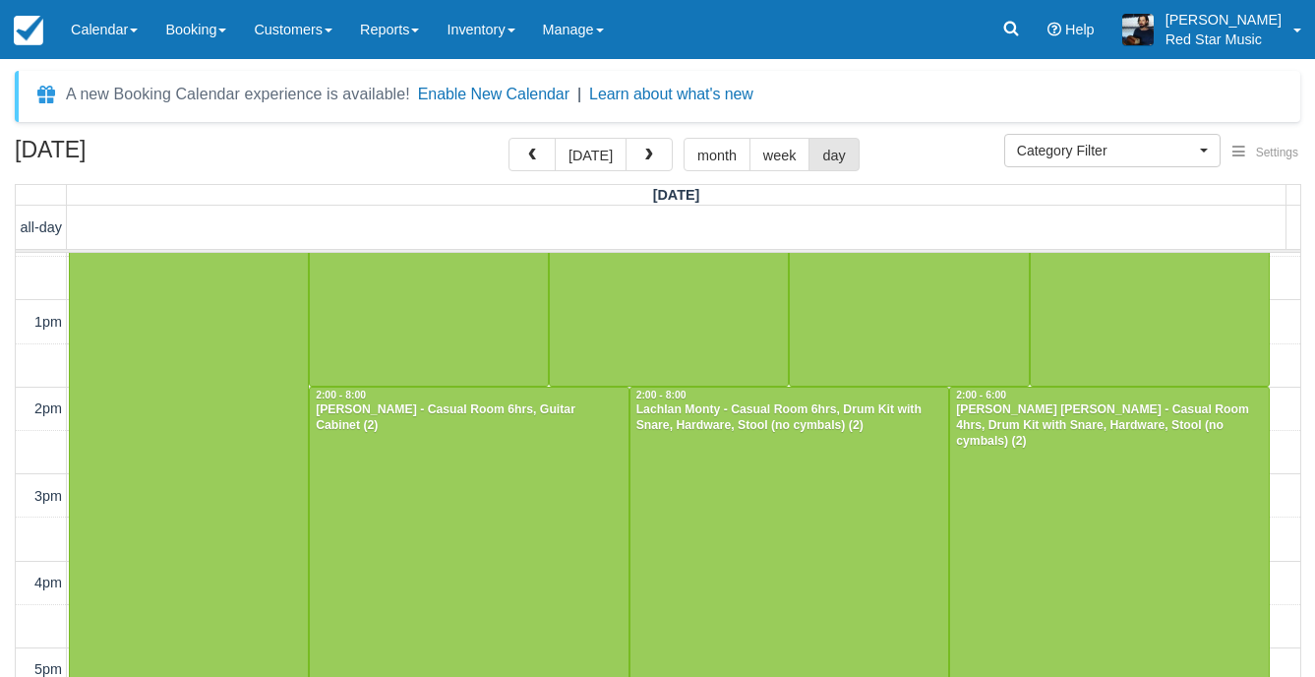
scroll to position [1099, 0]
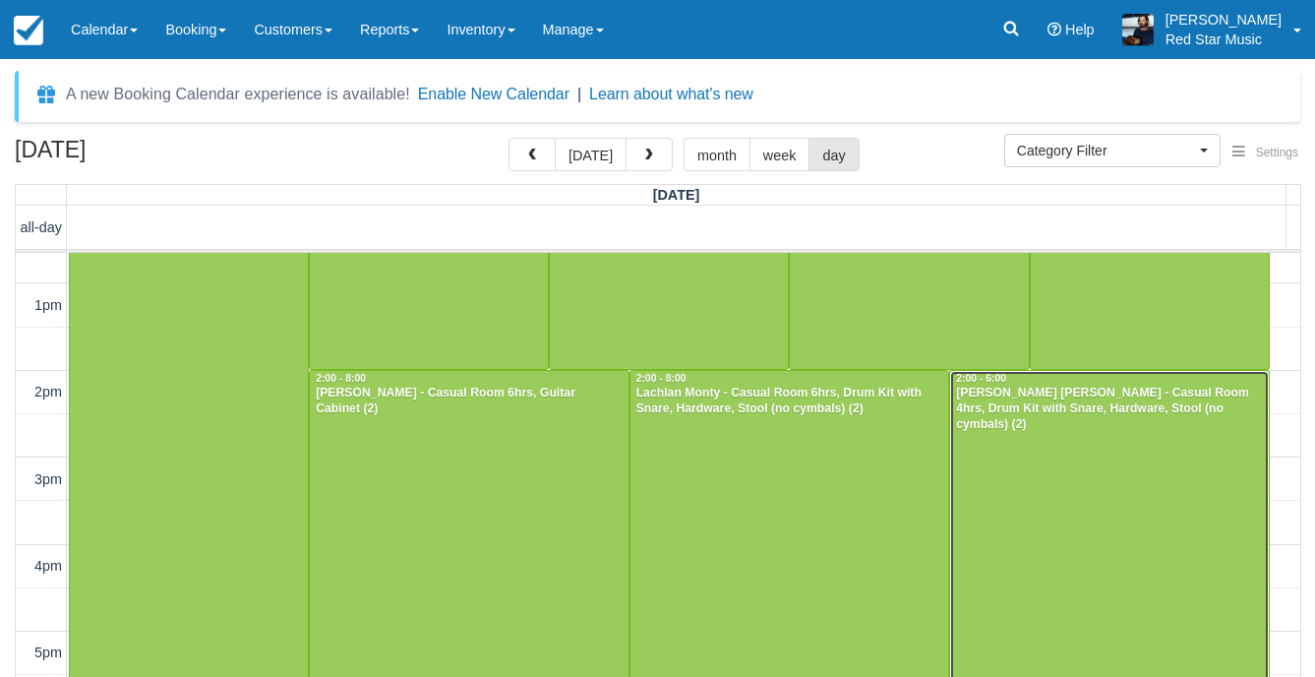
click at [1061, 464] on div at bounding box center [1109, 544] width 319 height 346
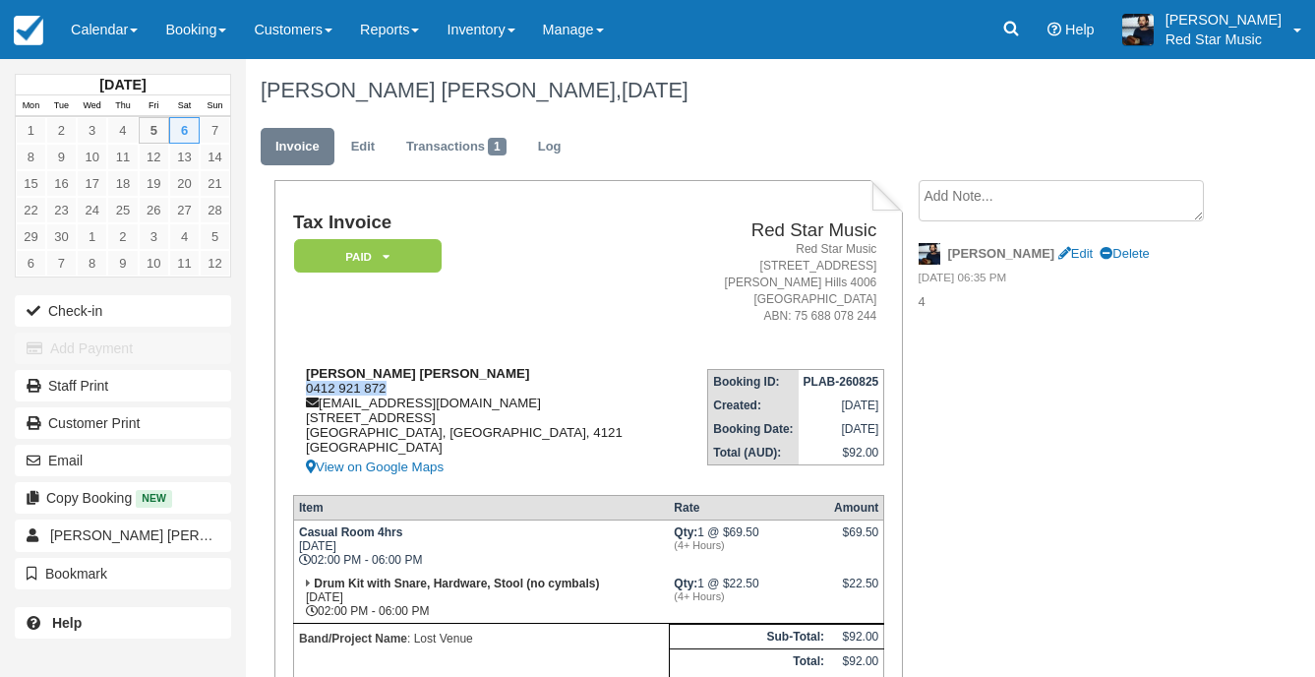
drag, startPoint x: 389, startPoint y: 385, endPoint x: 305, endPoint y: 391, distance: 83.8
click at [305, 391] on div "[PERSON_NAME] [PERSON_NAME] 0412 921 872 [EMAIL_ADDRESS][DOMAIN_NAME] [STREET_A…" at bounding box center [485, 422] width 385 height 113
copy div "0412 921 872"
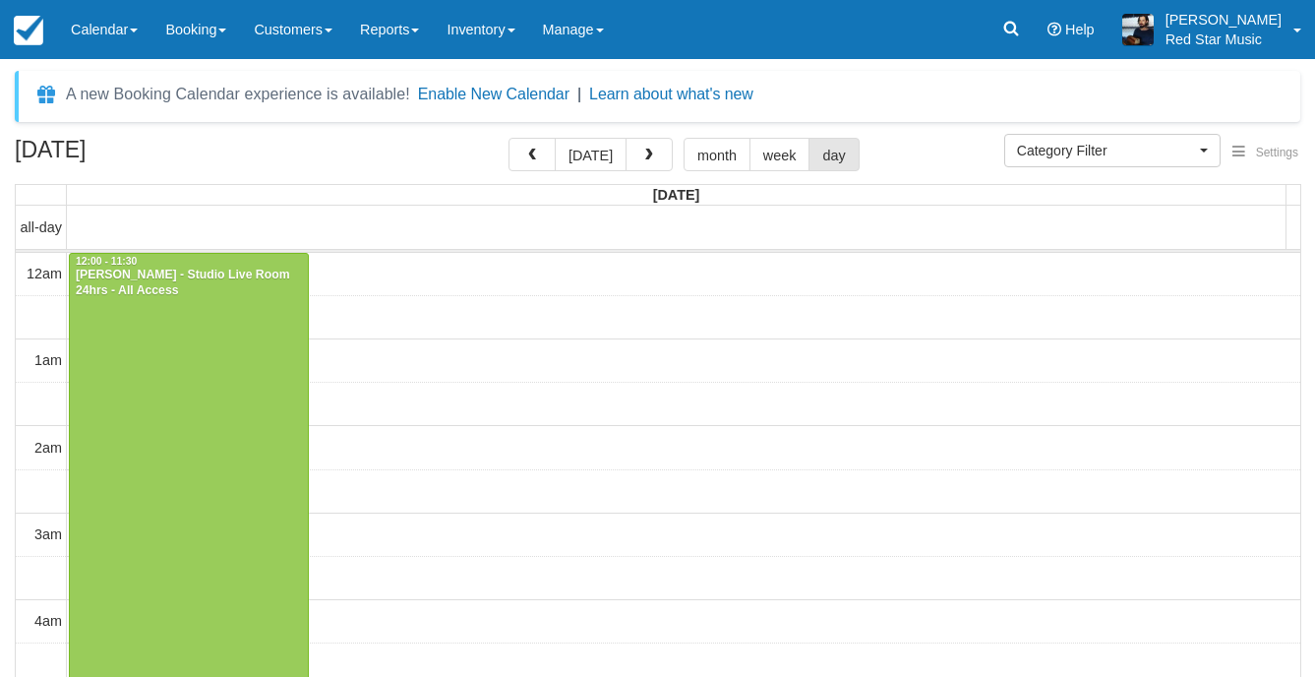
select select
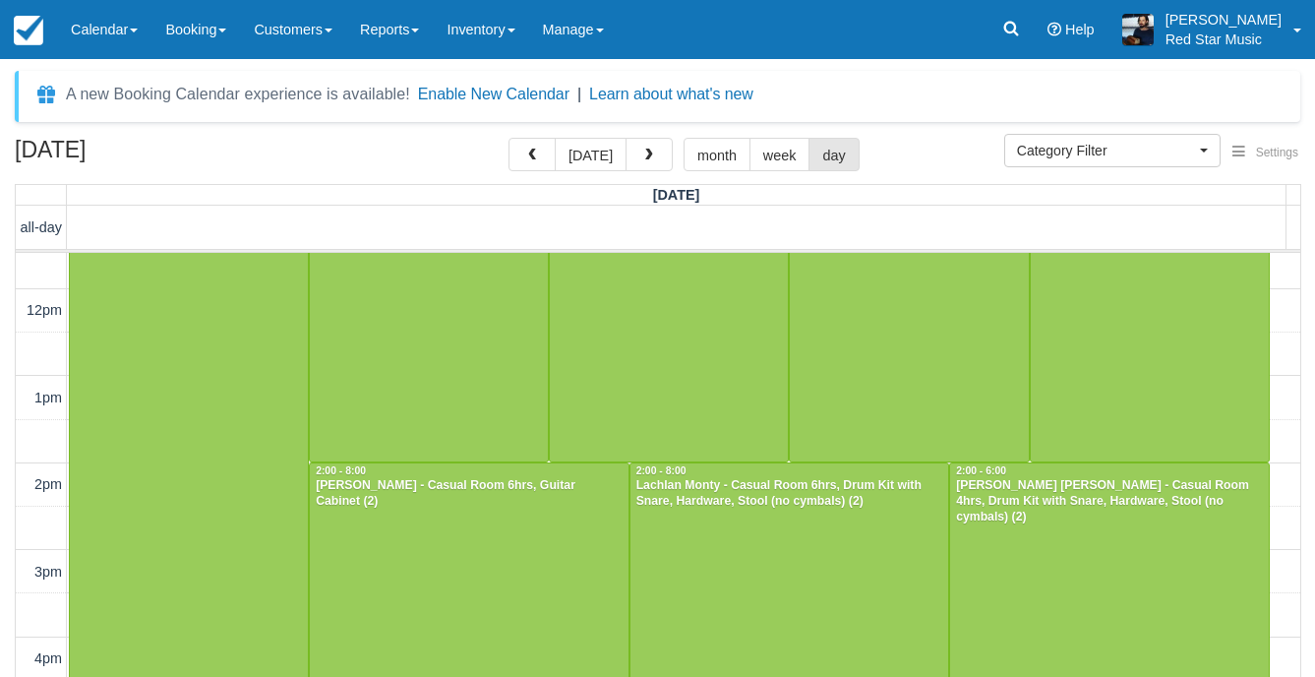
scroll to position [872, 0]
